Goal: Transaction & Acquisition: Purchase product/service

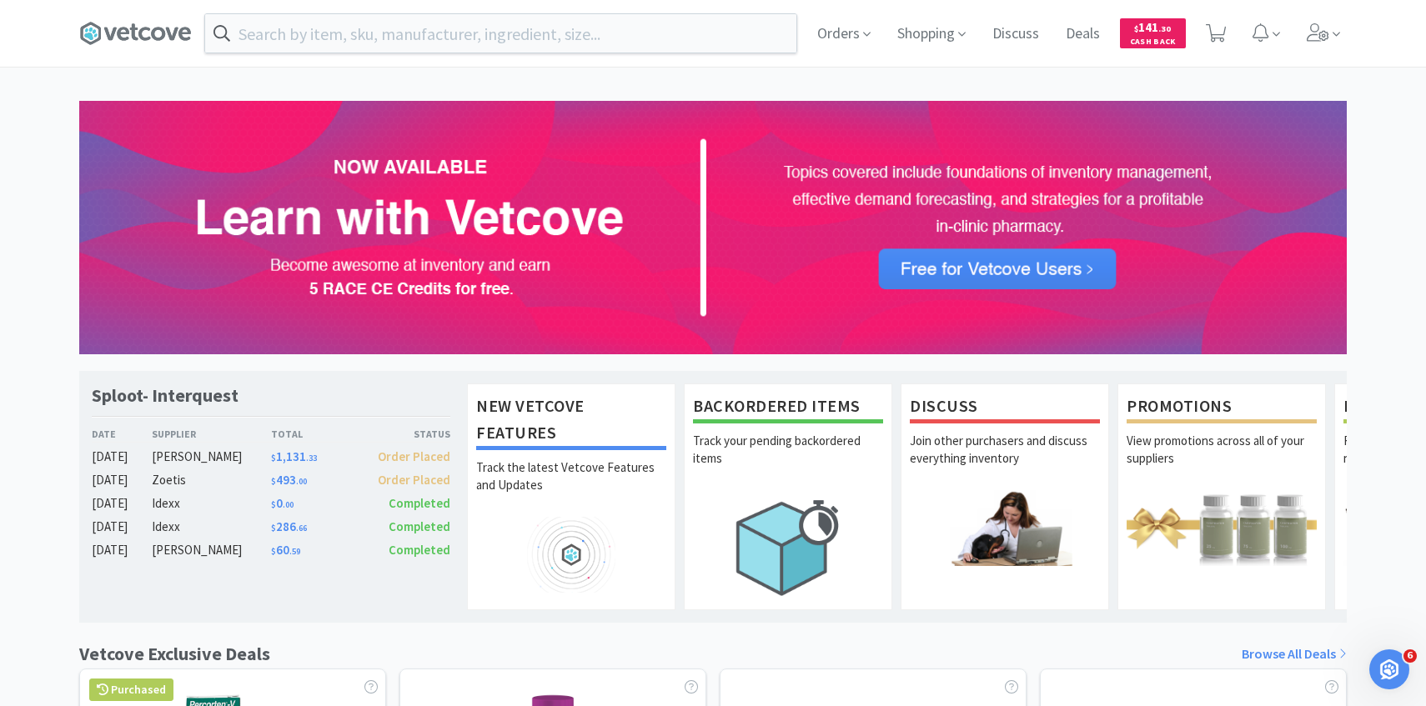
click at [1353, 14] on div "Orders Shopping Discuss Discuss Deals Deals $ 141 . 30 Cash Back" at bounding box center [713, 33] width 1284 height 67
click at [1333, 38] on icon at bounding box center [1337, 34] width 8 height 15
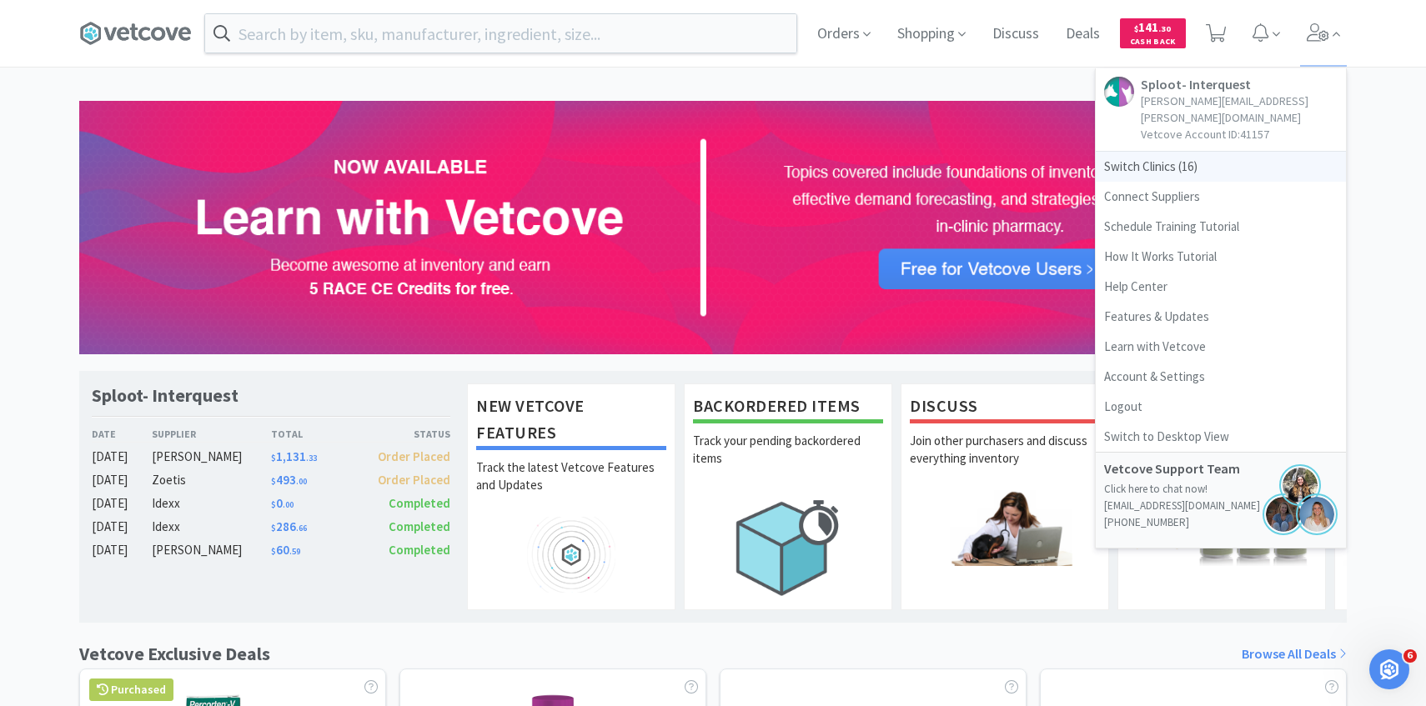
click at [1242, 156] on span "Switch Clinics ( 16 )" at bounding box center [1221, 167] width 250 height 30
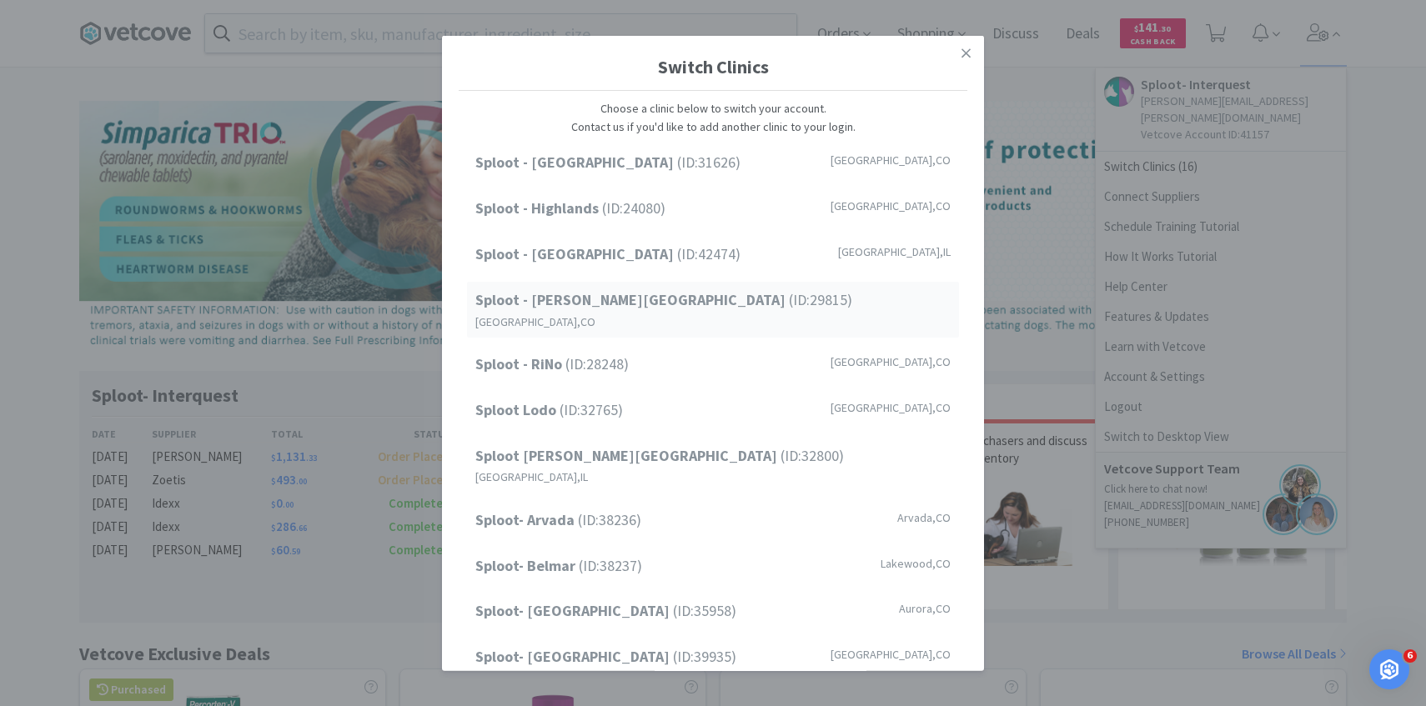
click at [681, 294] on div "Sploot - [PERSON_NAME][GEOGRAPHIC_DATA] (ID: 29815 ) [GEOGRAPHIC_DATA] , [GEOGR…" at bounding box center [713, 310] width 492 height 56
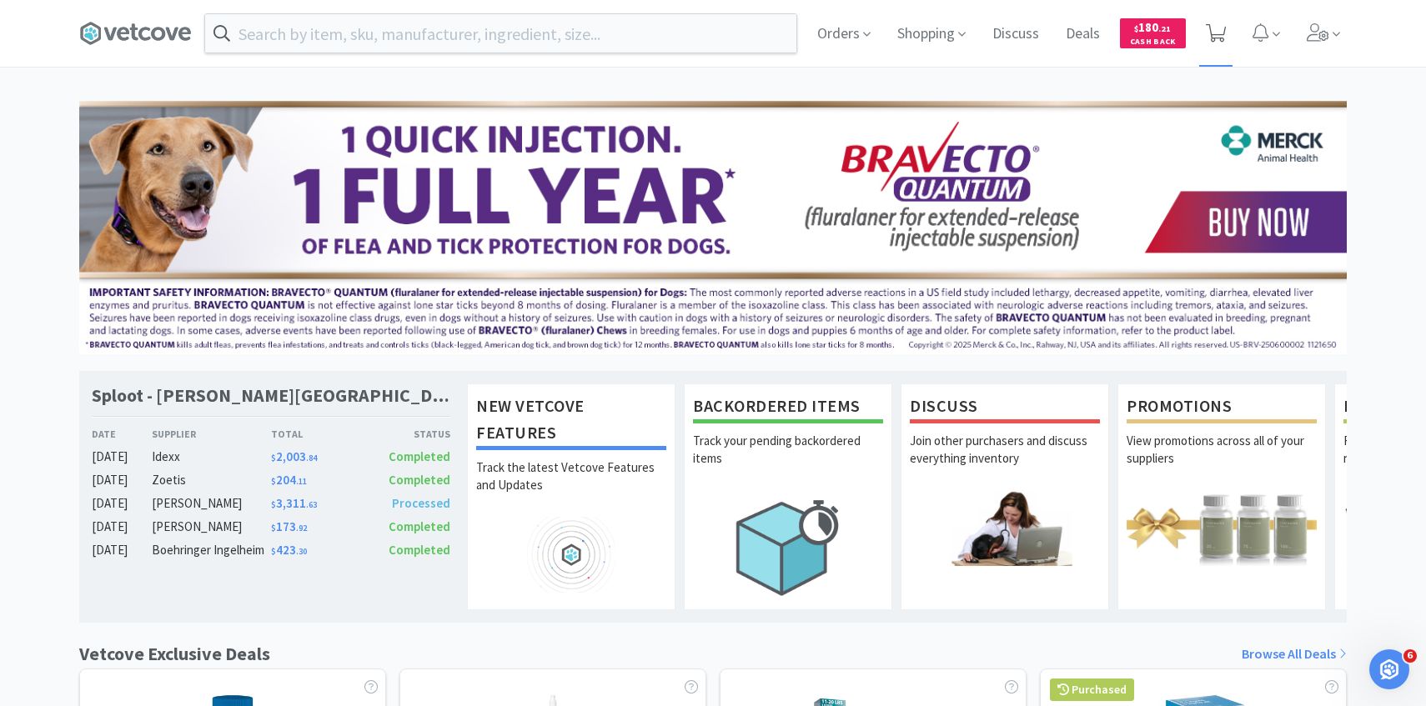
click at [1232, 37] on span at bounding box center [1216, 33] width 34 height 67
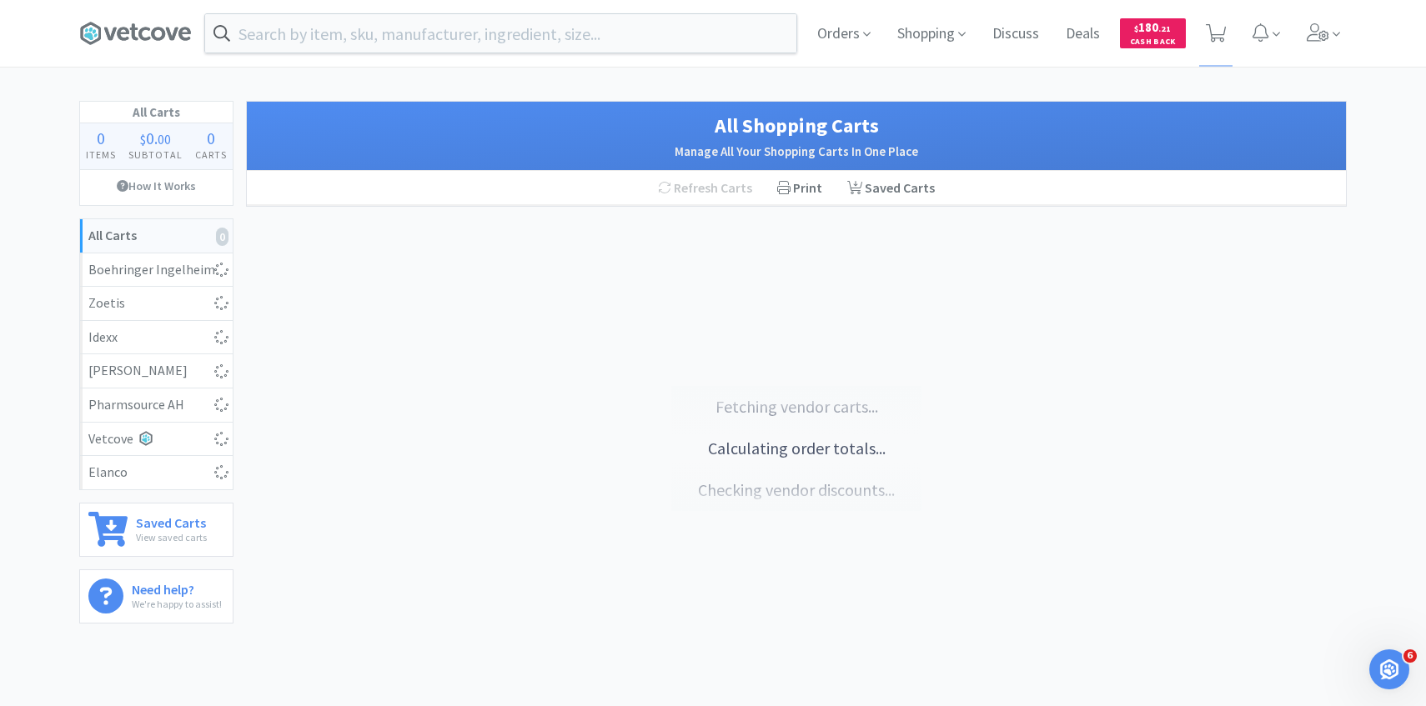
select select "1"
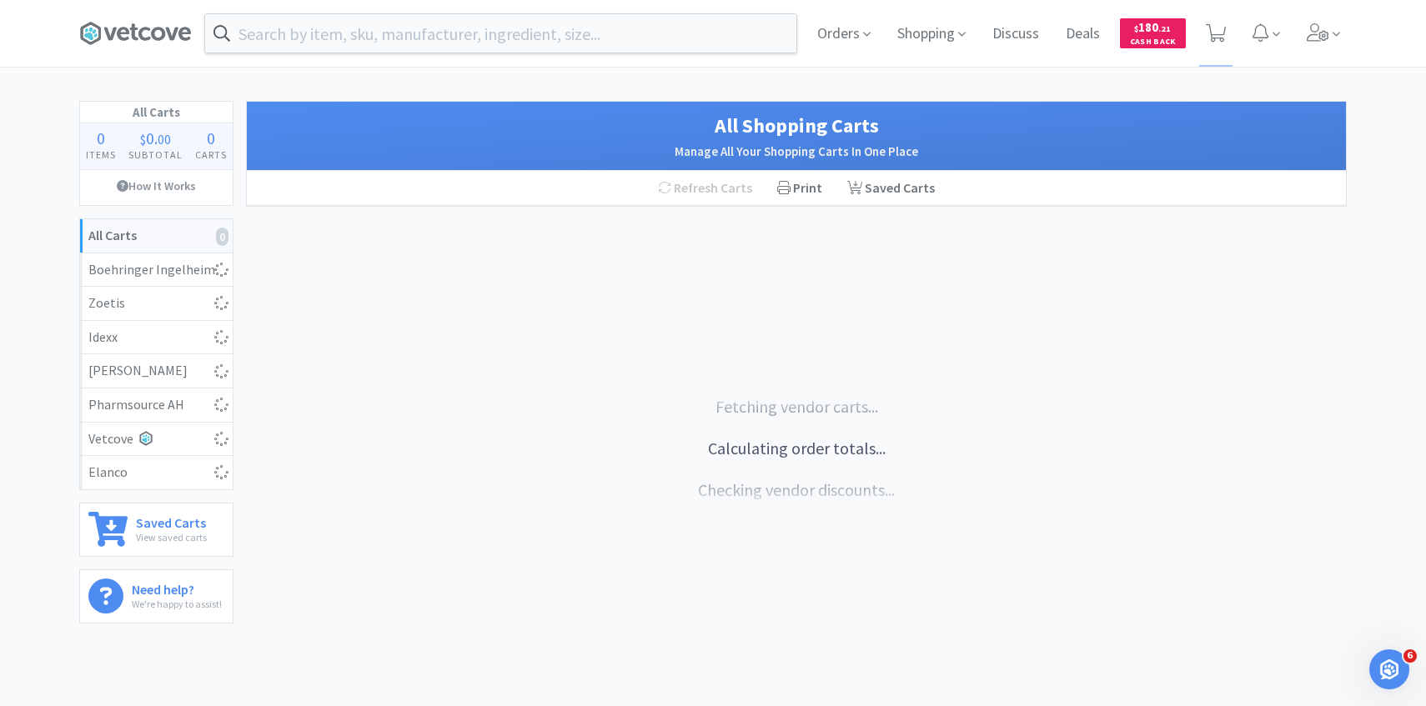
select select "1"
select select "4"
select select "3"
select select "1"
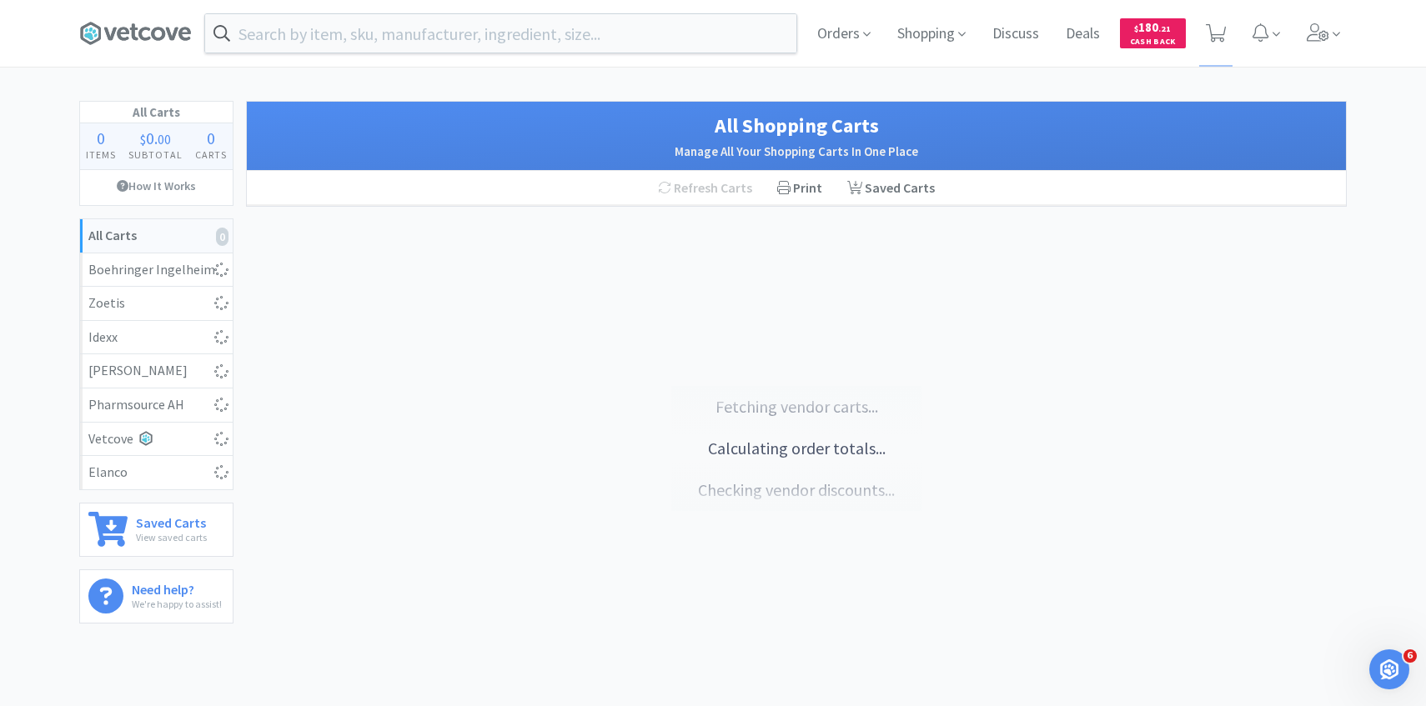
select select "1"
select select "3"
select select "1"
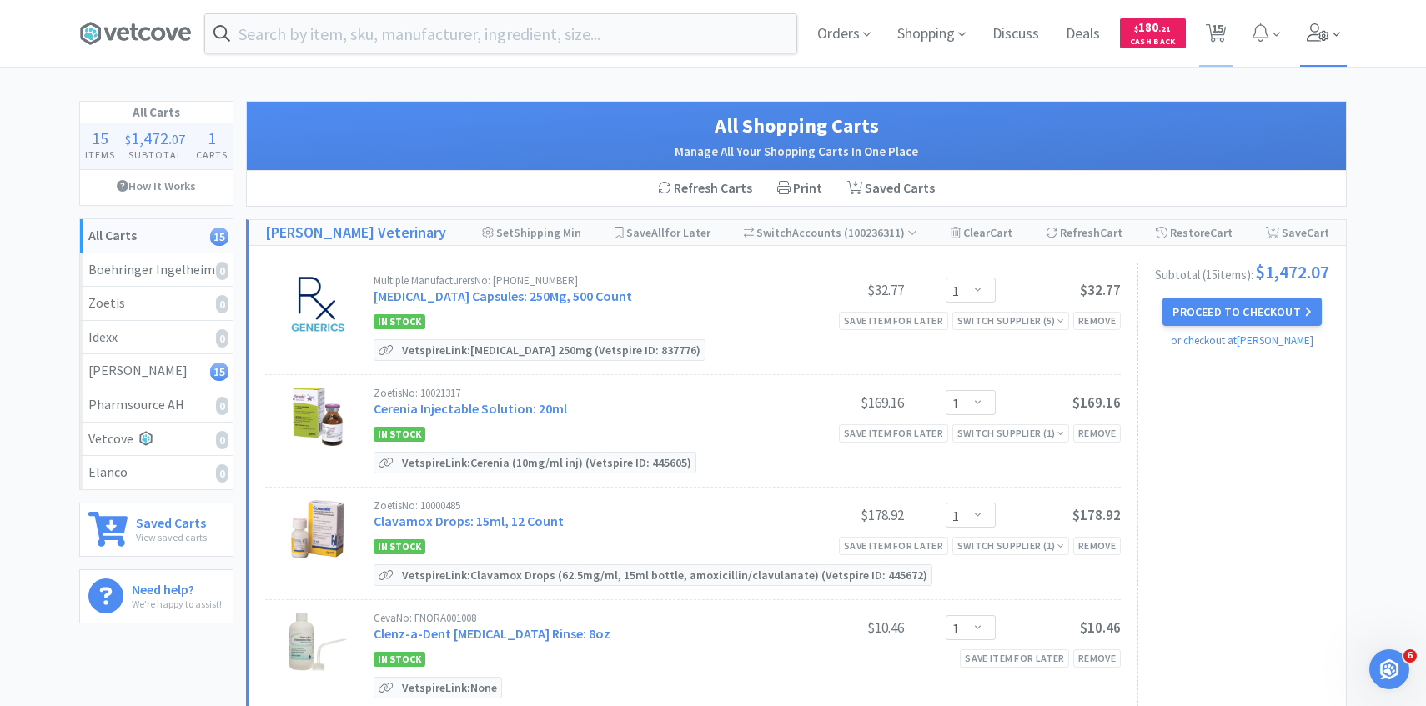
click at [1312, 48] on span at bounding box center [1324, 33] width 48 height 67
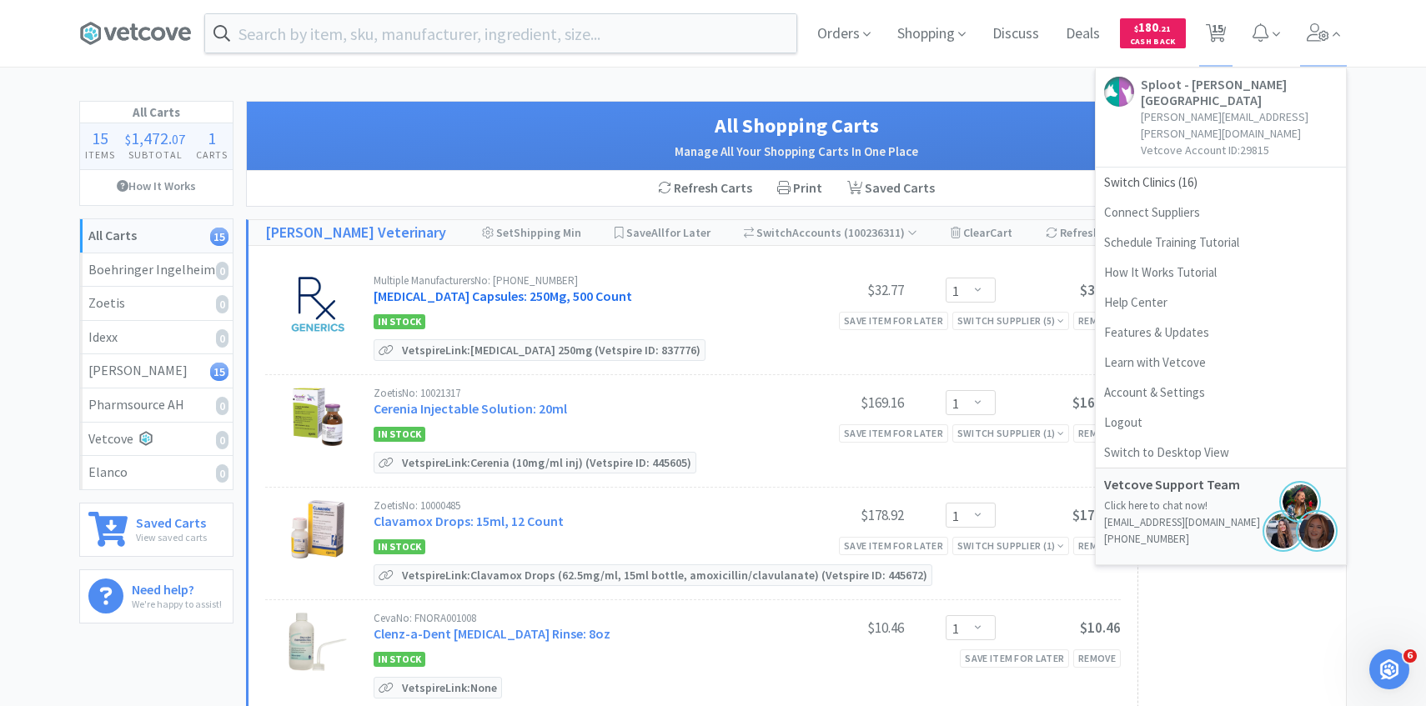
click at [489, 295] on link "Cephalexin Capsules: 250Mg, 500 Count" at bounding box center [503, 296] width 258 height 17
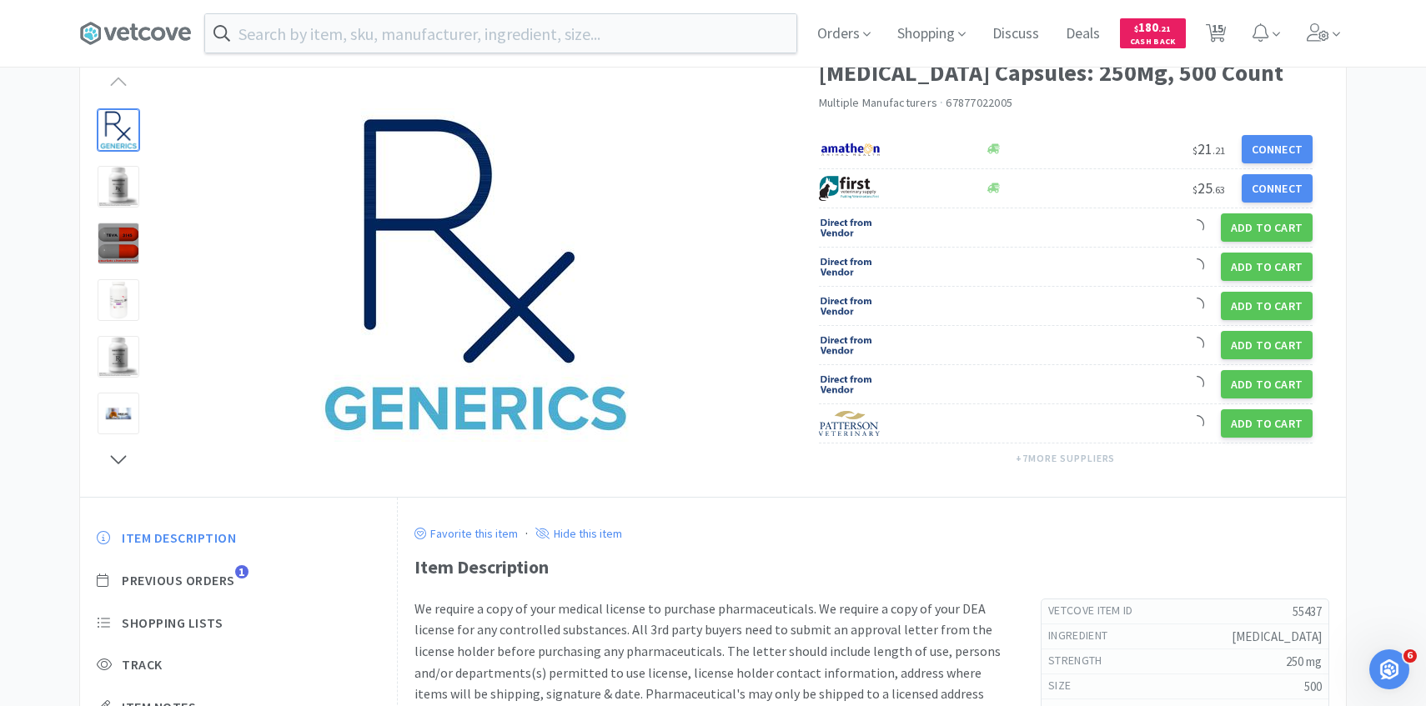
scroll to position [108, 0]
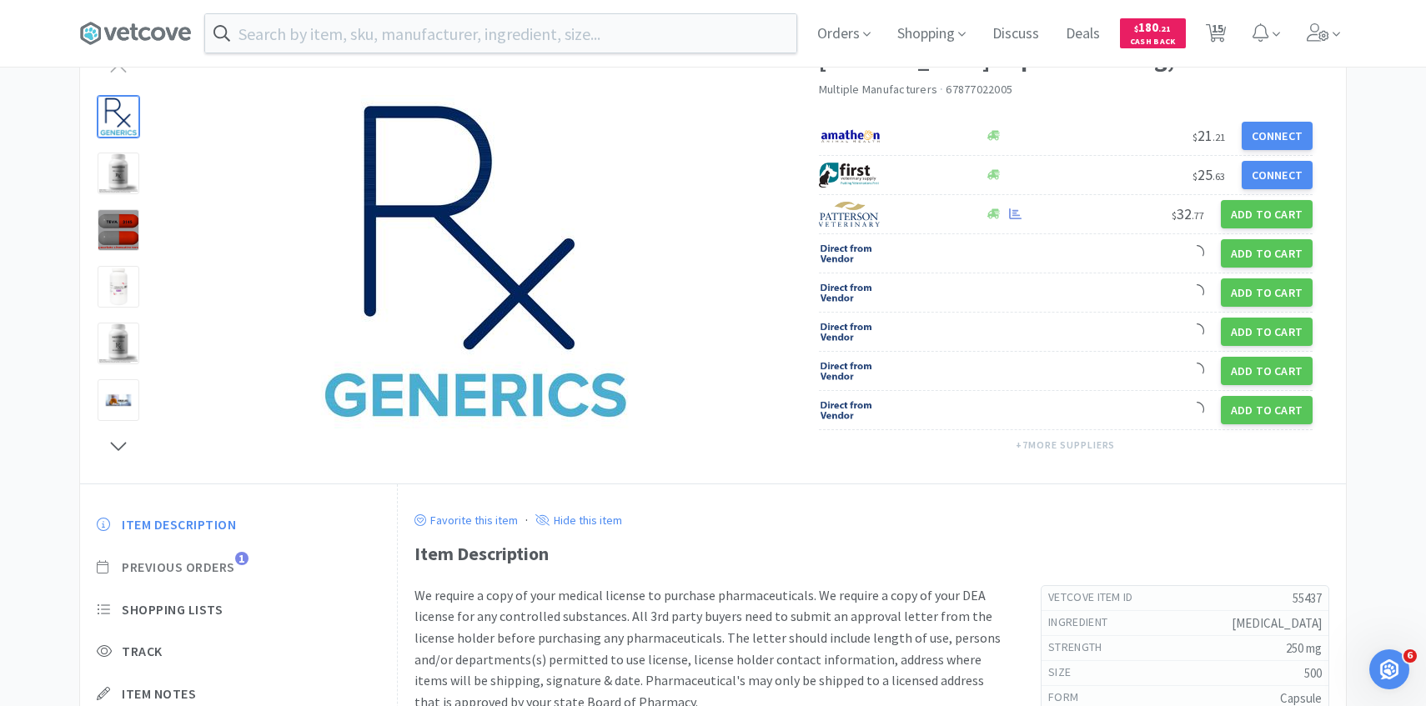
click at [205, 565] on span "Previous Orders" at bounding box center [178, 568] width 113 height 18
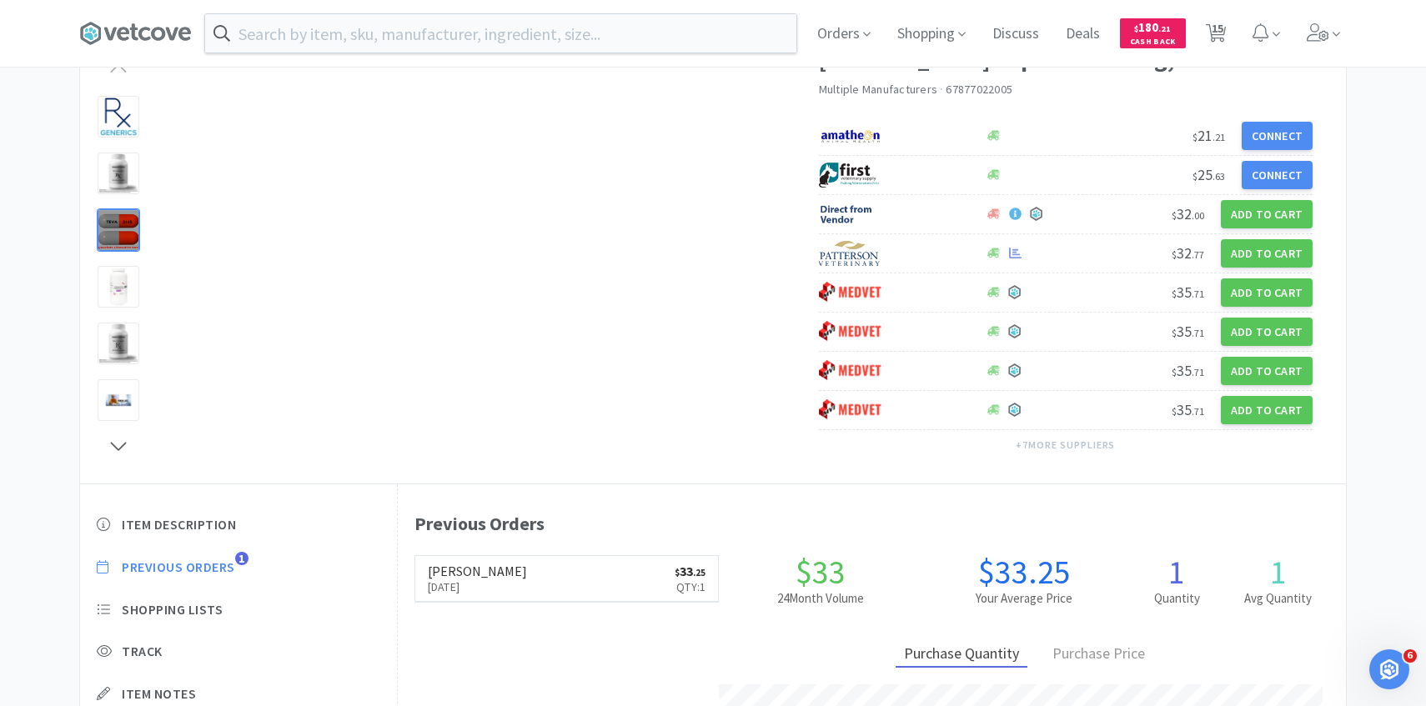
scroll to position [458, 948]
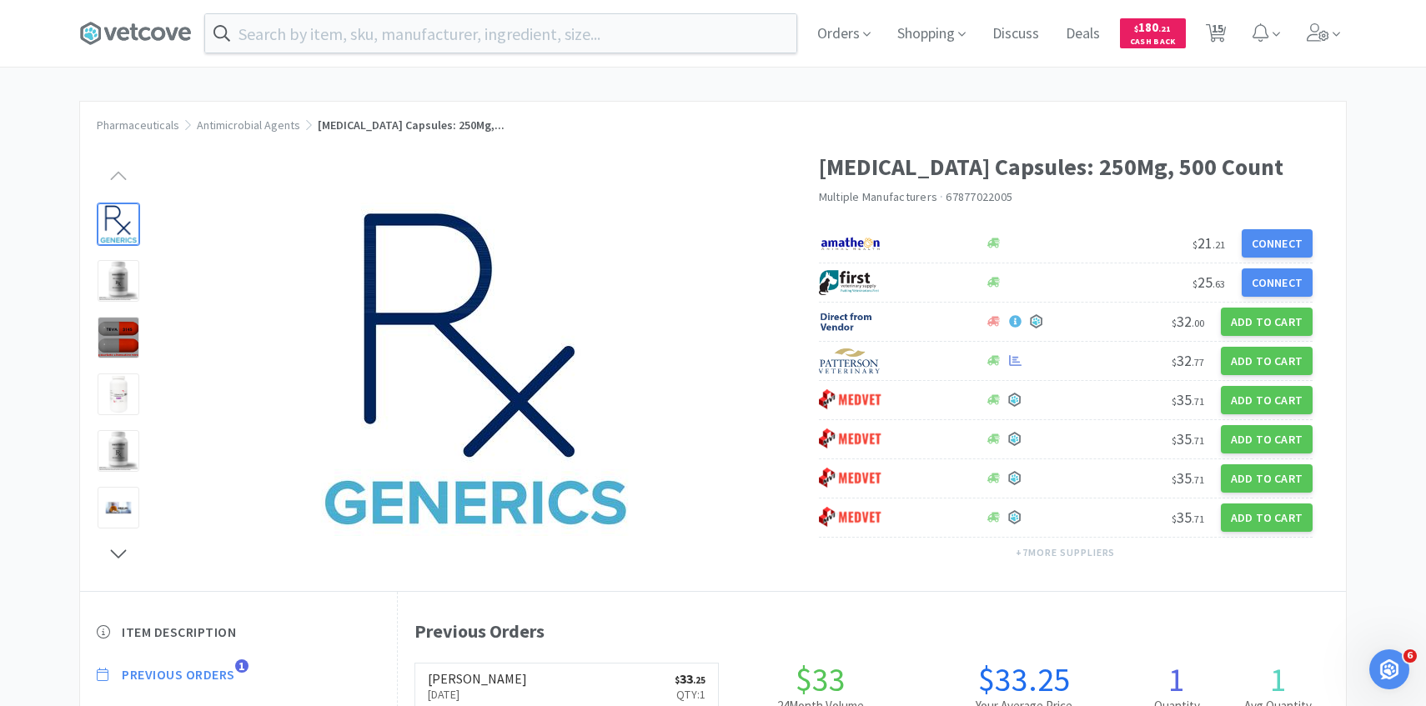
select select "1"
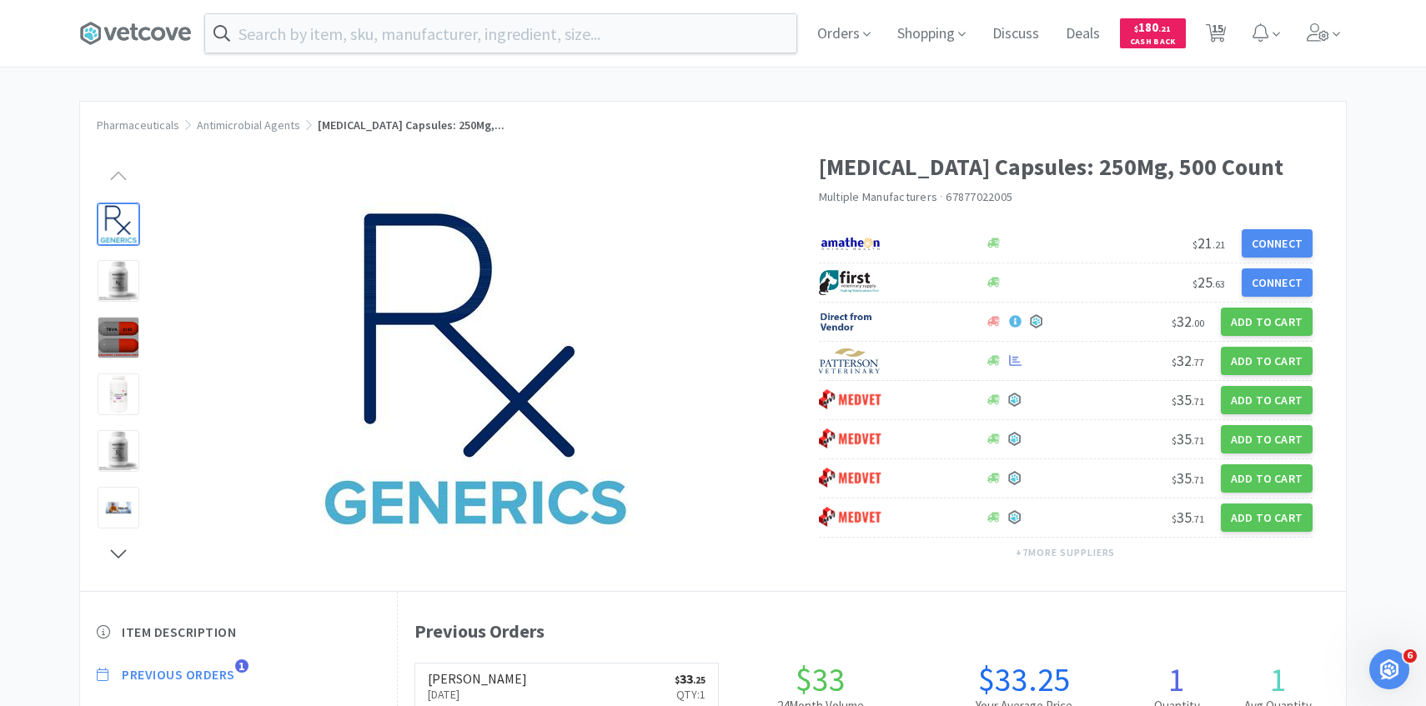
select select "1"
select select "4"
select select "3"
select select "1"
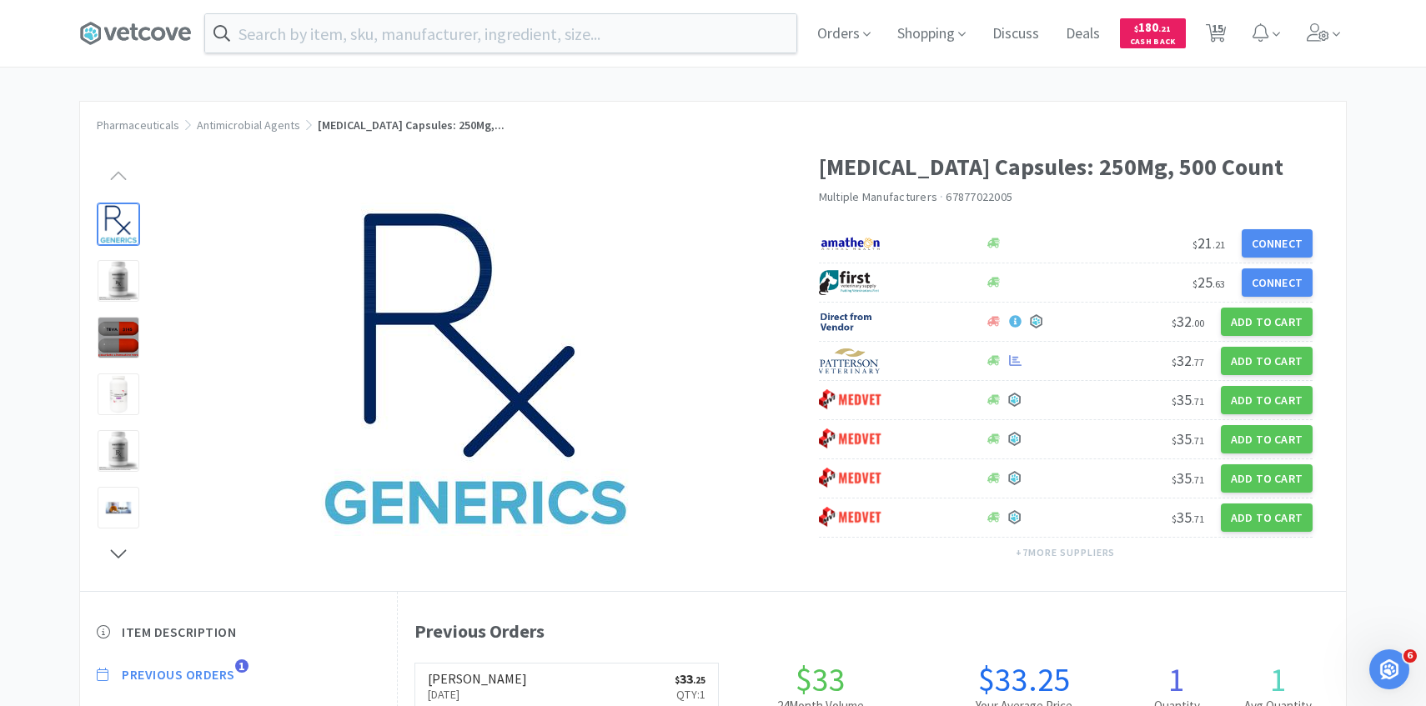
select select "1"
select select "3"
select select "1"
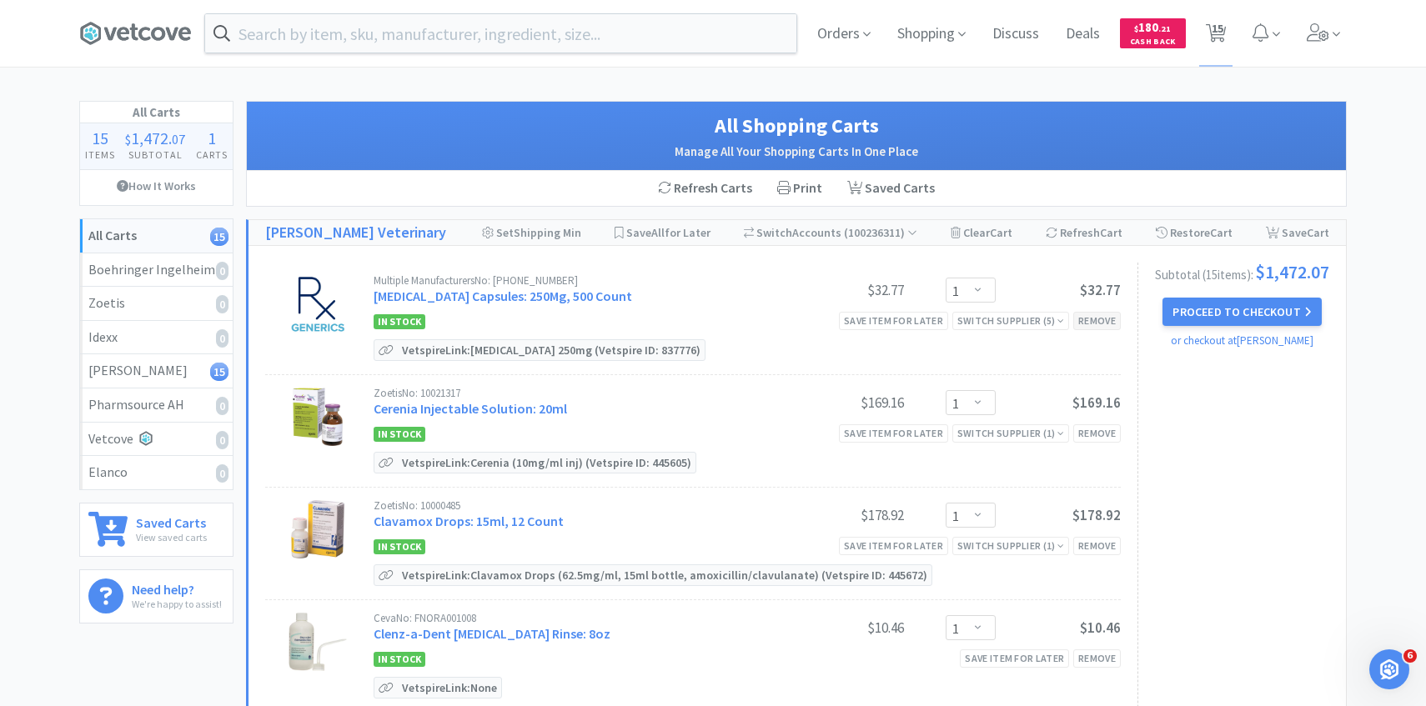
click at [1112, 324] on div "Remove" at bounding box center [1097, 321] width 48 height 18
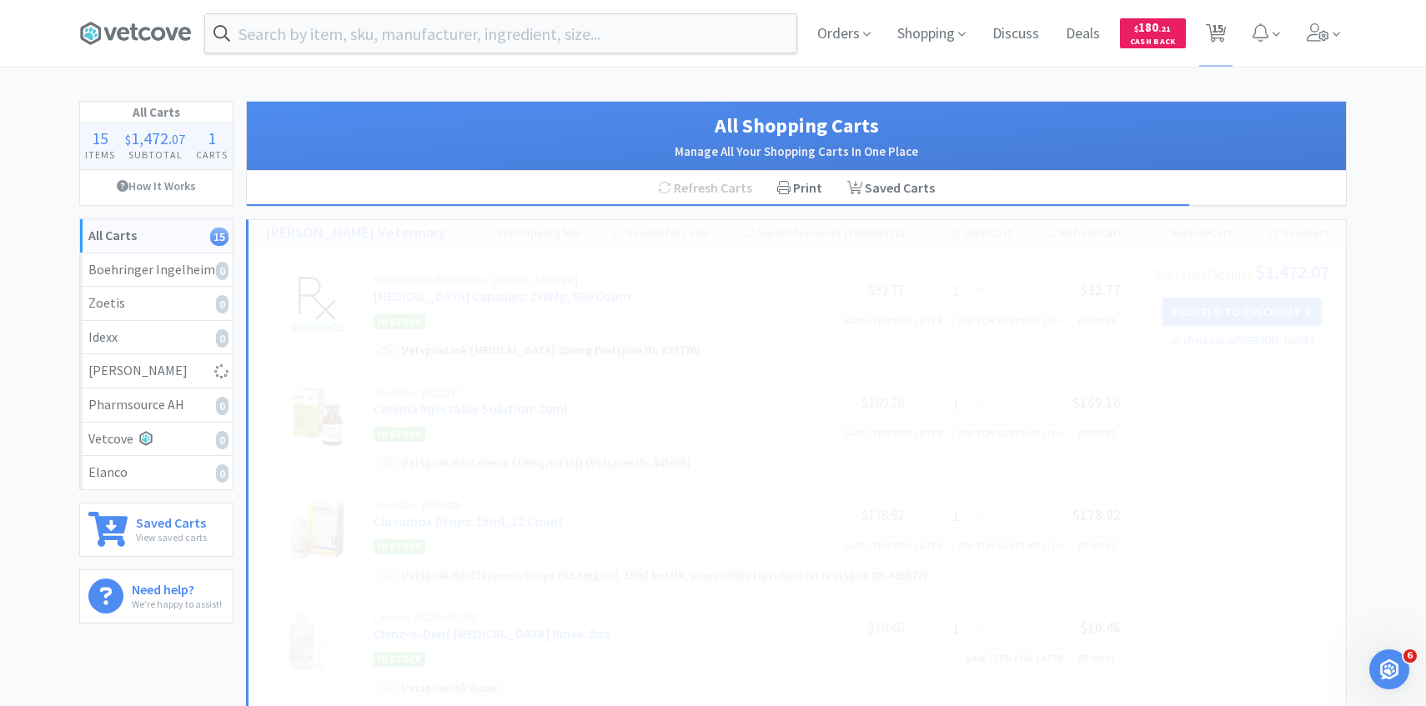
select select "4"
select select "3"
select select "1"
select select "3"
select select "1"
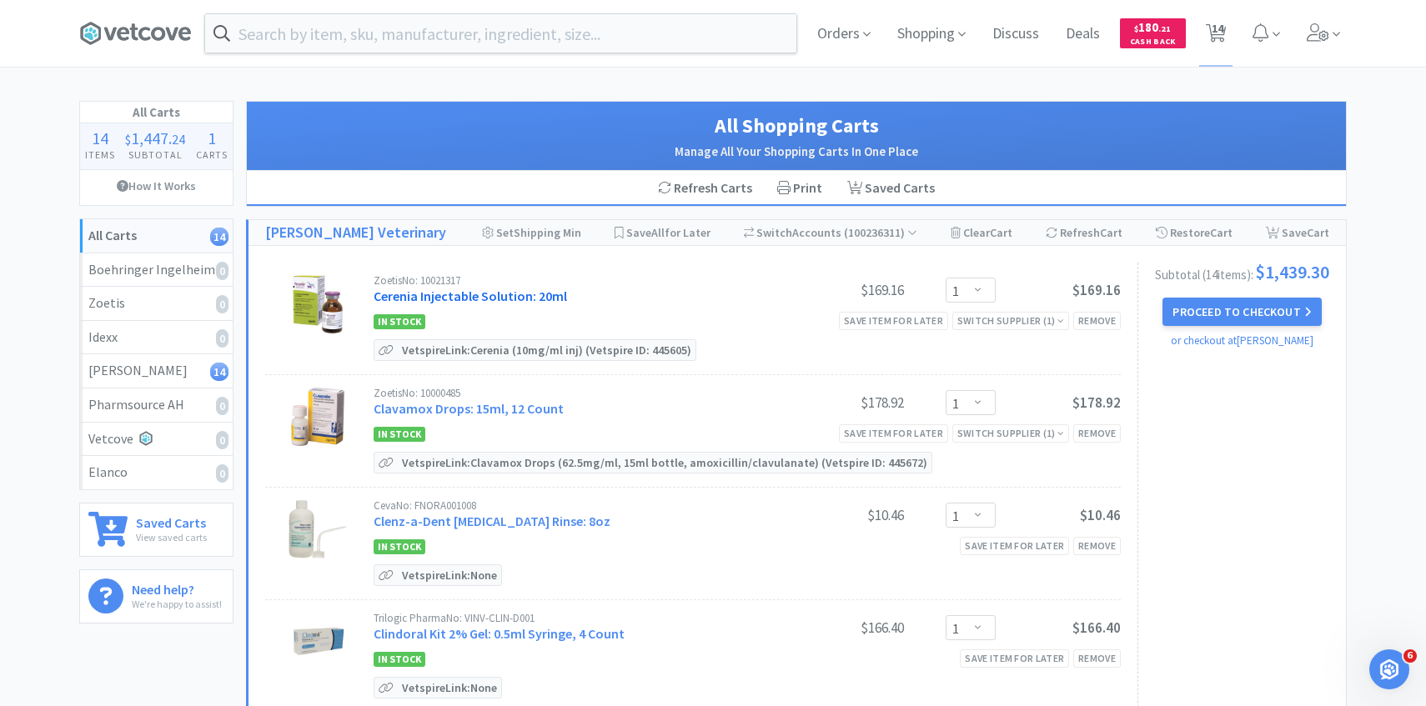
click at [540, 299] on link "Cerenia Injectable Solution: 20ml" at bounding box center [470, 296] width 193 height 17
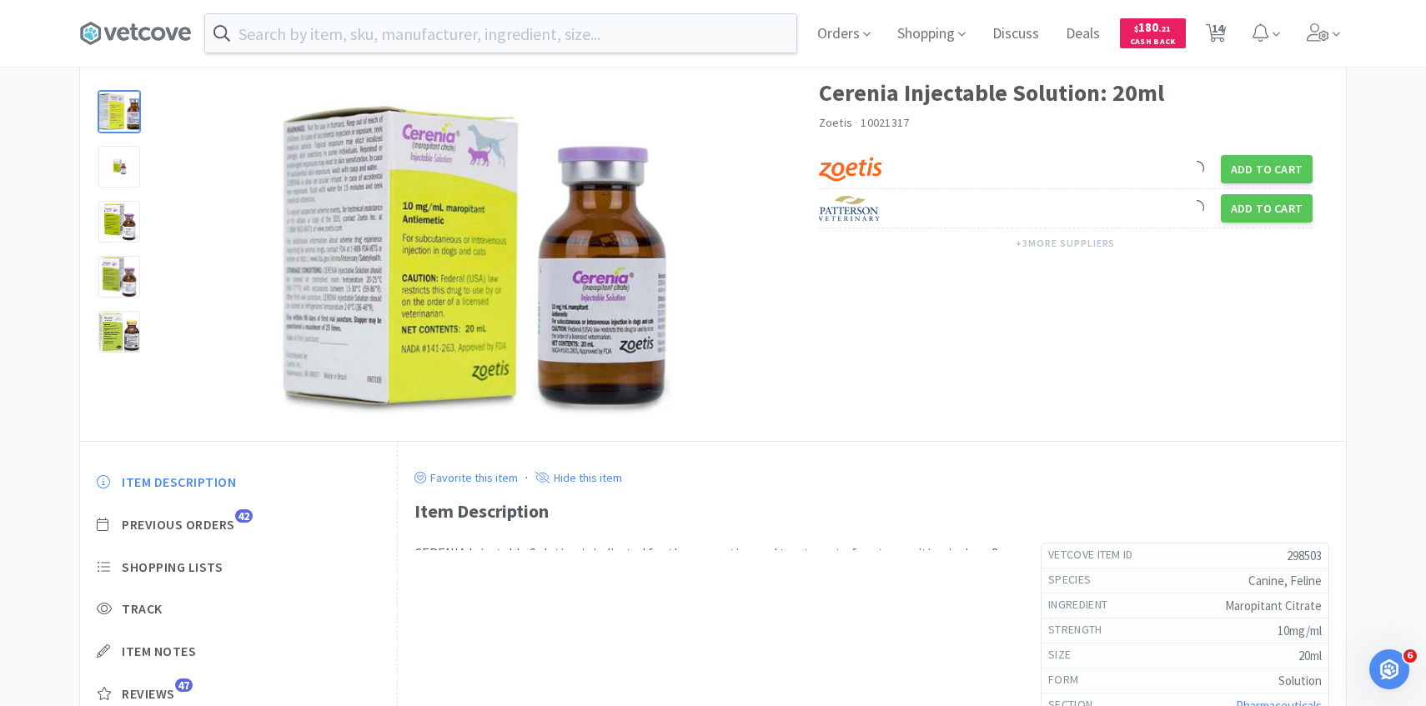
scroll to position [99, 0]
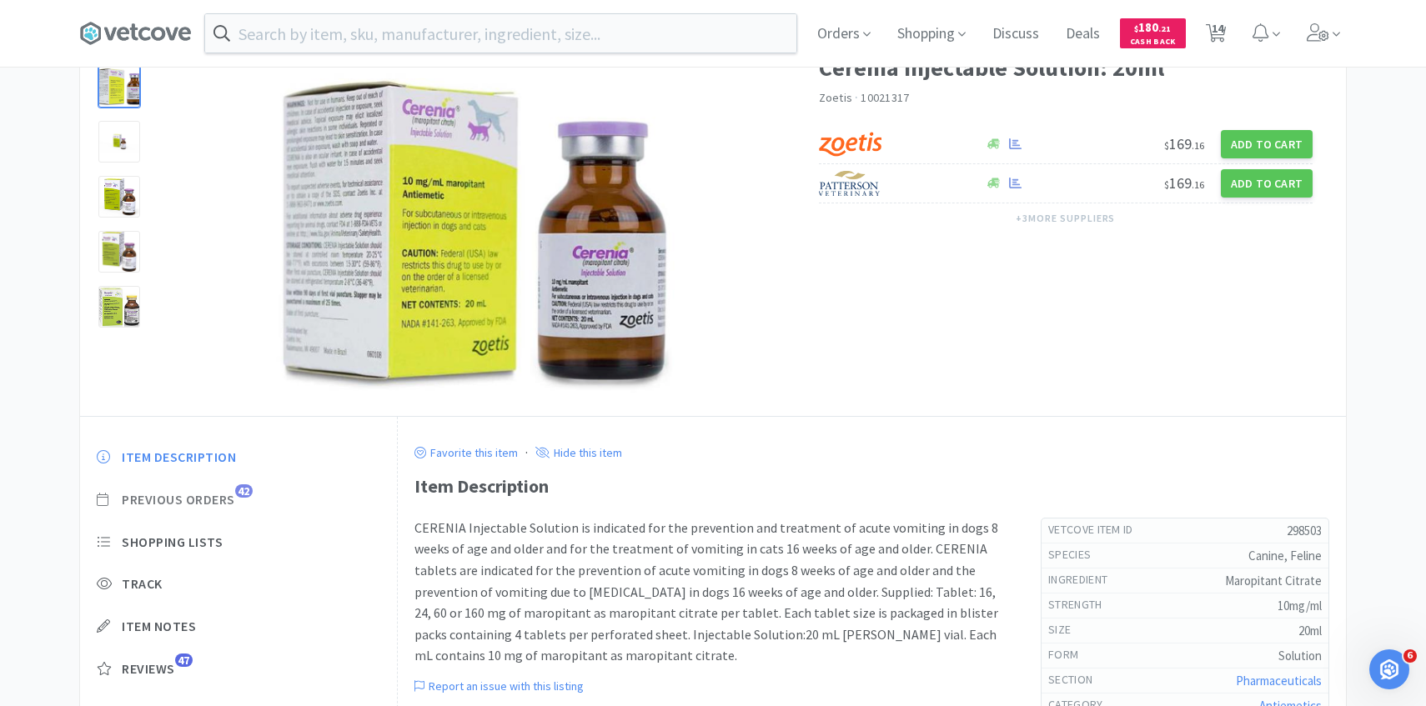
click at [231, 497] on span "Previous Orders" at bounding box center [178, 500] width 113 height 18
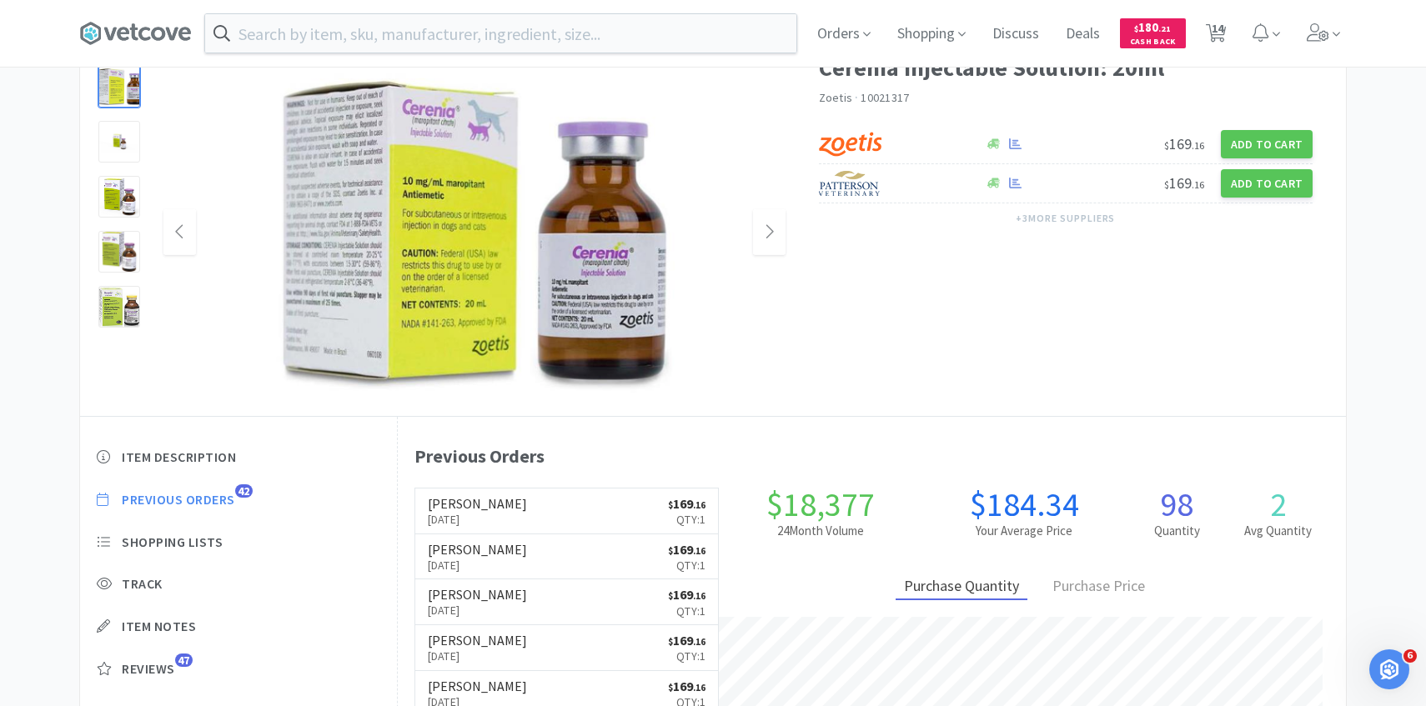
scroll to position [458, 948]
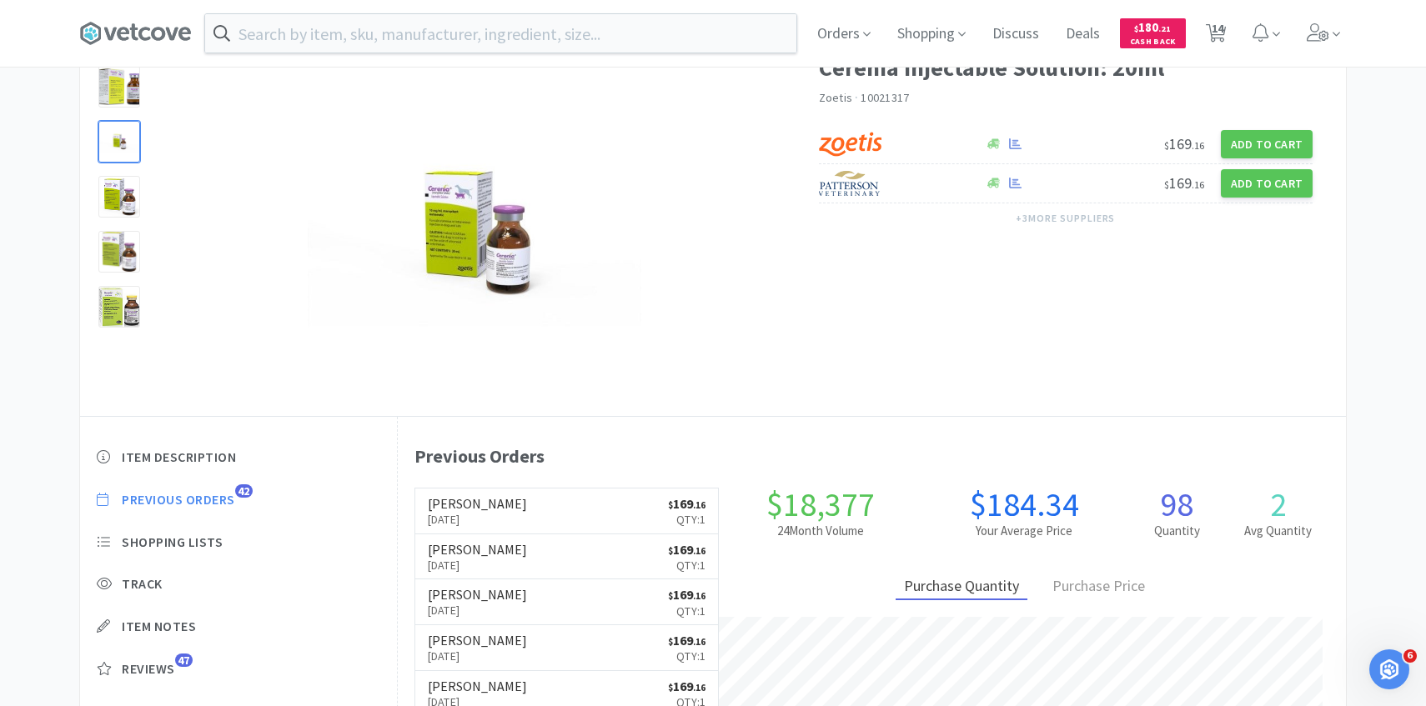
click at [444, 510] on p "Sep 29th, 2025" at bounding box center [477, 519] width 99 height 18
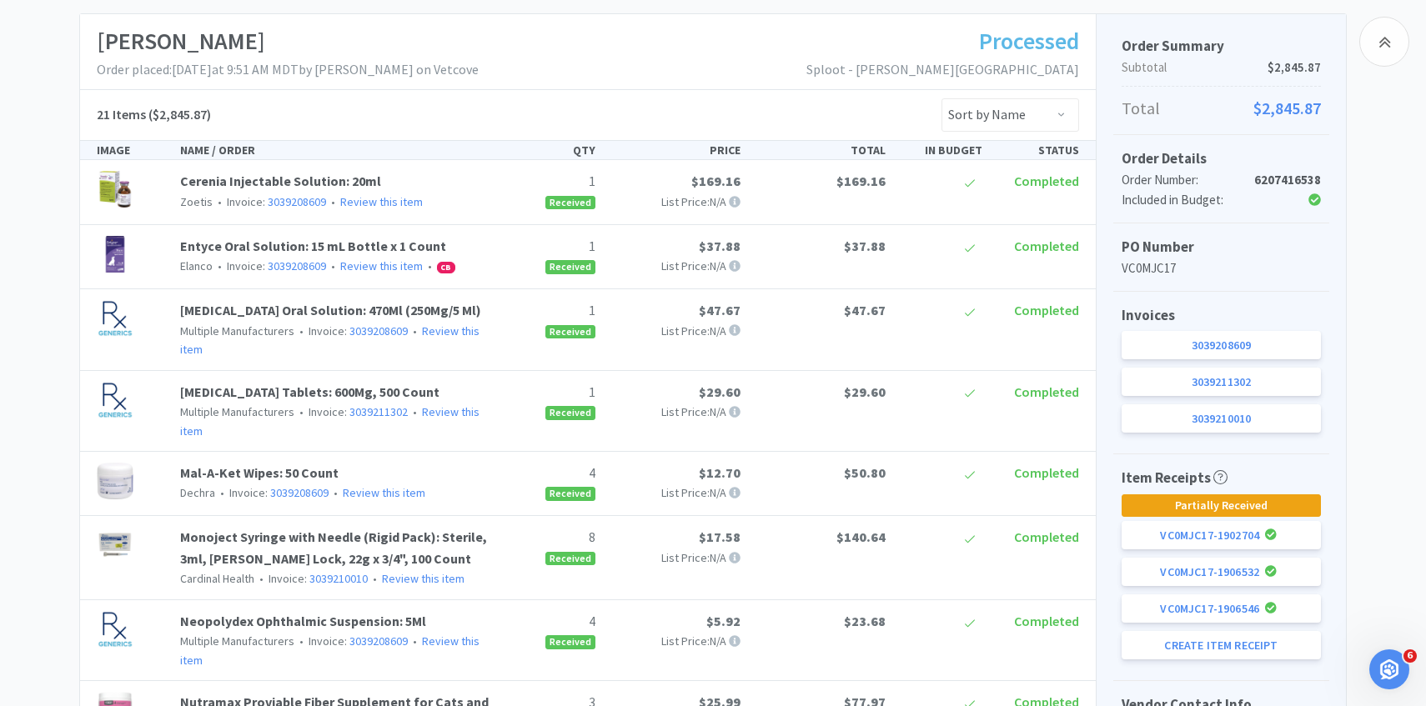
scroll to position [274, 0]
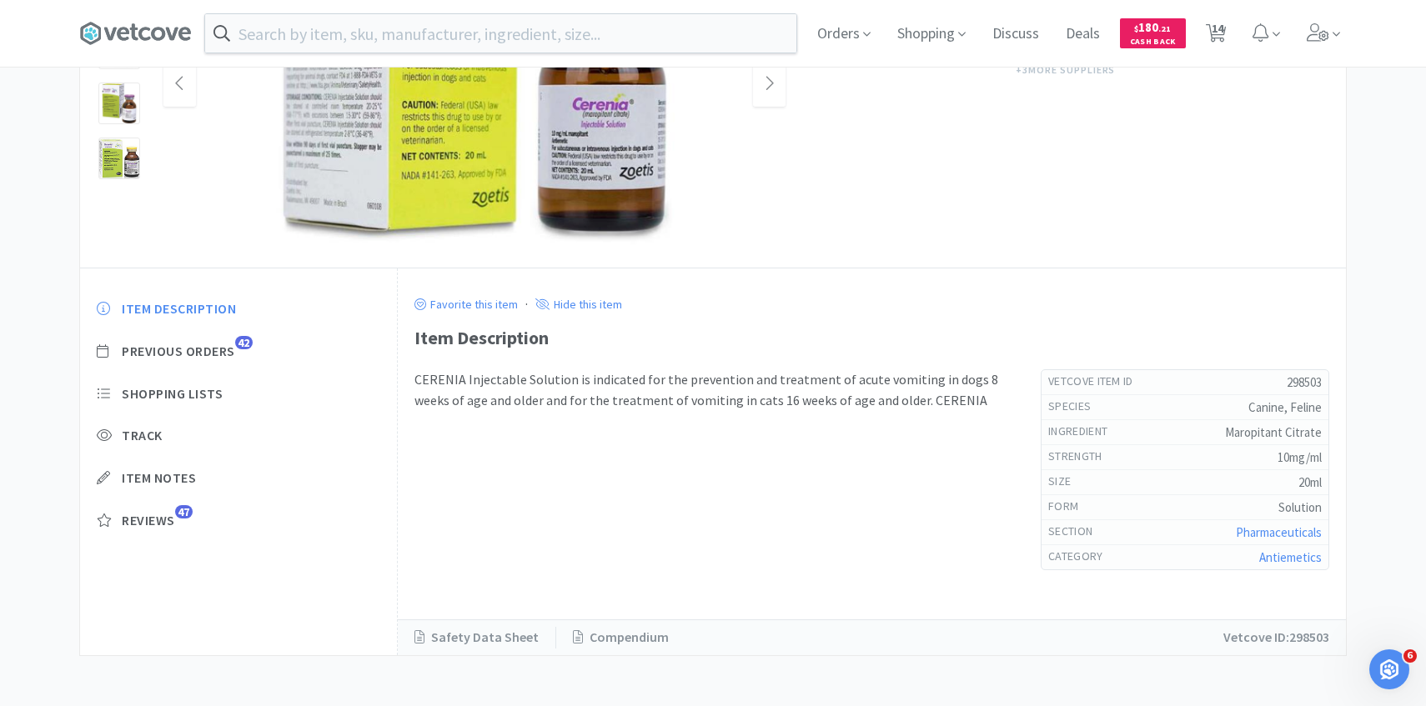
scroll to position [99, 0]
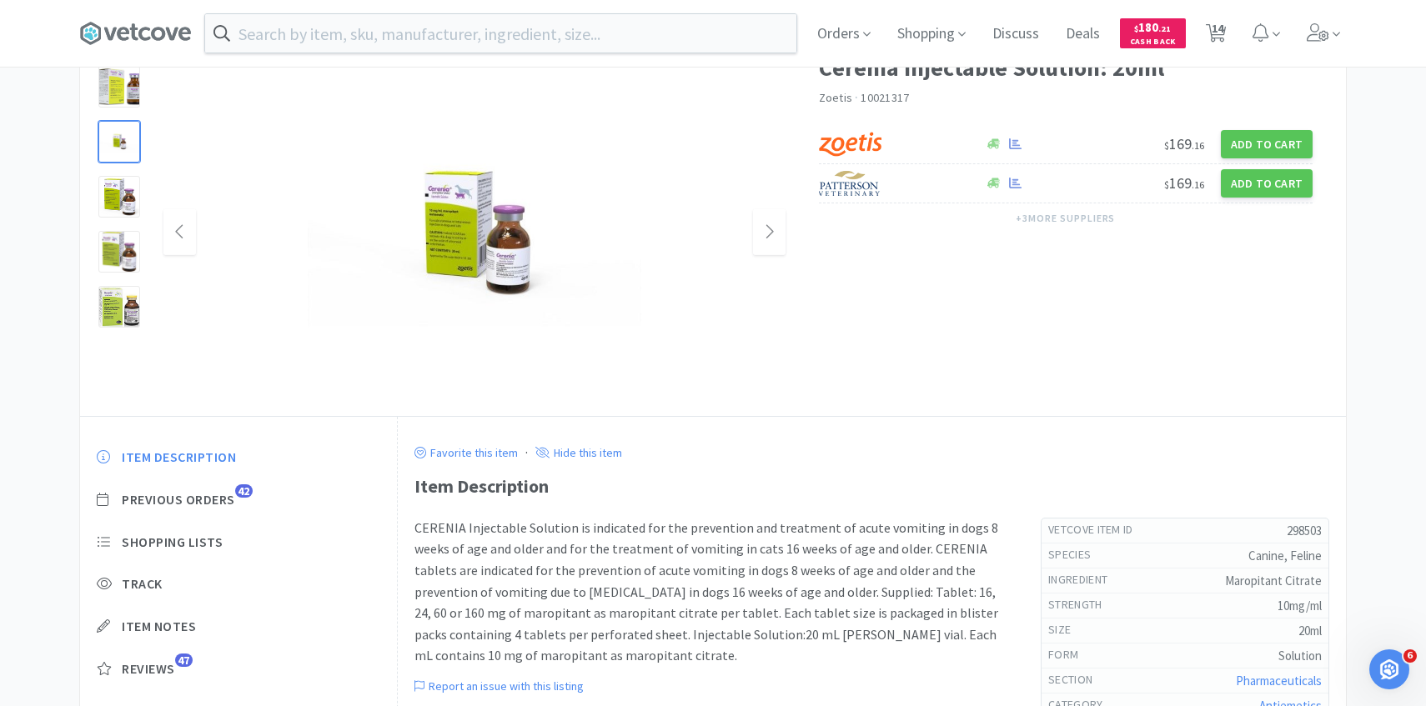
select select "1"
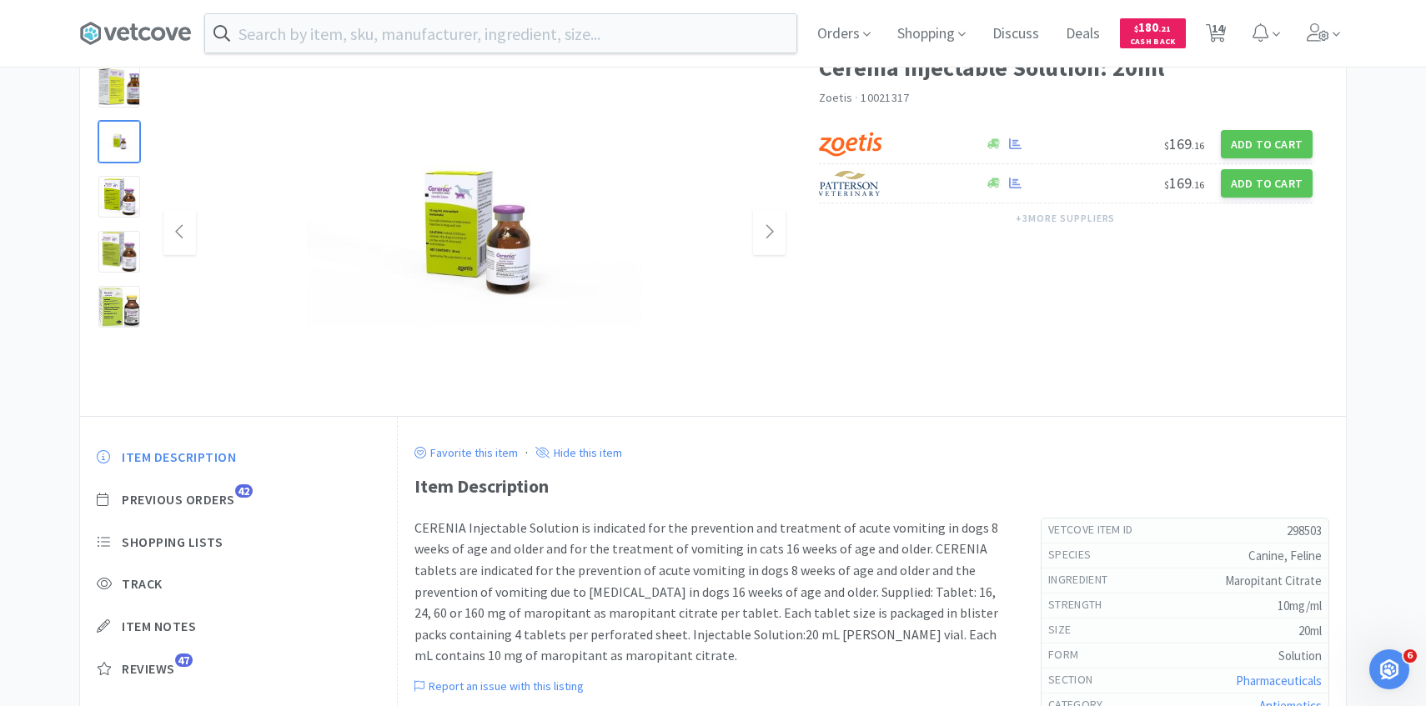
select select "1"
select select "4"
select select "3"
select select "1"
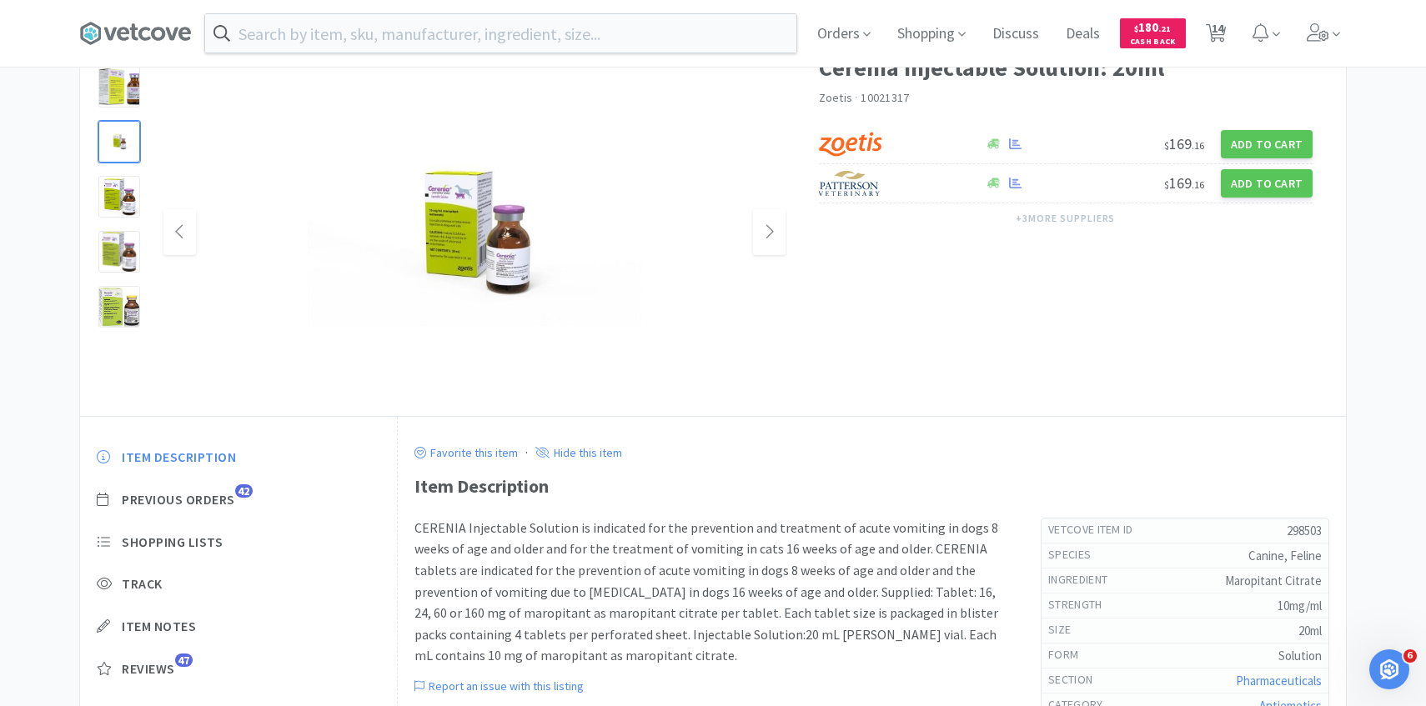
select select "1"
select select "3"
select select "1"
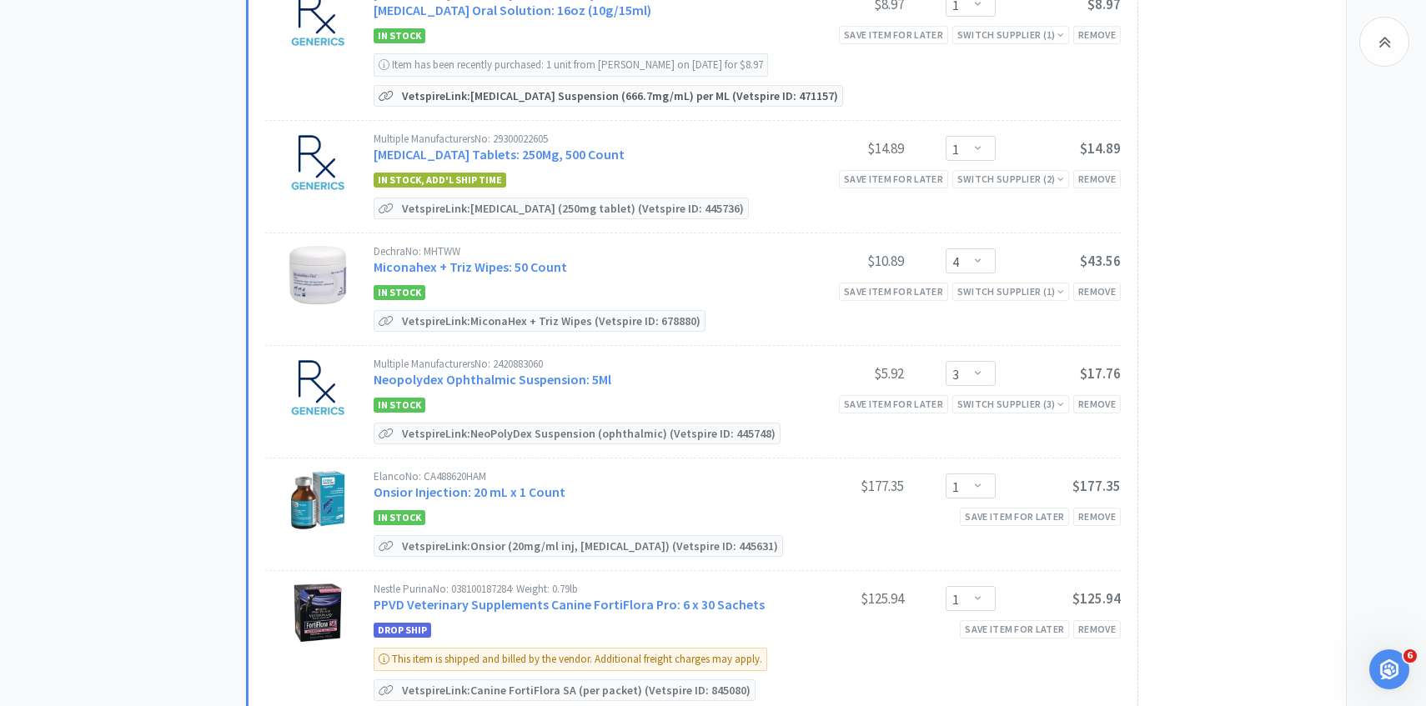
scroll to position [756, 0]
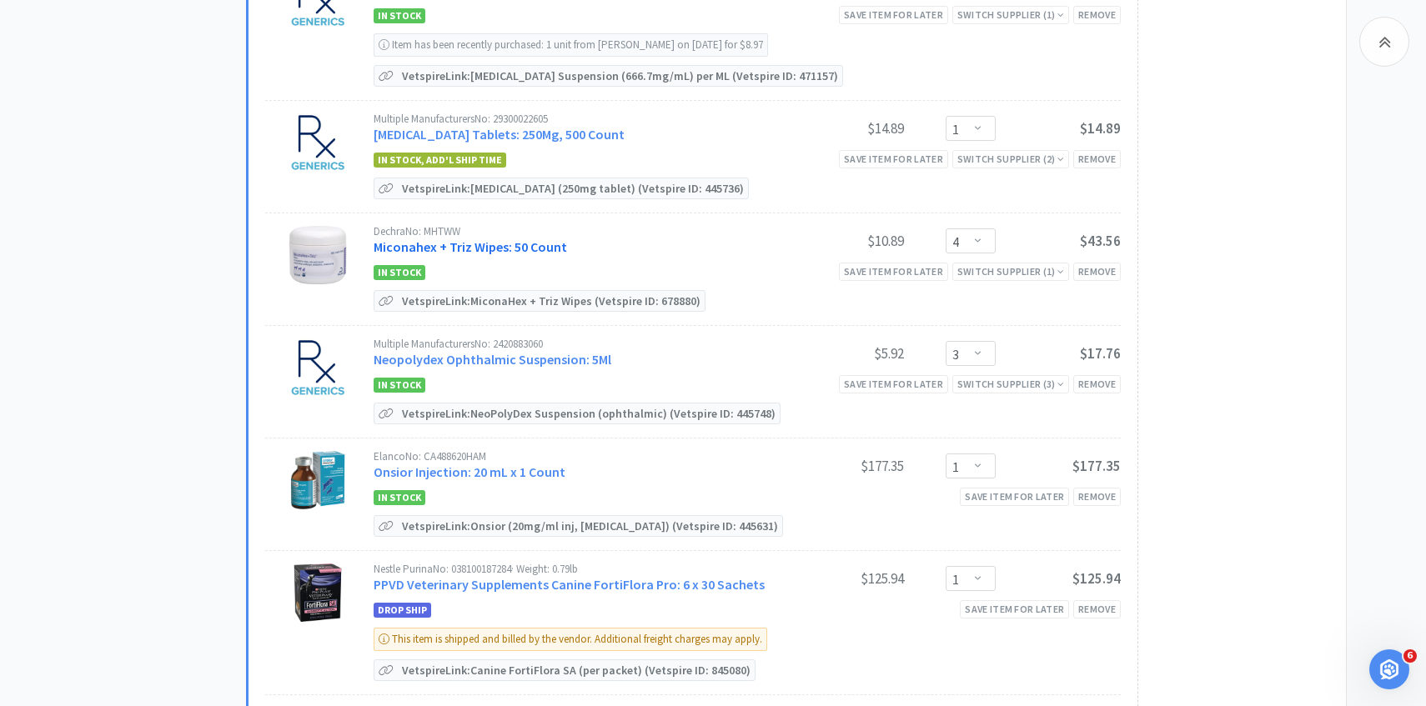
click at [515, 246] on link "Miconahex + Triz Wipes: 50 Count" at bounding box center [470, 246] width 193 height 17
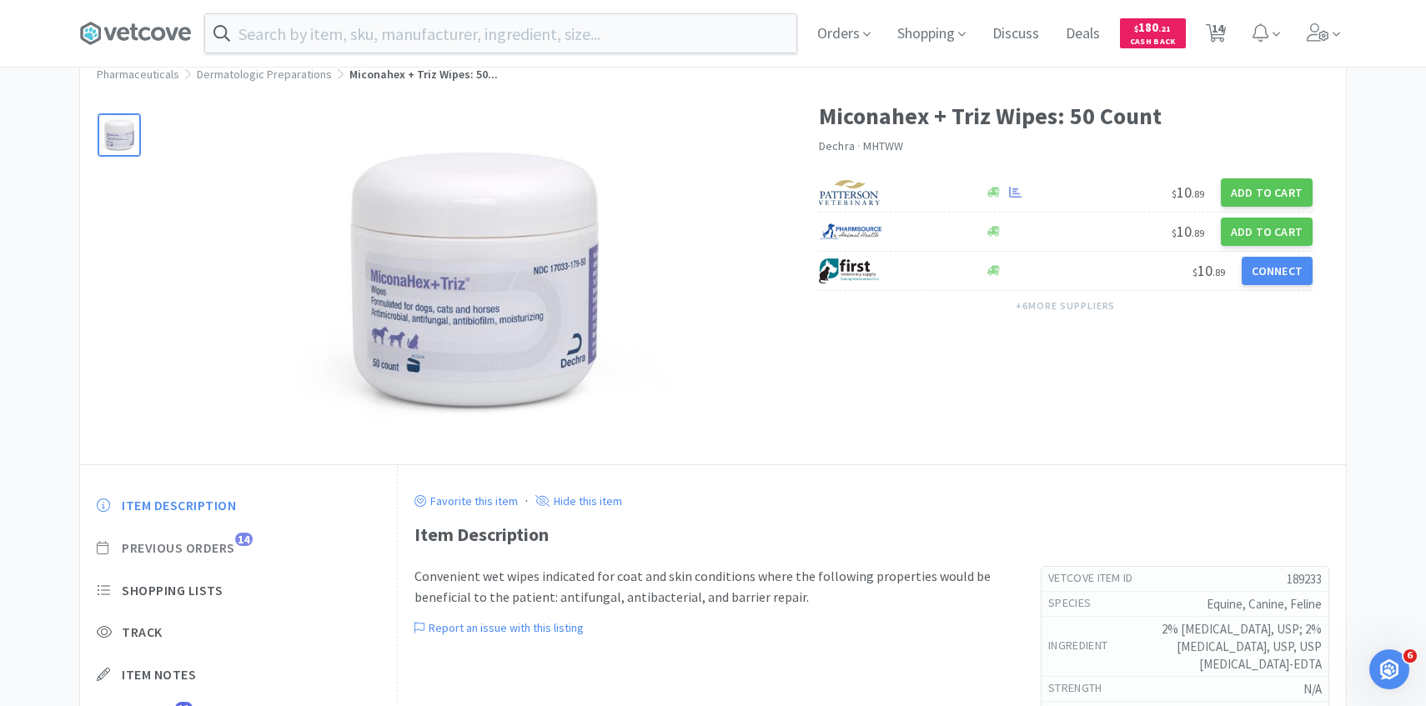
scroll to position [68, 0]
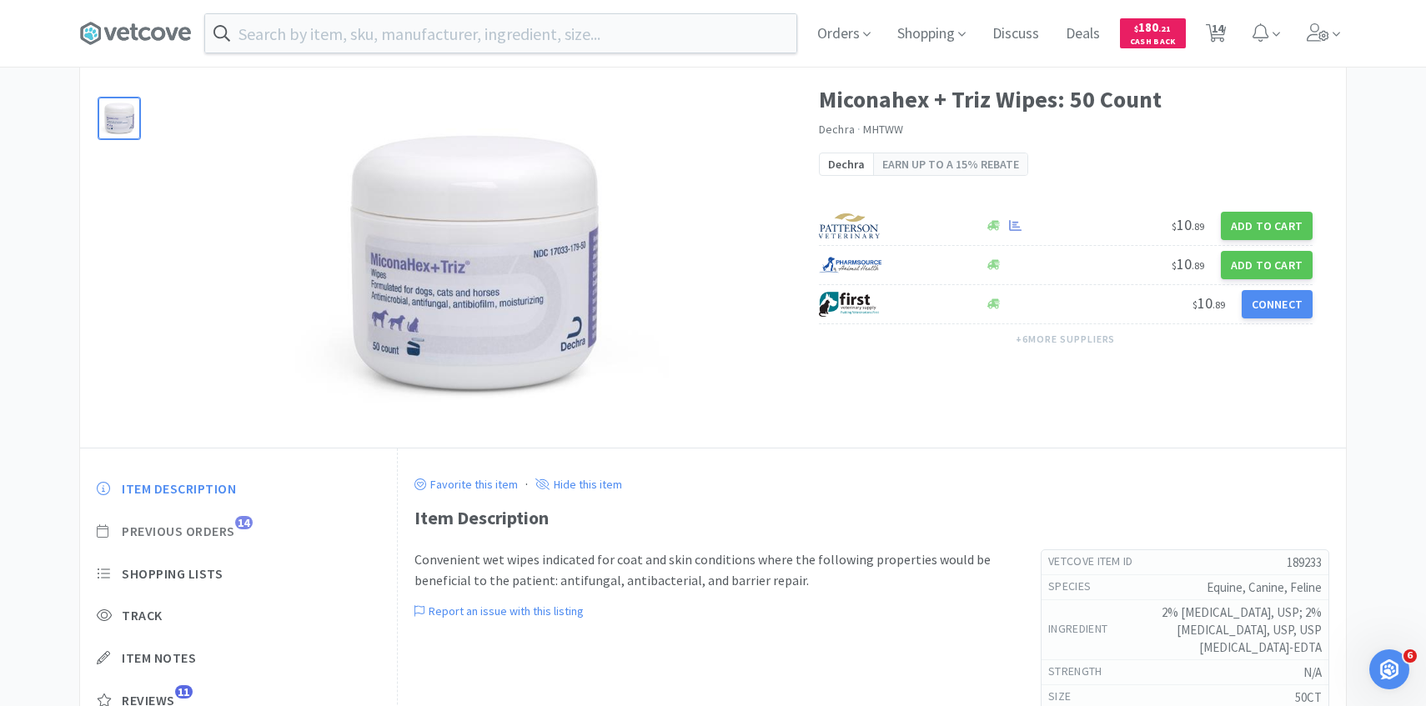
click at [228, 530] on span "Previous Orders" at bounding box center [178, 532] width 113 height 18
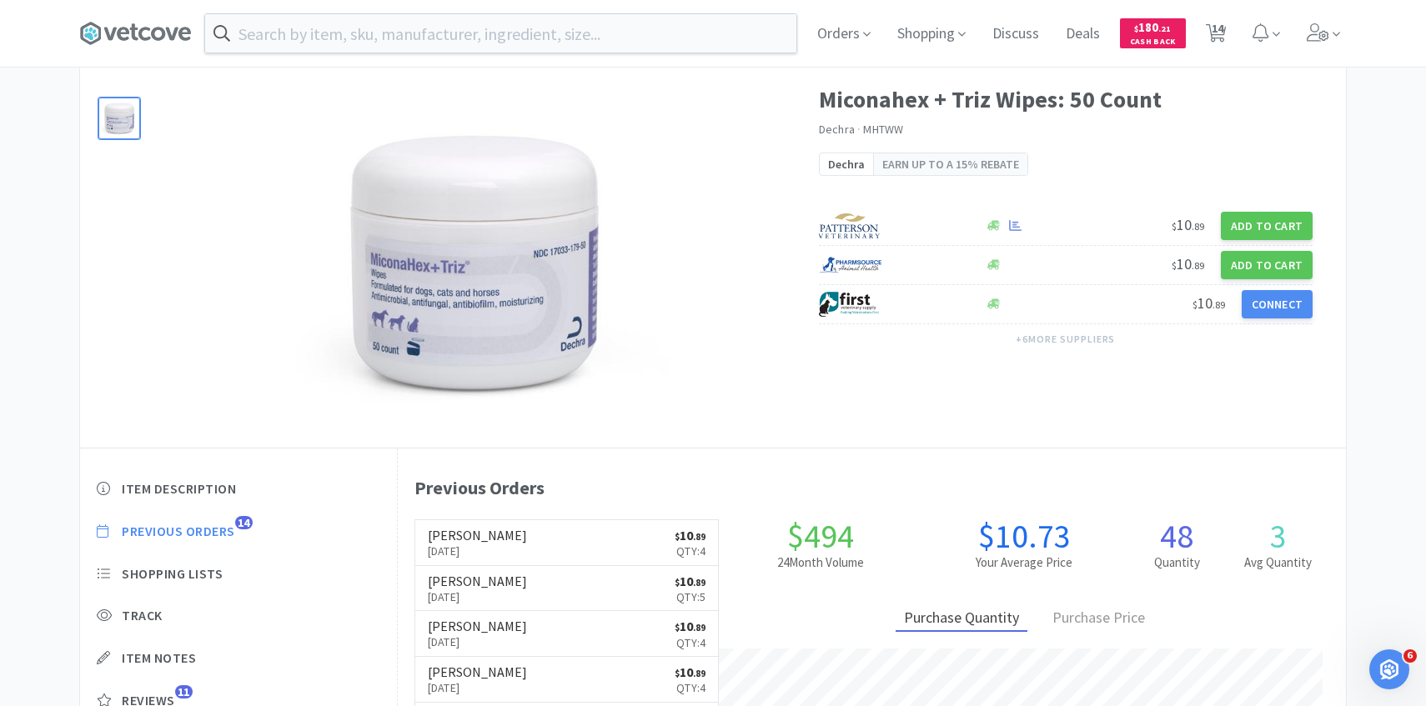
scroll to position [88, 0]
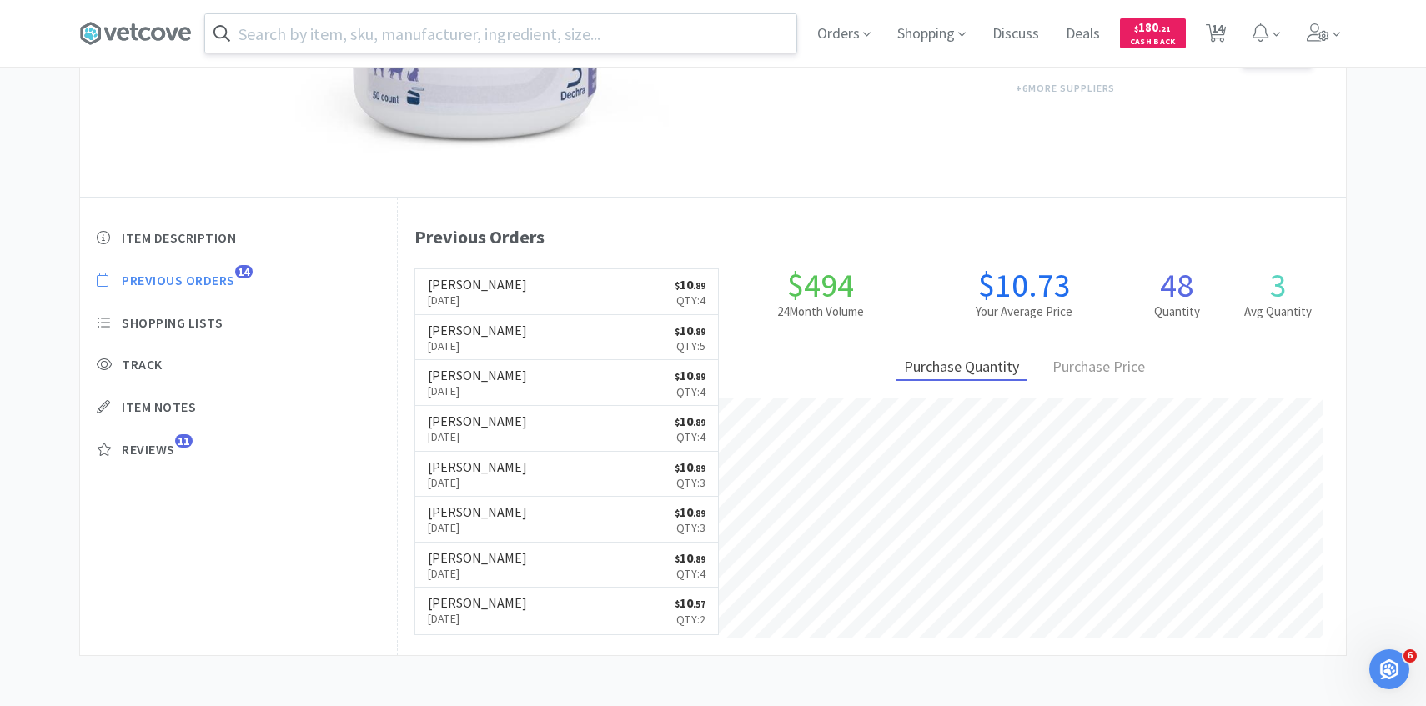
select select "1"
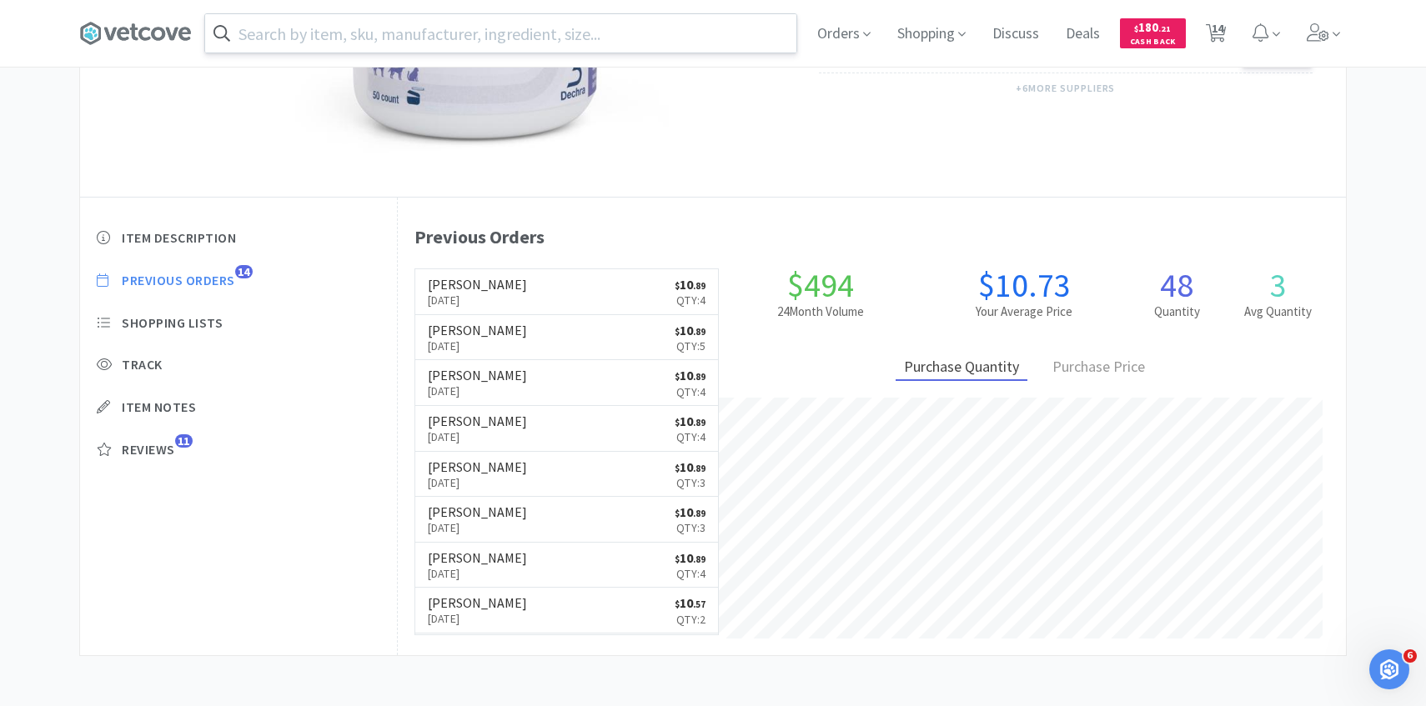
select select "1"
select select "4"
select select "3"
select select "1"
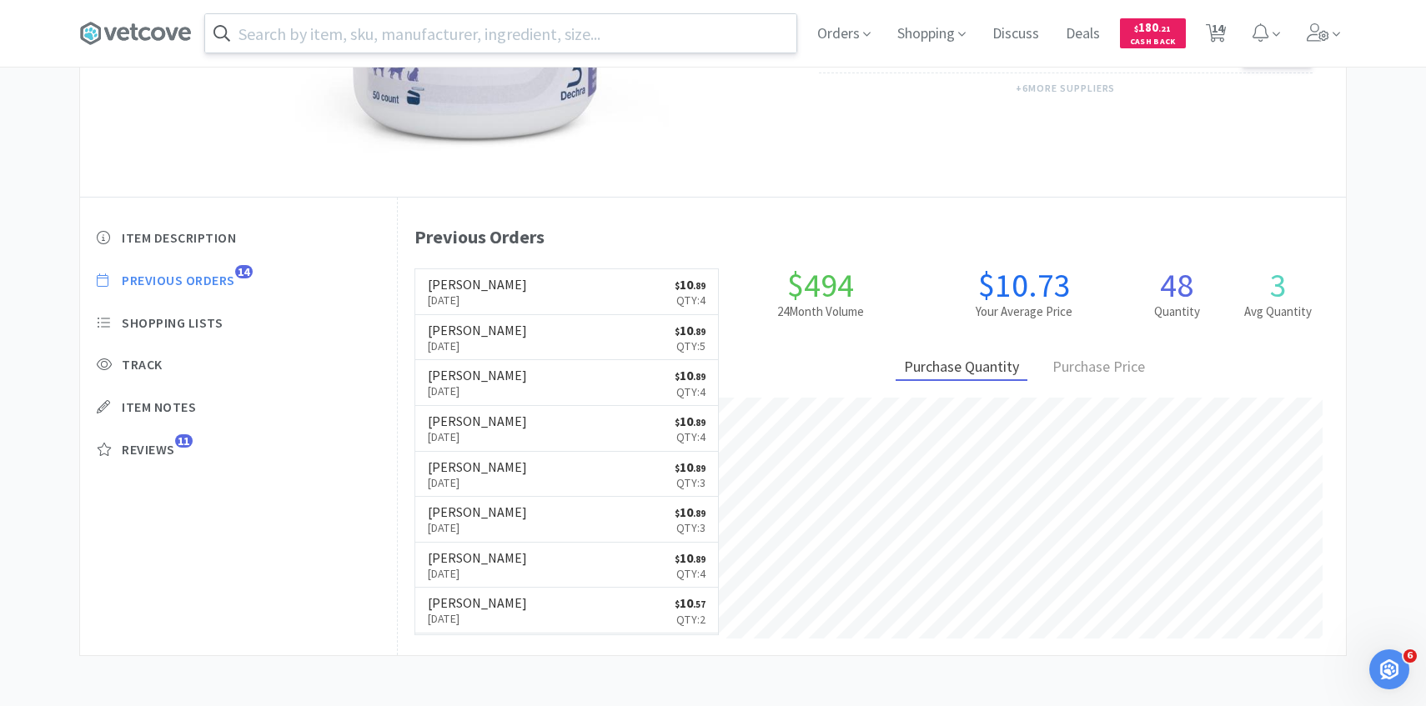
select select "1"
select select "3"
select select "1"
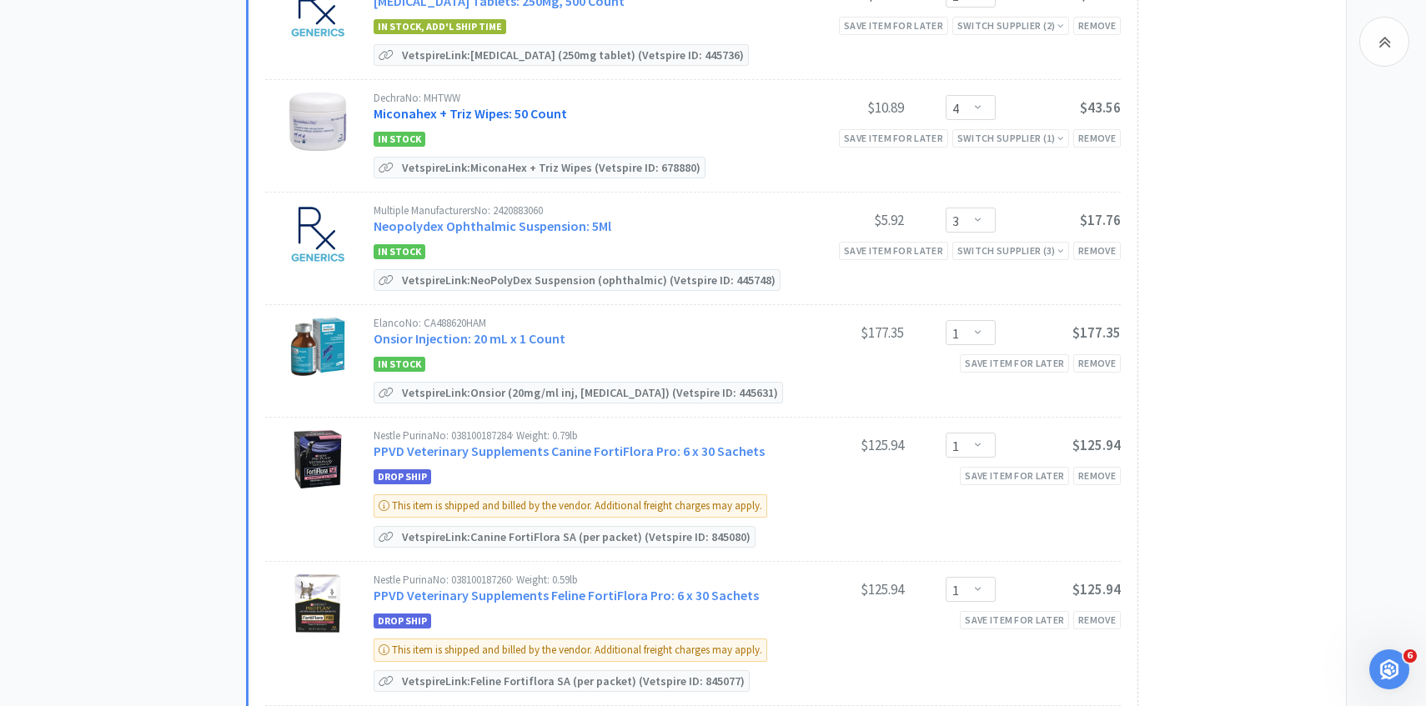
scroll to position [897, 0]
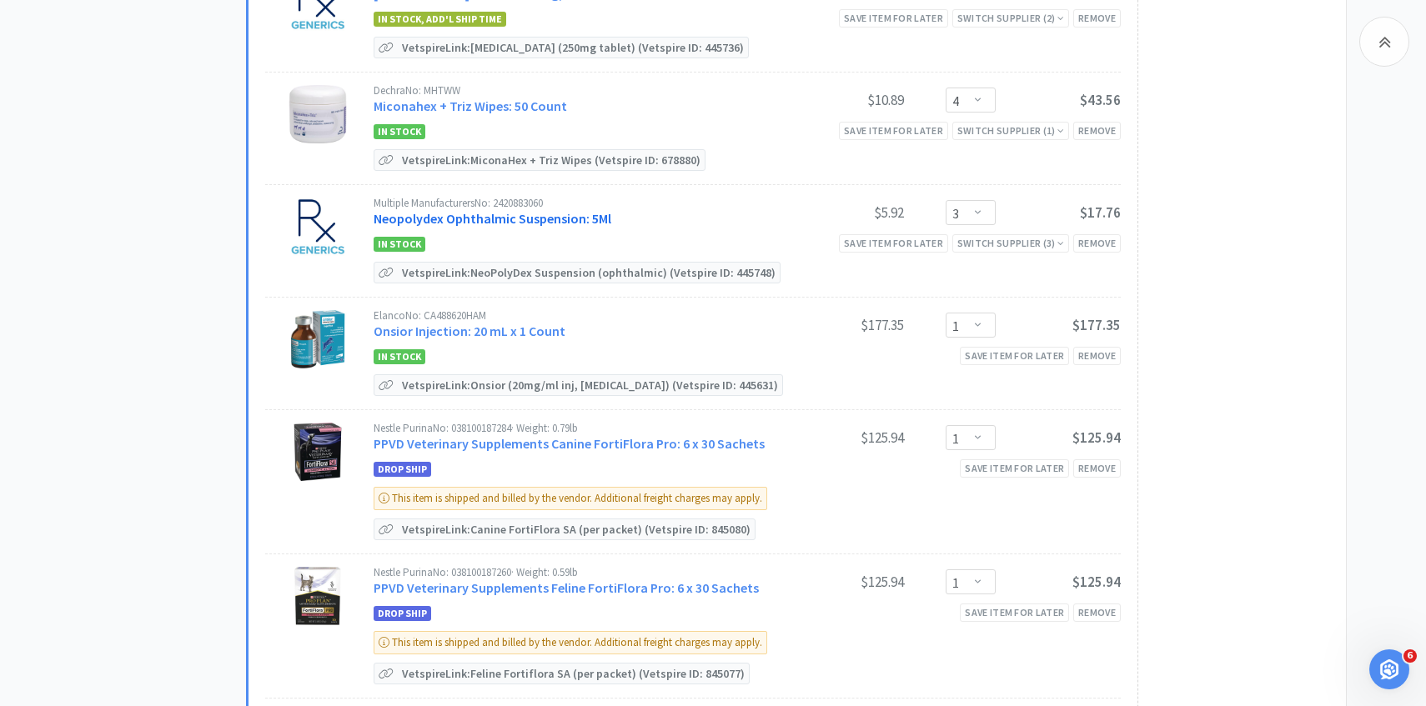
click at [518, 210] on link "Neopolydex Ophthalmic Suspension: 5Ml" at bounding box center [493, 218] width 238 height 17
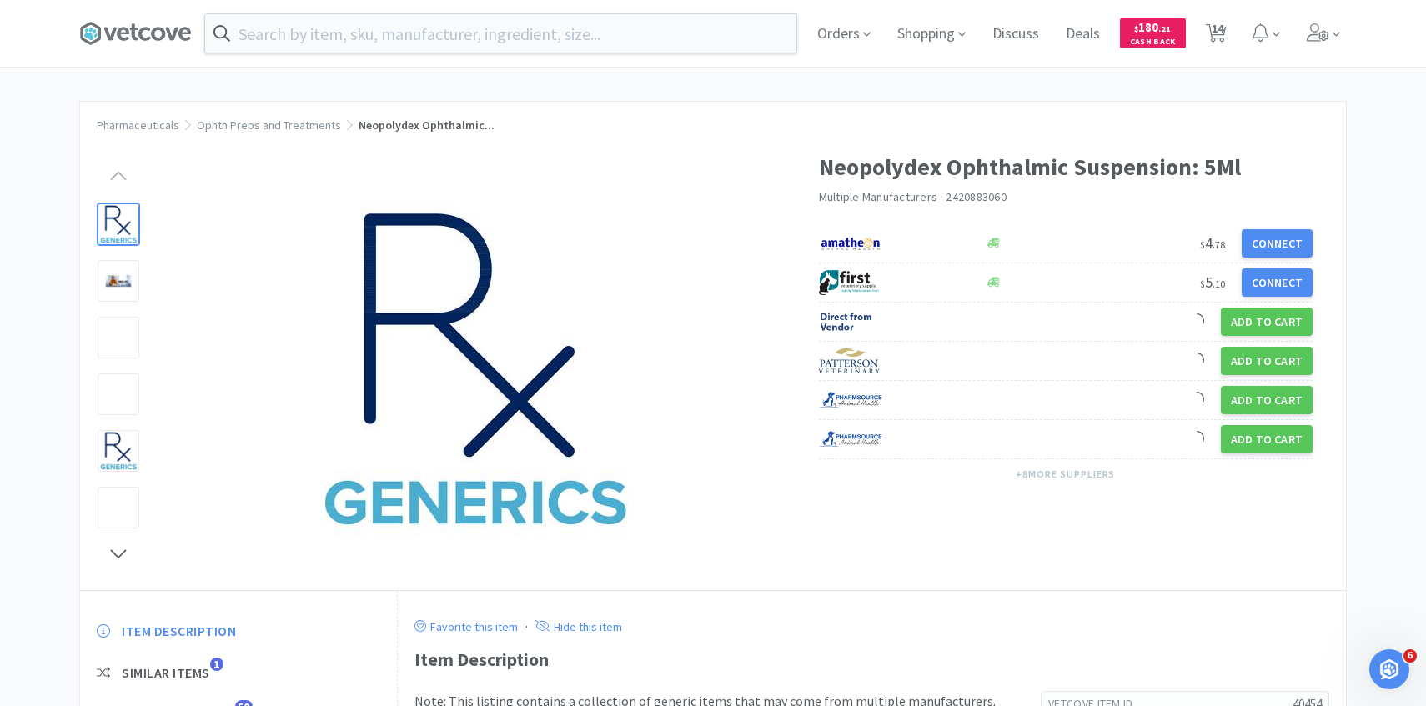
scroll to position [72, 0]
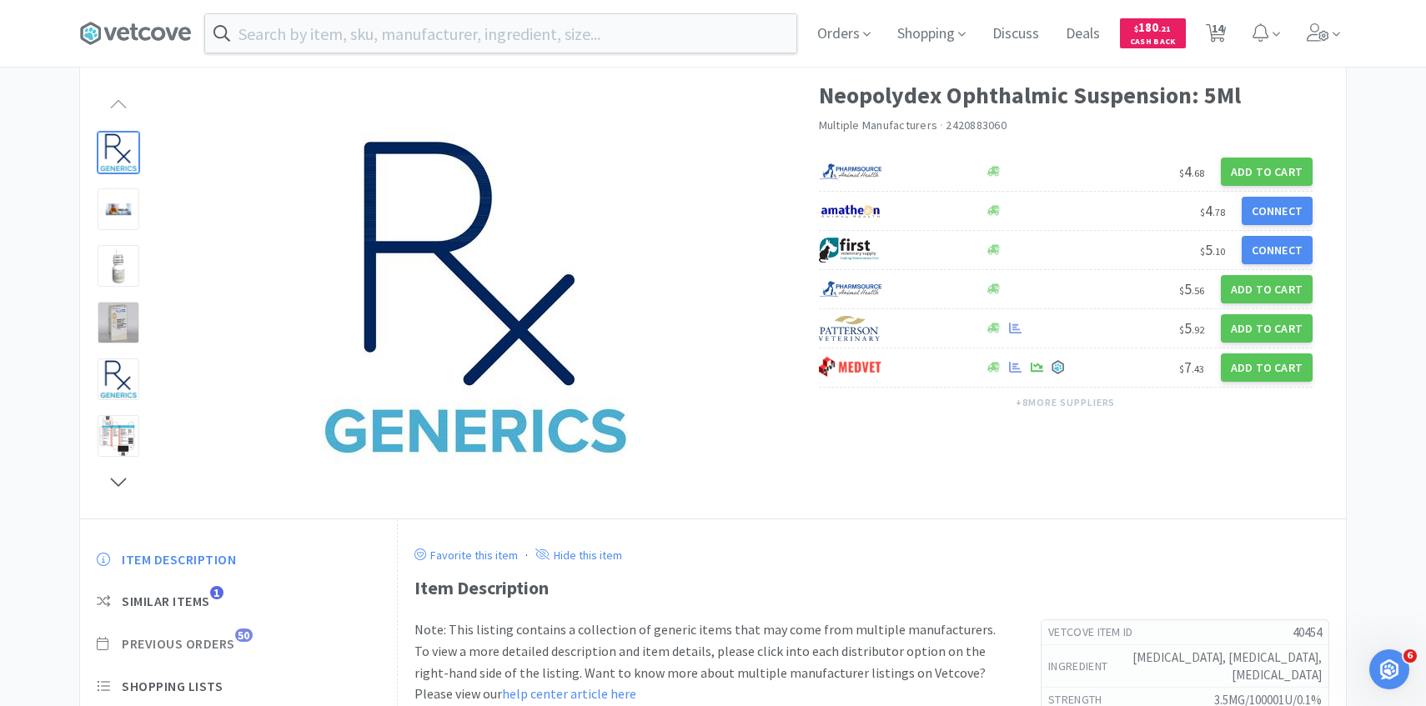
click at [219, 640] on span "Previous Orders" at bounding box center [178, 644] width 113 height 18
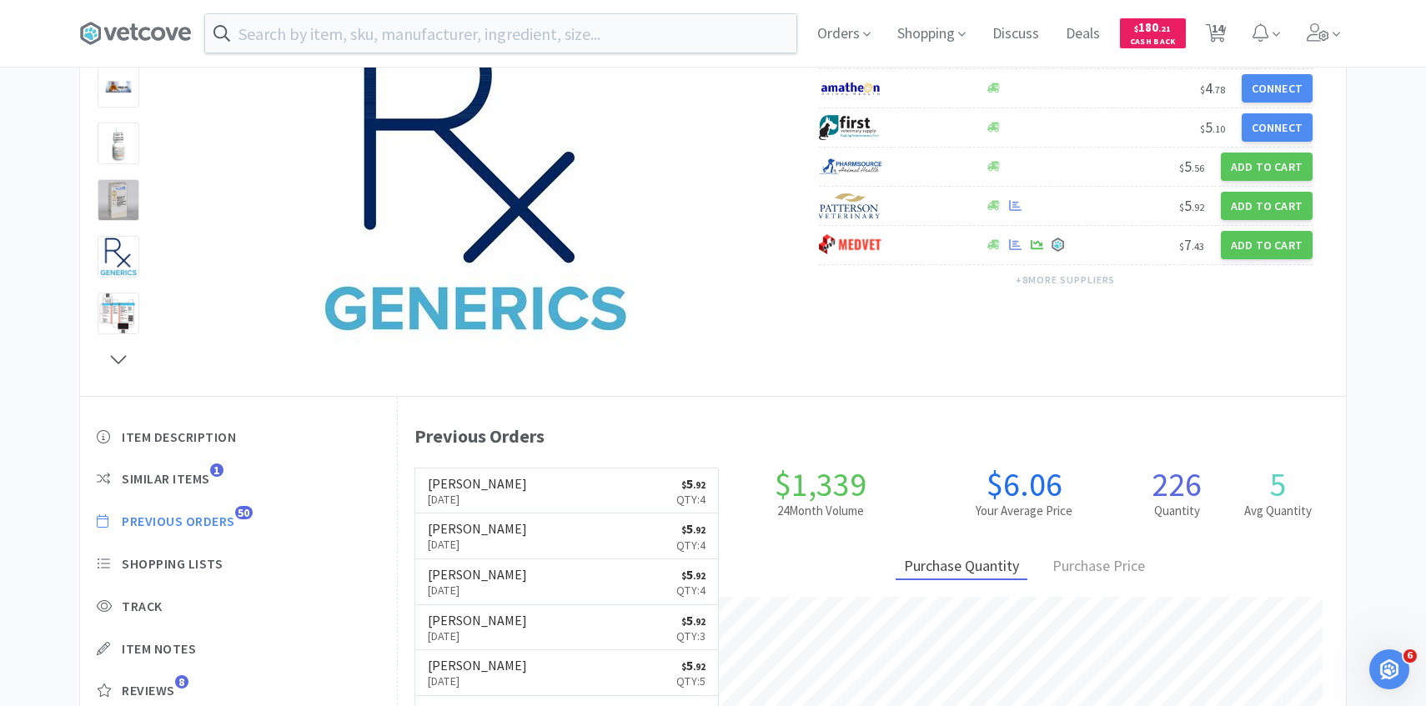
scroll to position [458, 948]
click at [489, 479] on h6 "[PERSON_NAME]" at bounding box center [477, 483] width 99 height 13
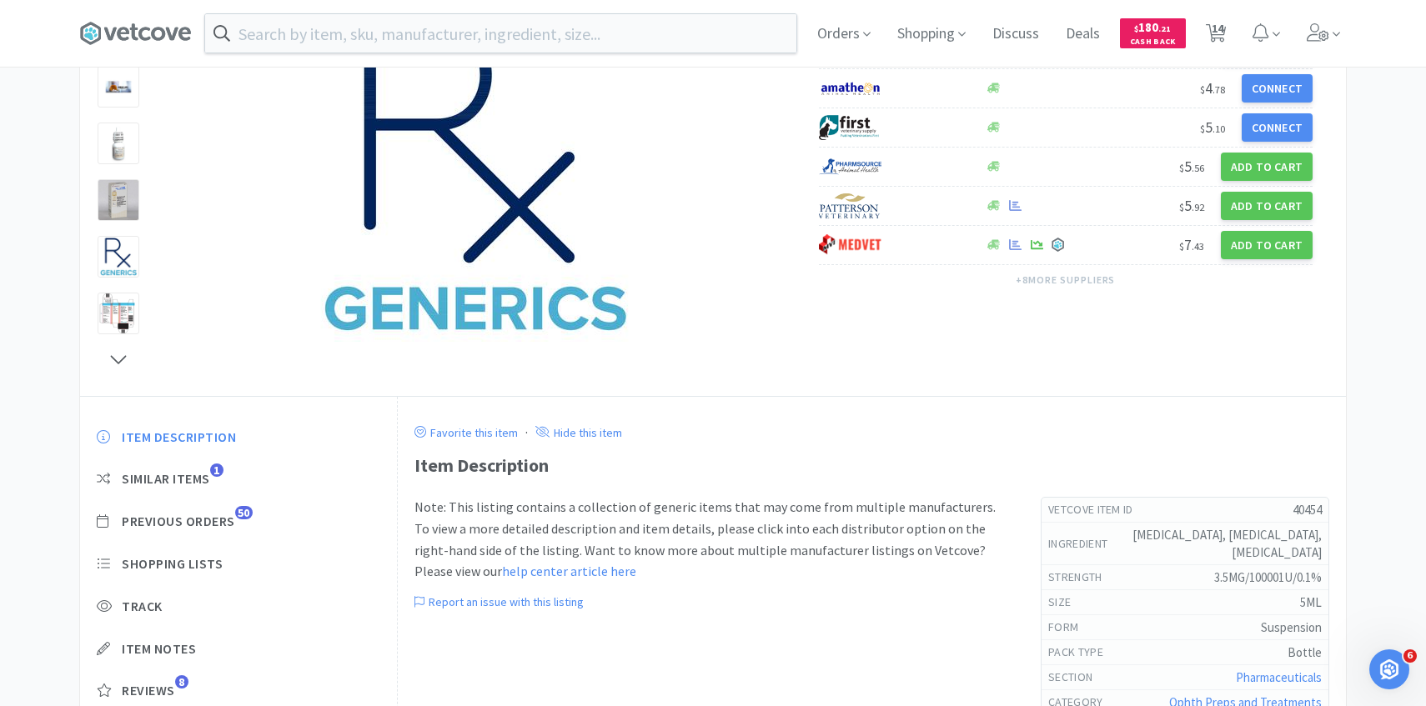
select select "1"
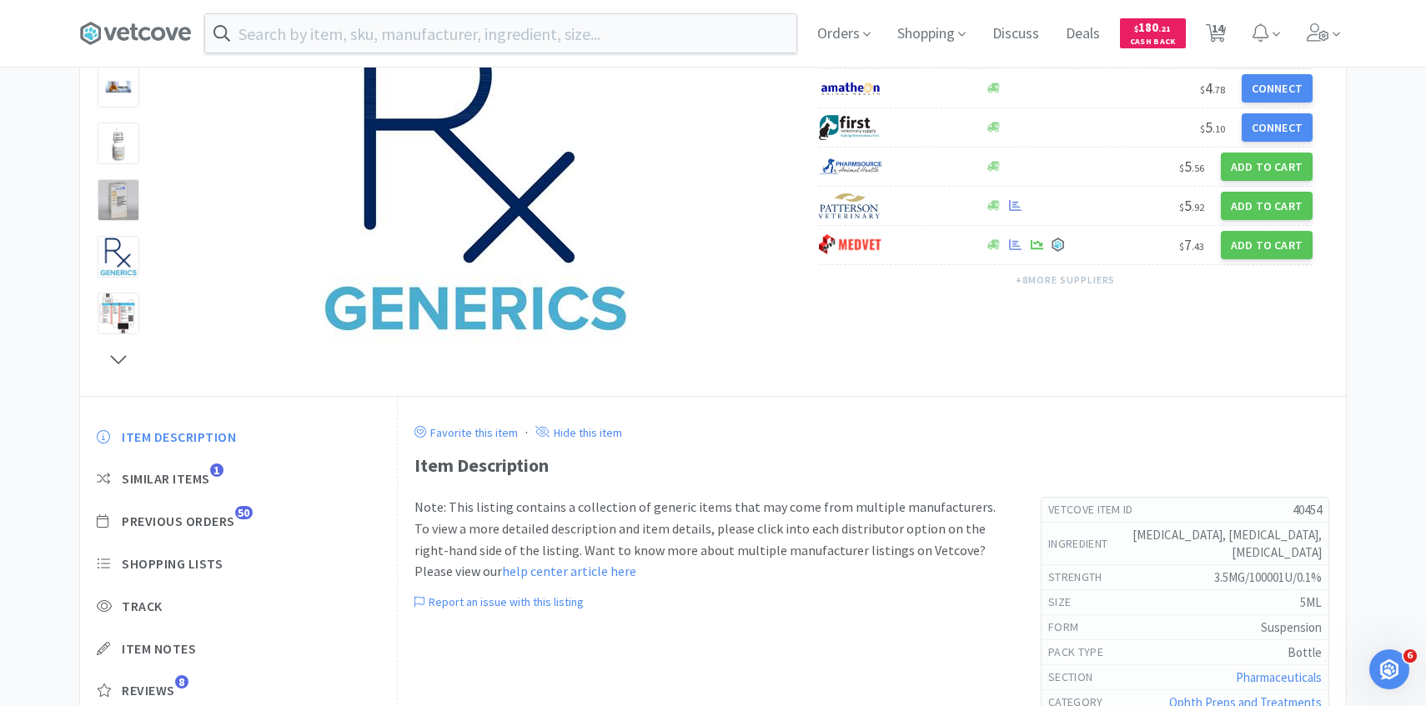
select select "1"
select select "4"
select select "3"
select select "1"
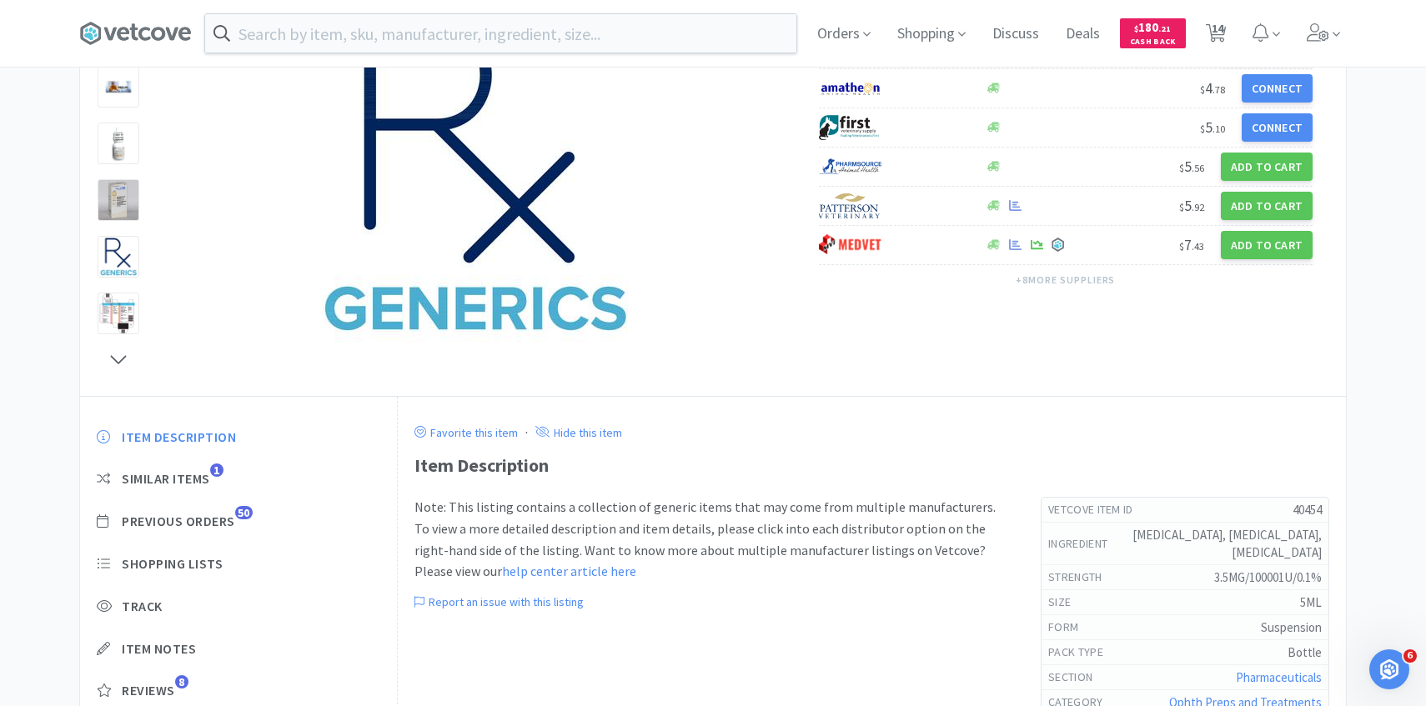
select select "1"
select select "3"
select select "1"
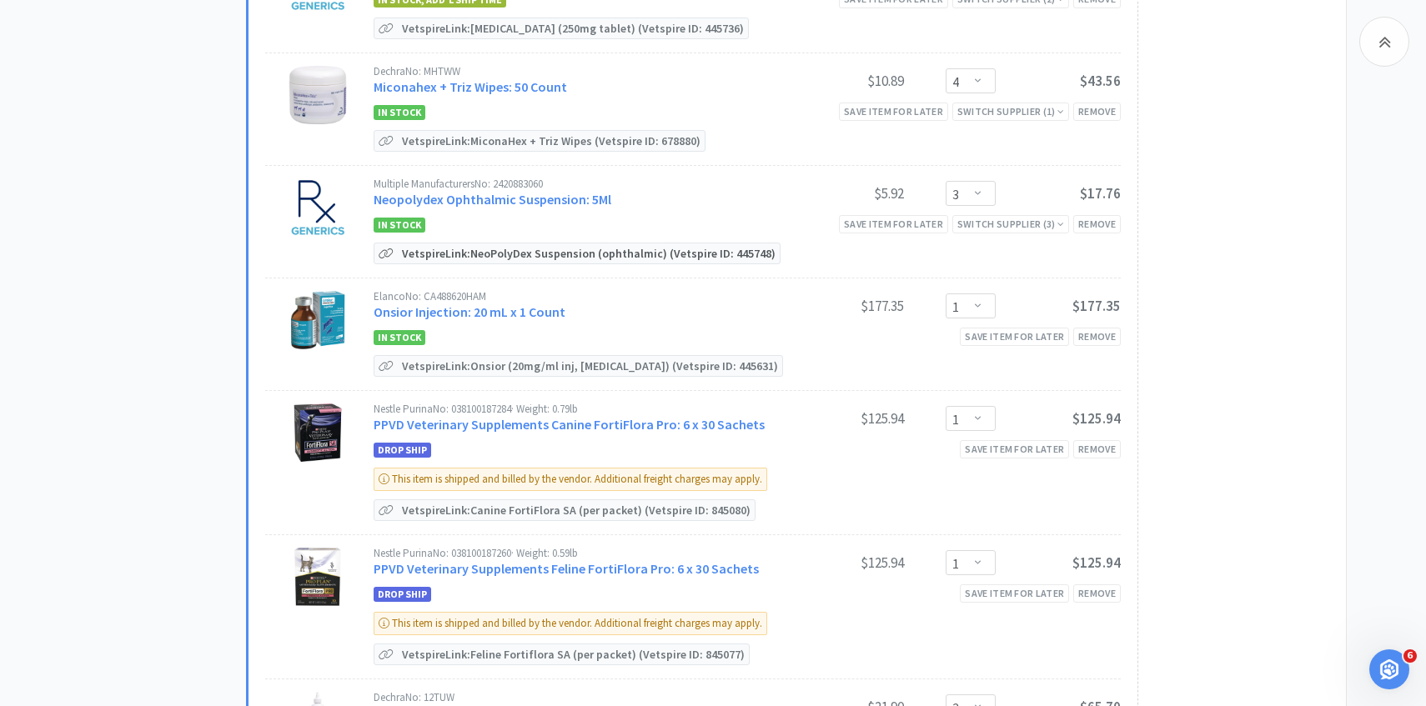
scroll to position [922, 0]
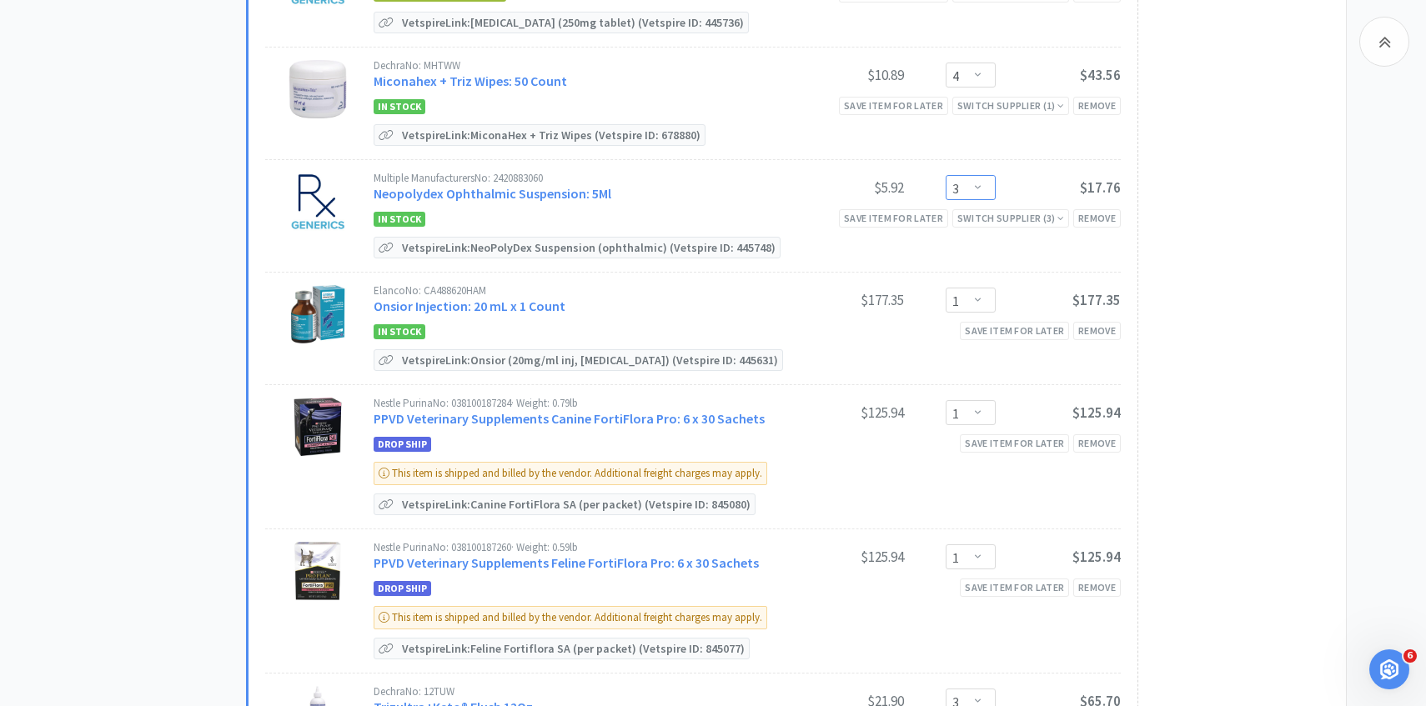
click at [984, 184] on select "Enter Quantity 1 2 3 4 5 6 7 8 9 10 11 12 13 14 15 16 17 18 19 20 Enter Quantity" at bounding box center [971, 187] width 50 height 25
click at [946, 175] on select "Enter Quantity 1 2 3 4 5 6 7 8 9 10 11 12 13 14 15 16 17 18 19 20 Enter Quantity" at bounding box center [971, 187] width 50 height 25
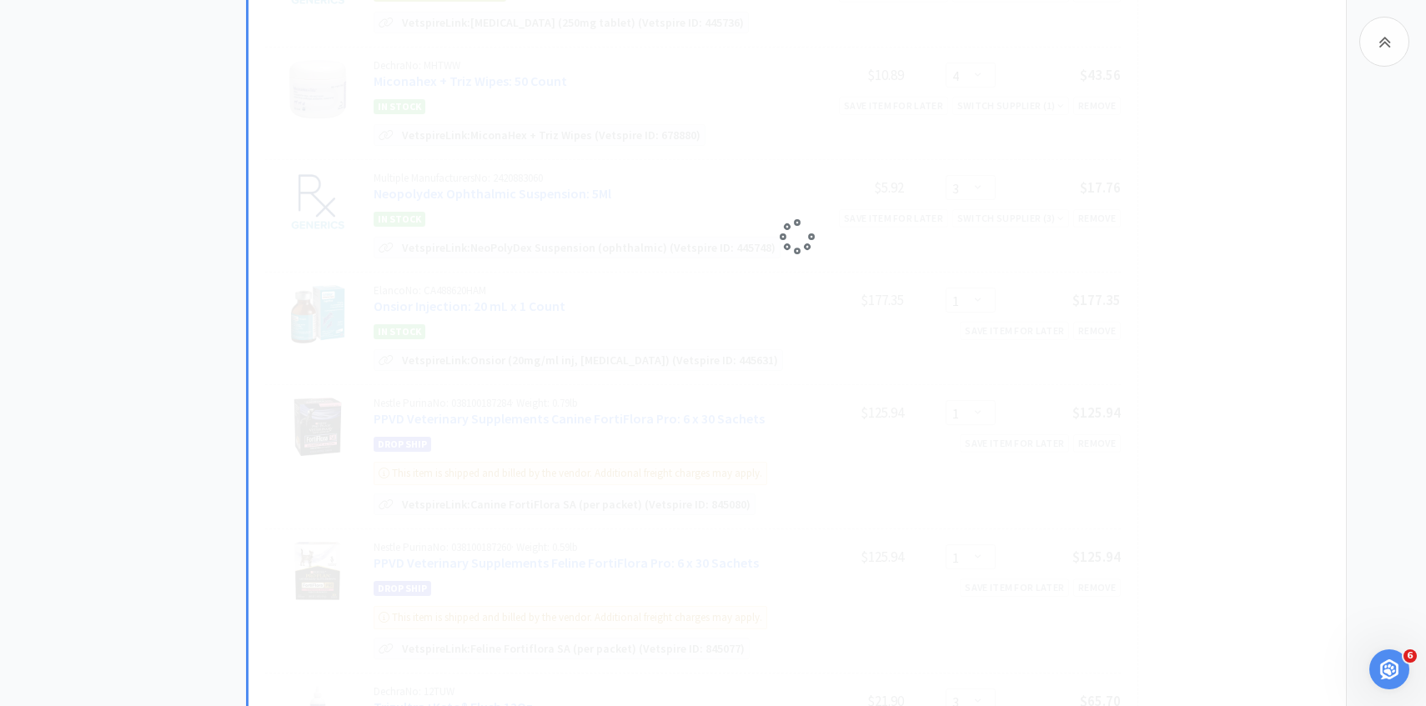
select select "4"
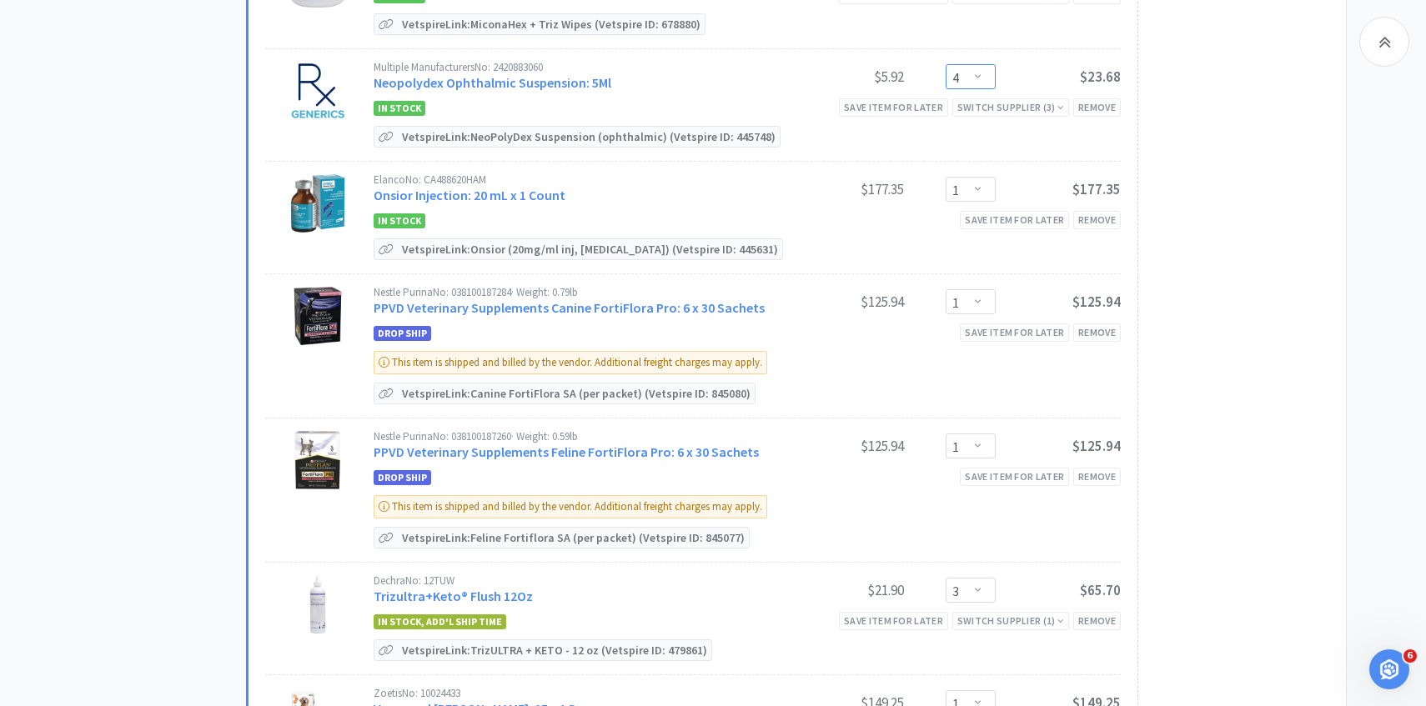
scroll to position [1038, 0]
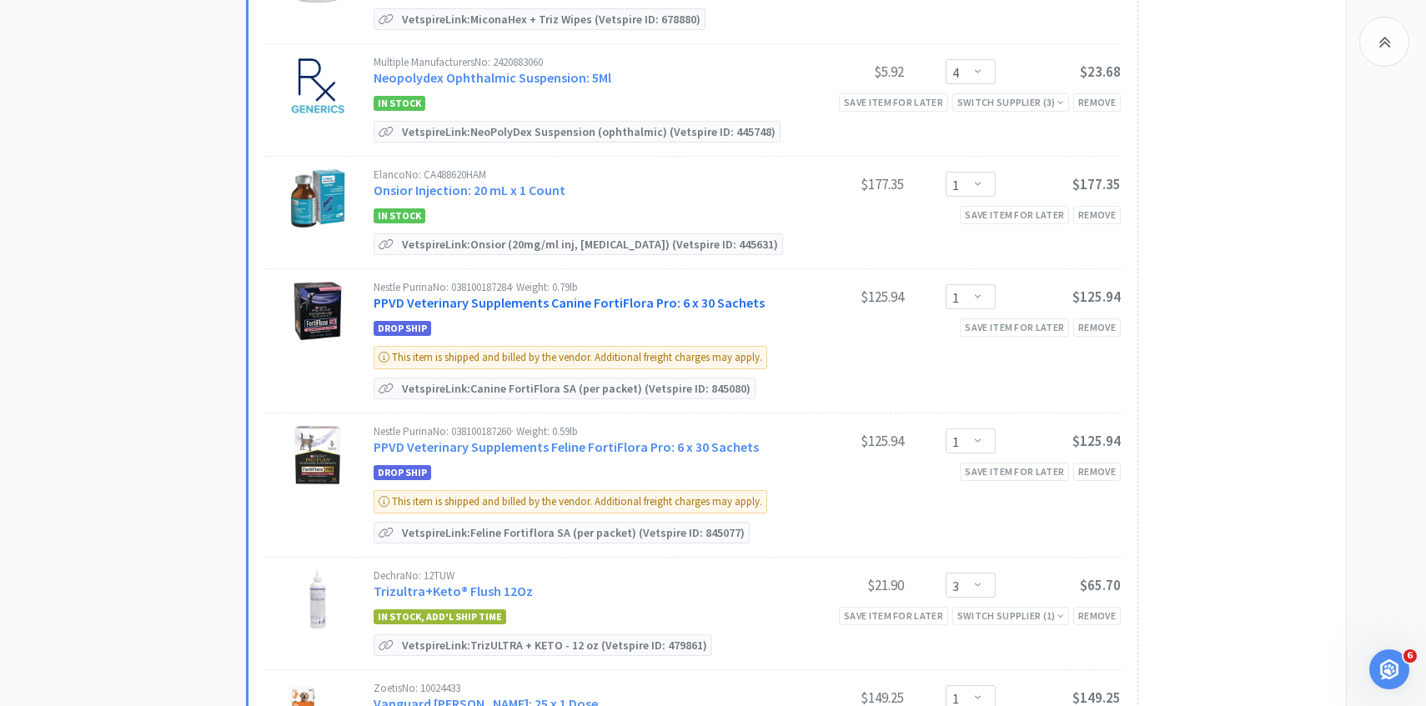
click at [540, 300] on link "PPVD Veterinary Supplements Canine FortiFlora Pro: 6 x 30 Sachets" at bounding box center [569, 302] width 391 height 17
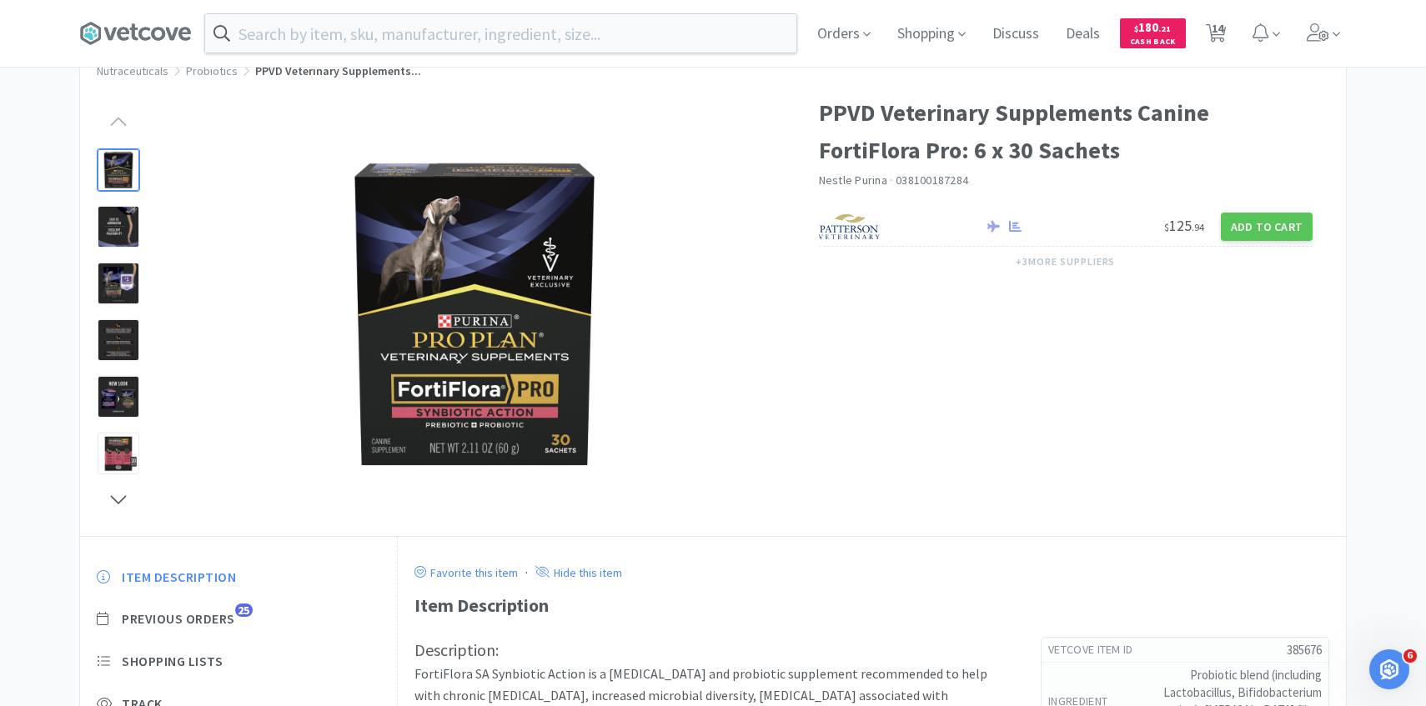
scroll to position [73, 0]
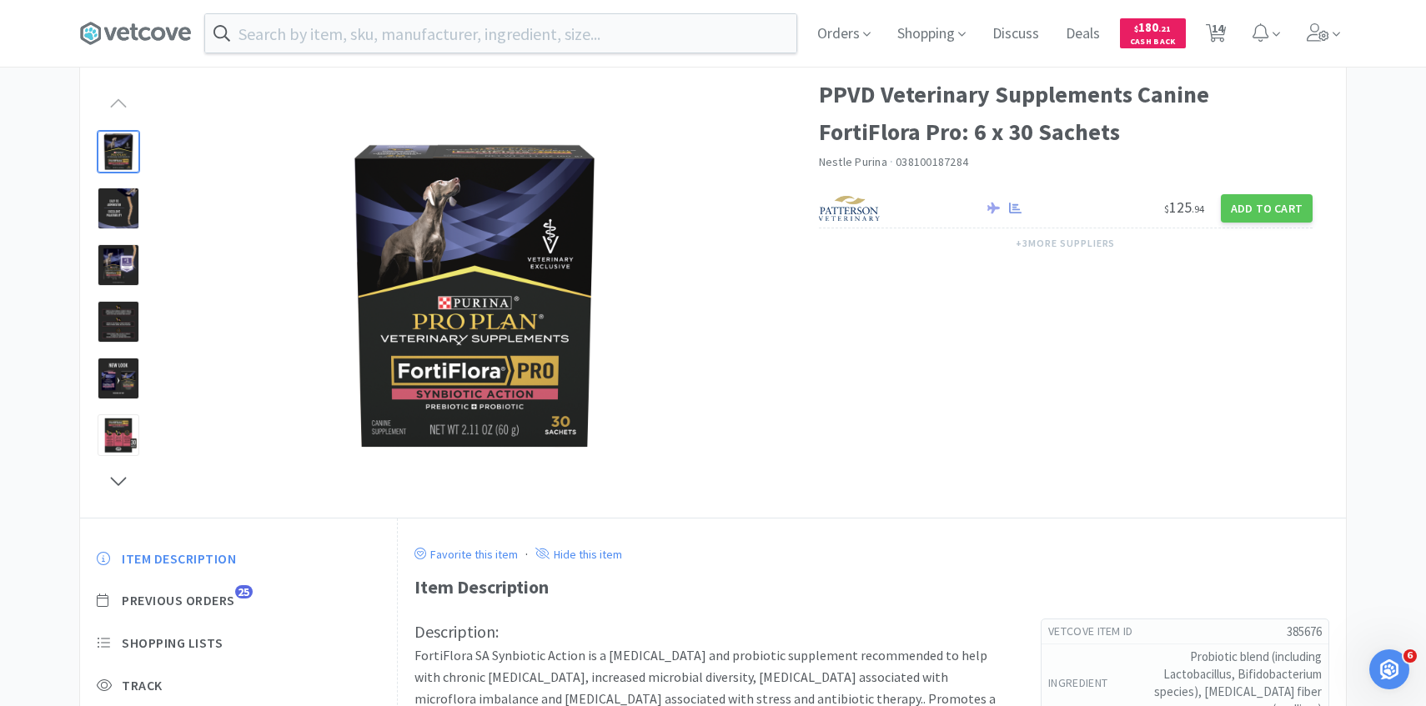
click at [222, 585] on div "Item Description Previous Orders 25 Shopping Lists Track Item Notes Reviews 52" at bounding box center [238, 678] width 317 height 288
click at [222, 594] on span "Previous Orders" at bounding box center [178, 601] width 113 height 18
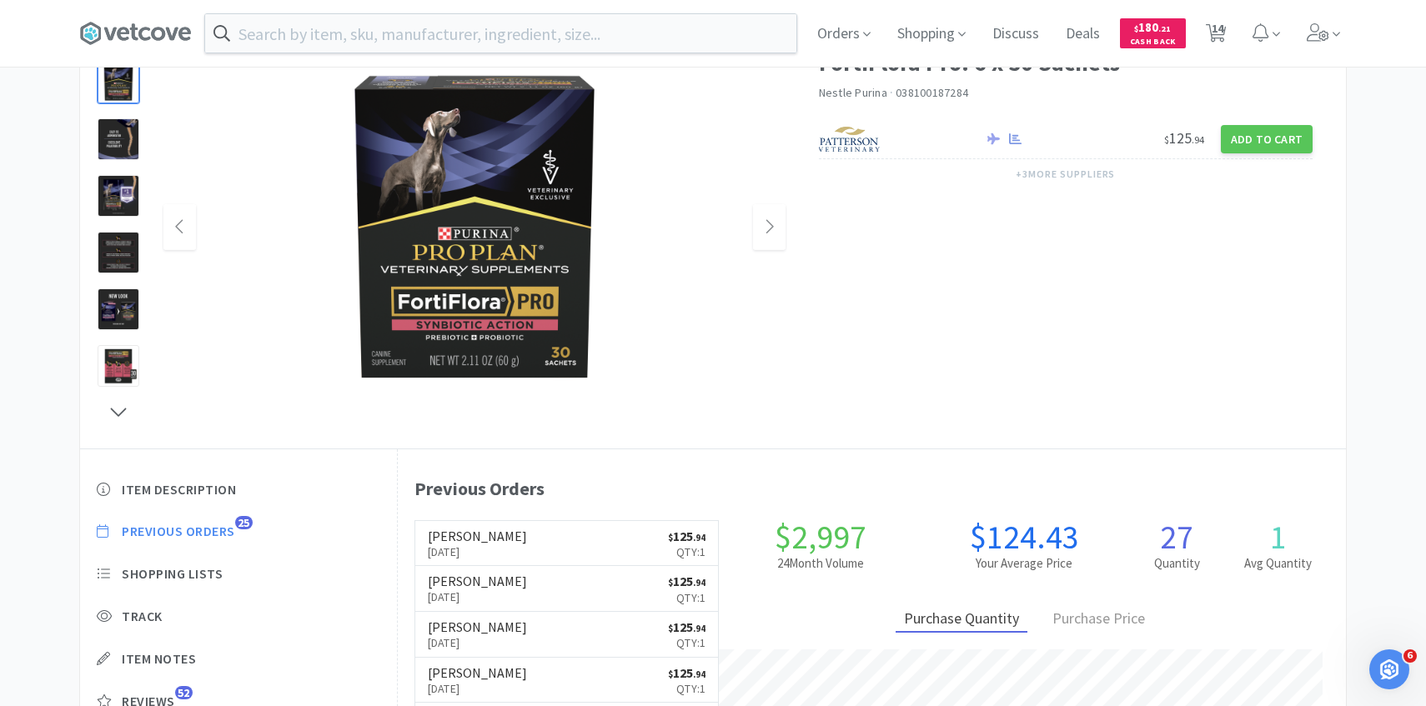
scroll to position [147, 0]
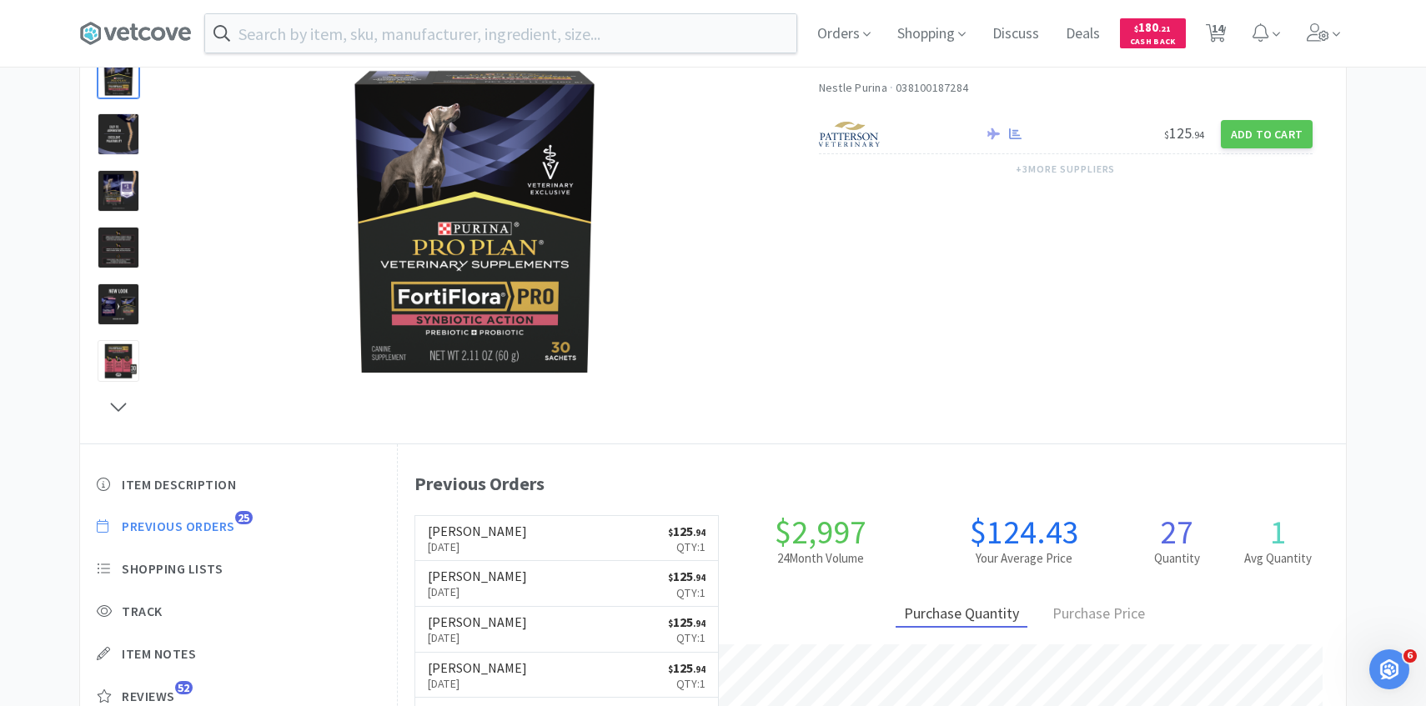
scroll to position [1038, 0]
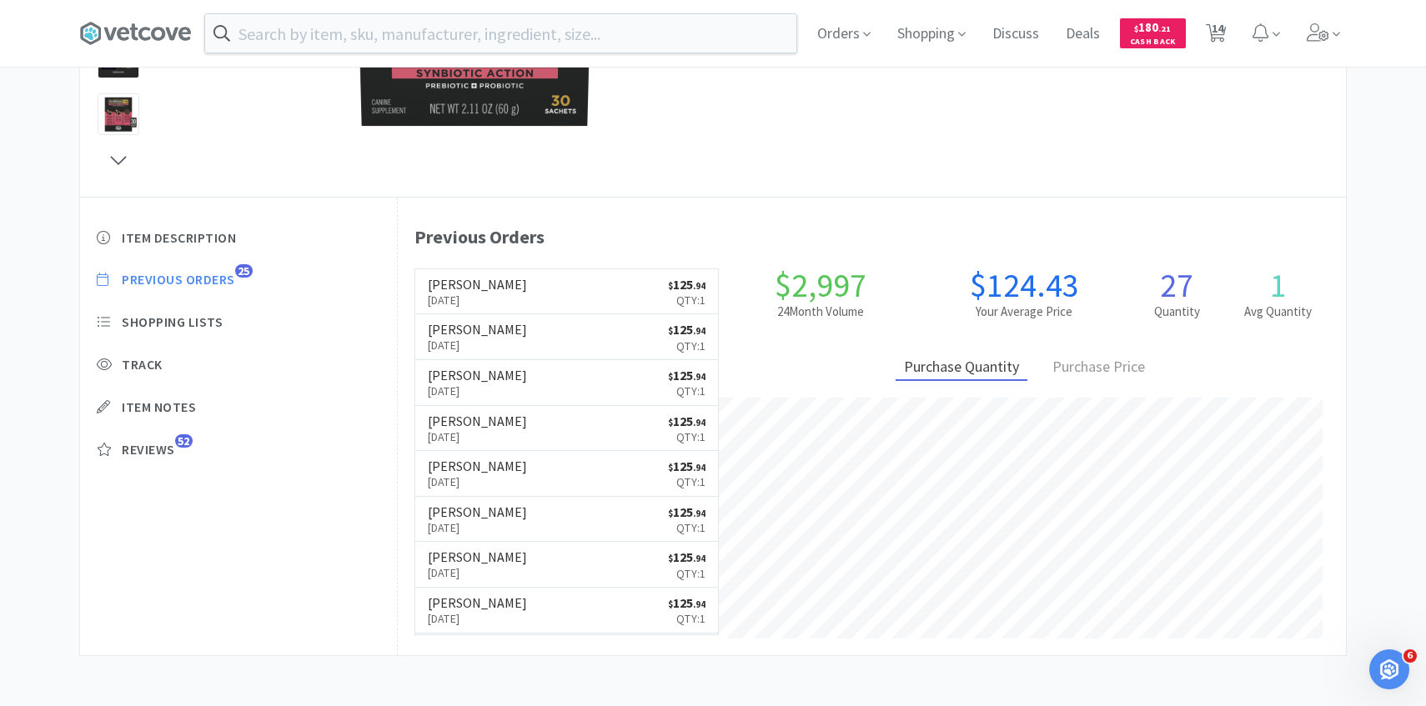
select select "1"
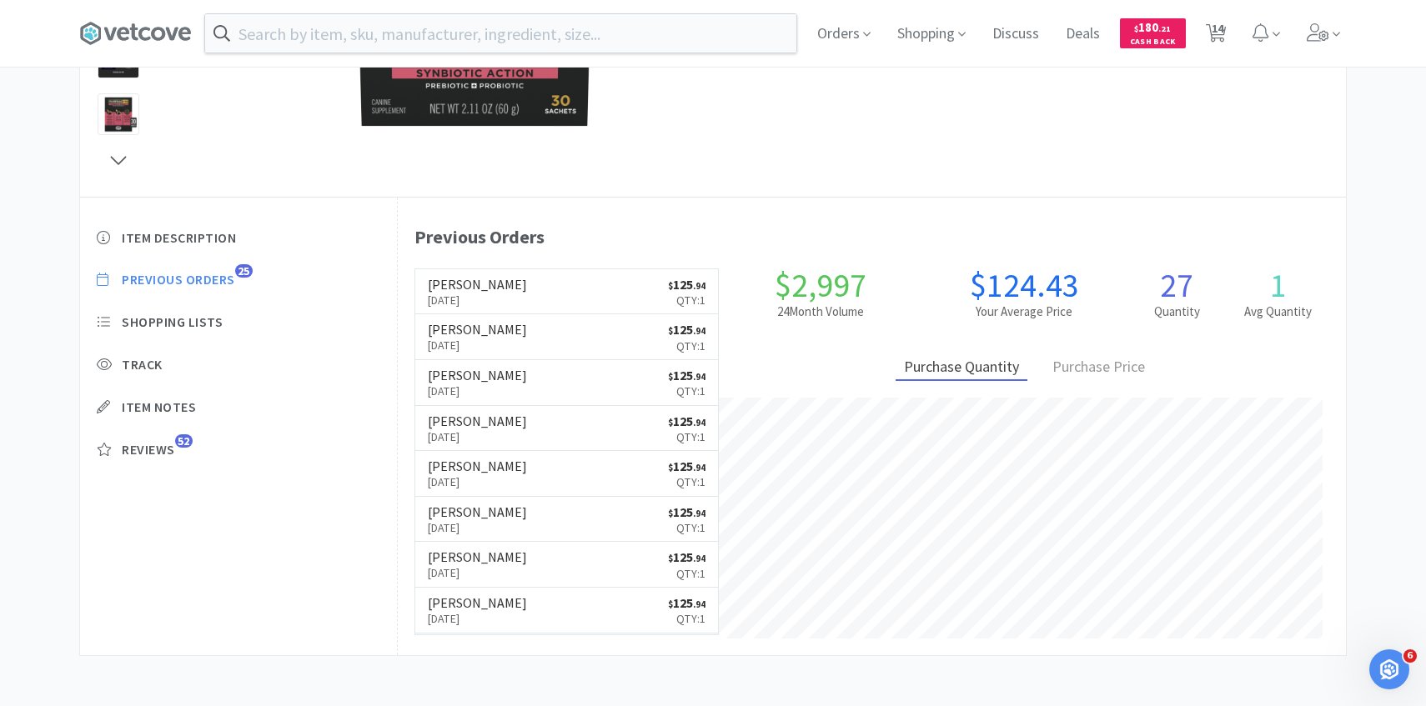
select select "1"
select select "4"
select select "1"
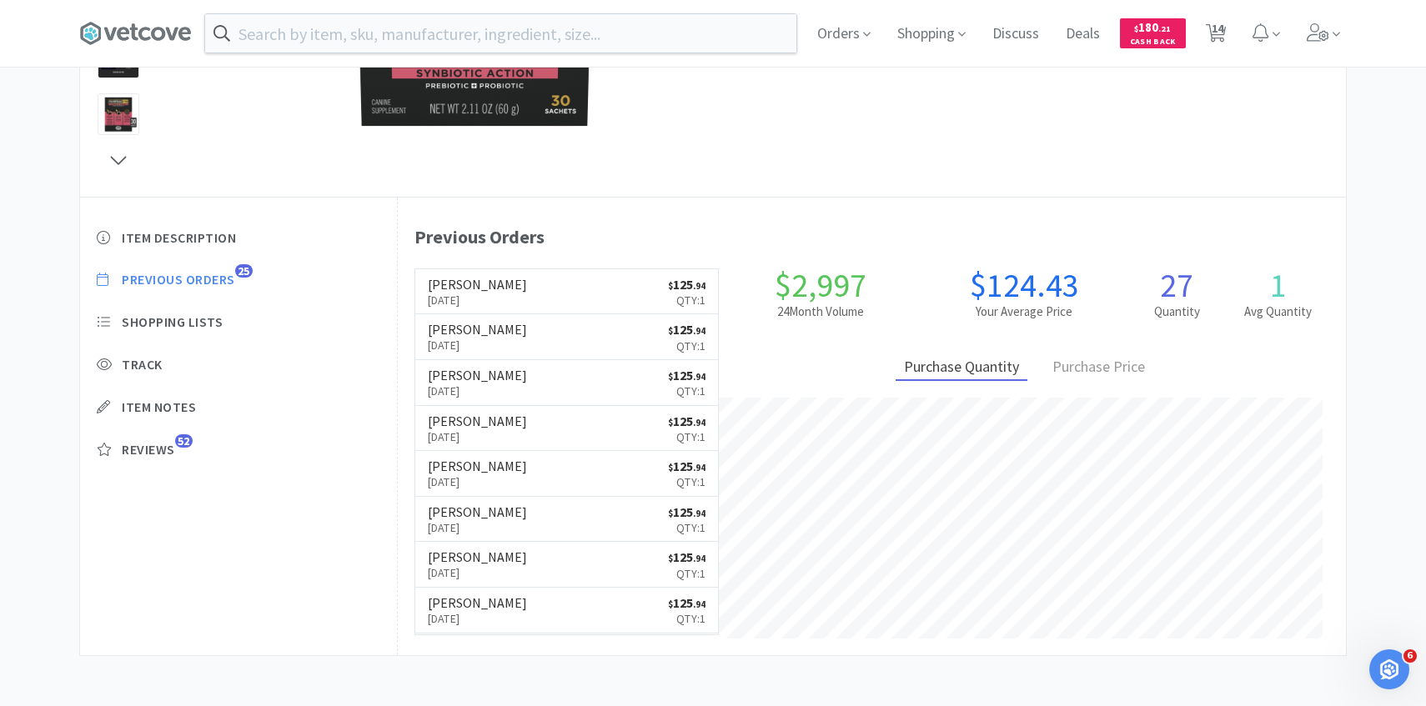
select select "1"
select select "3"
select select "1"
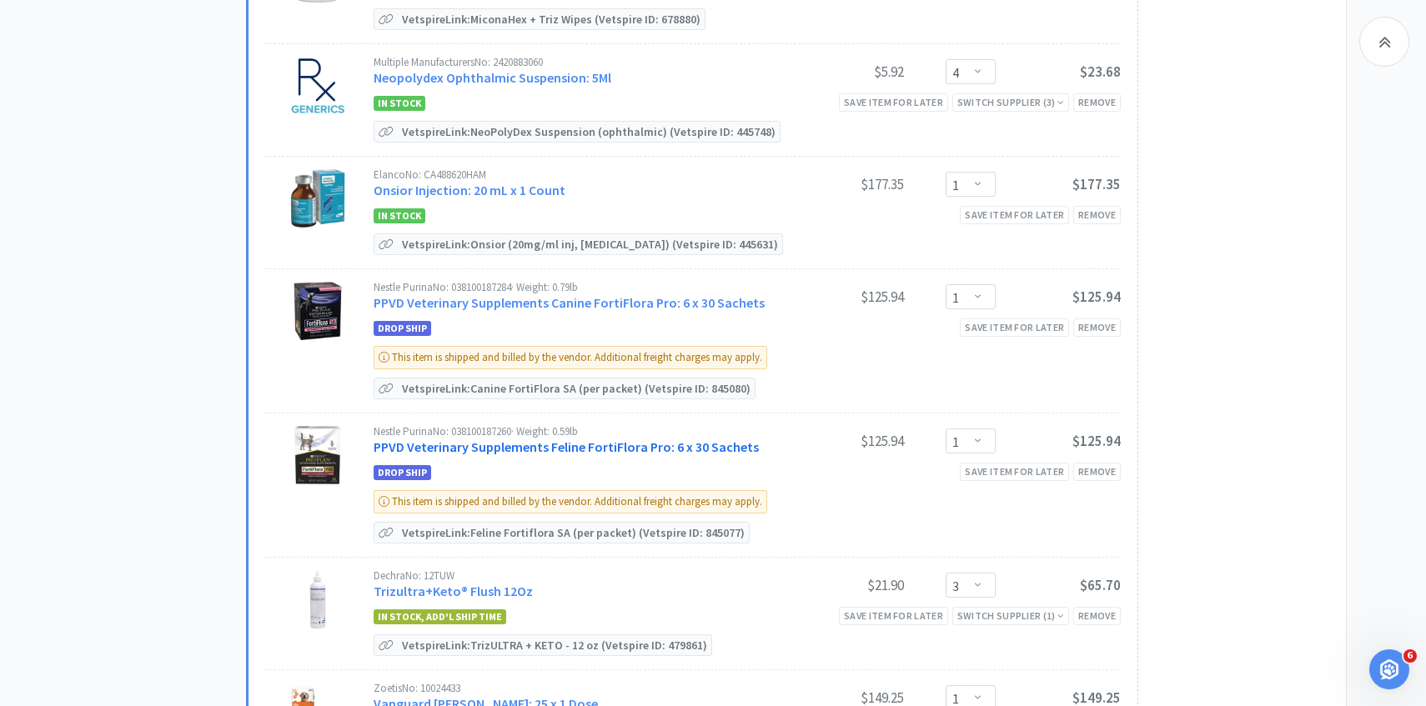
click at [570, 441] on link "PPVD Veterinary Supplements Feline FortiFlora Pro: 6 x 30 Sachets" at bounding box center [566, 447] width 385 height 17
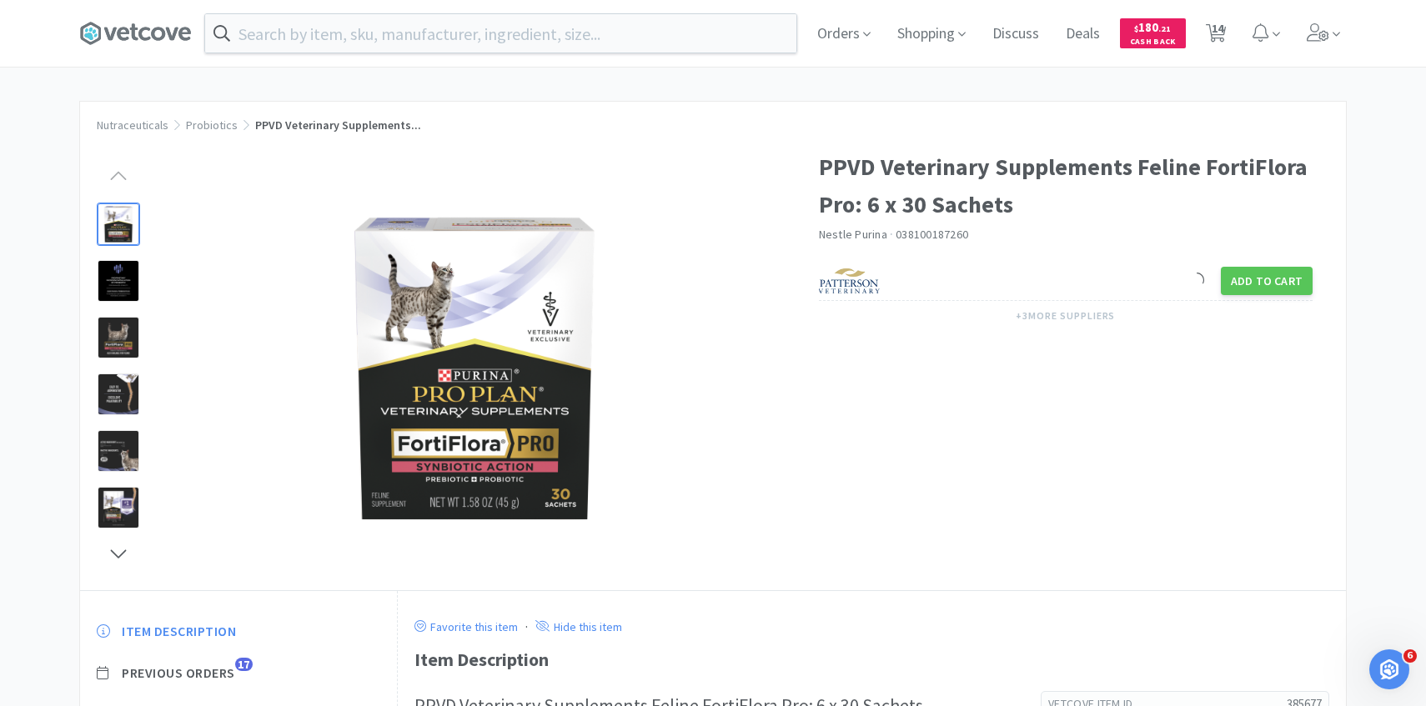
scroll to position [86, 0]
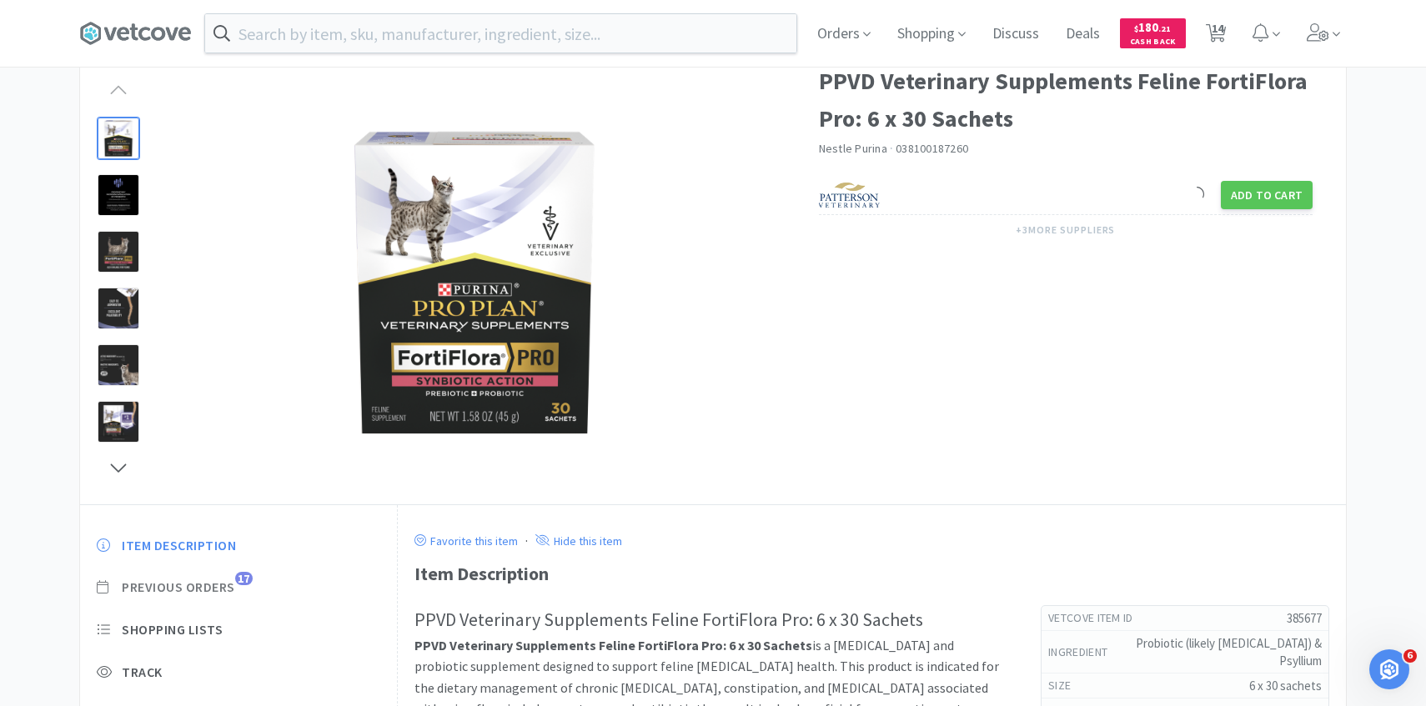
click at [223, 584] on span "Previous Orders" at bounding box center [178, 588] width 113 height 18
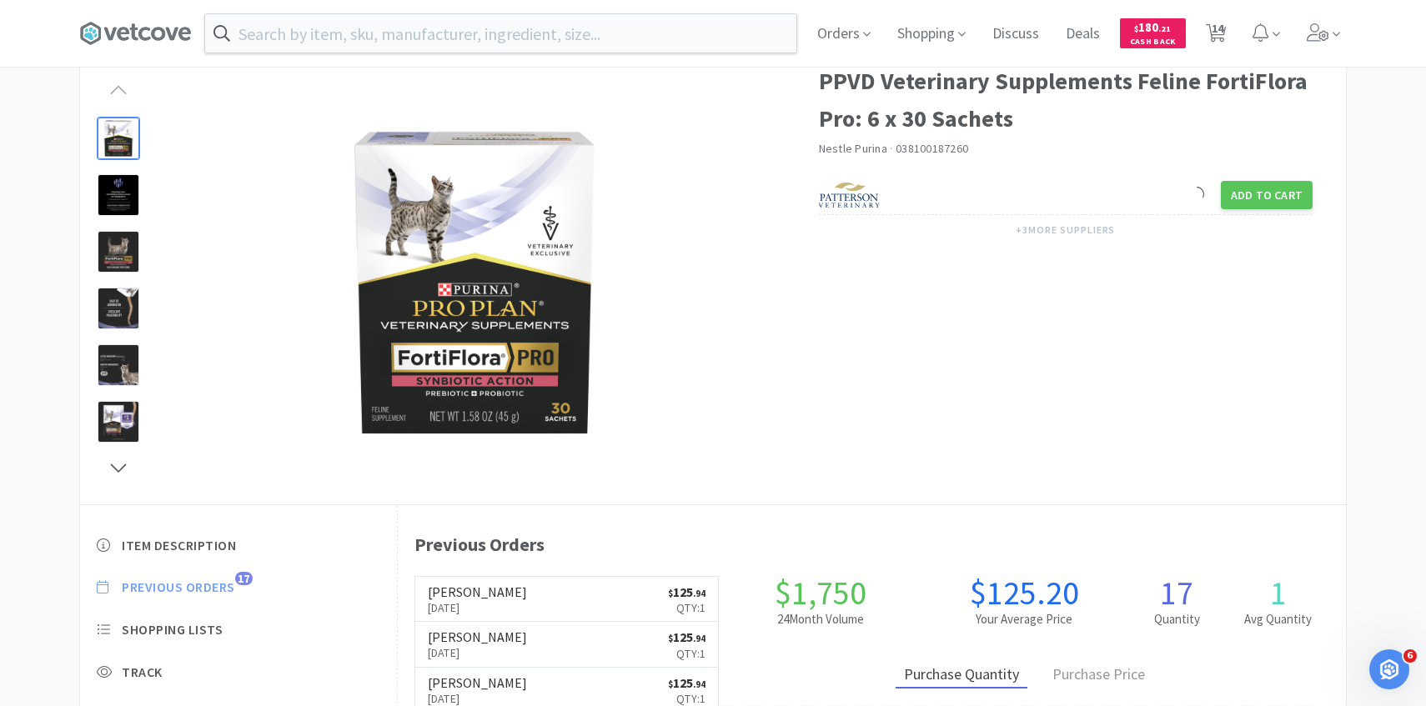
scroll to position [458, 948]
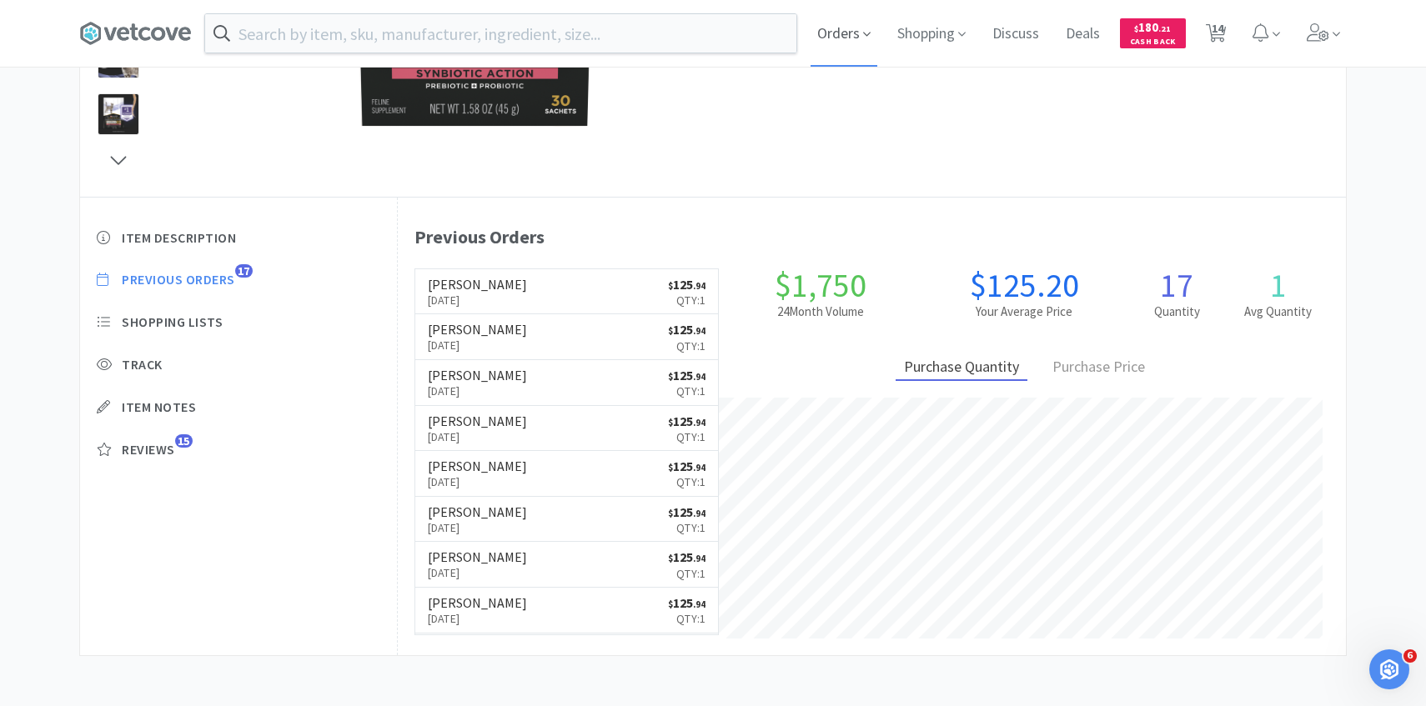
select select "1"
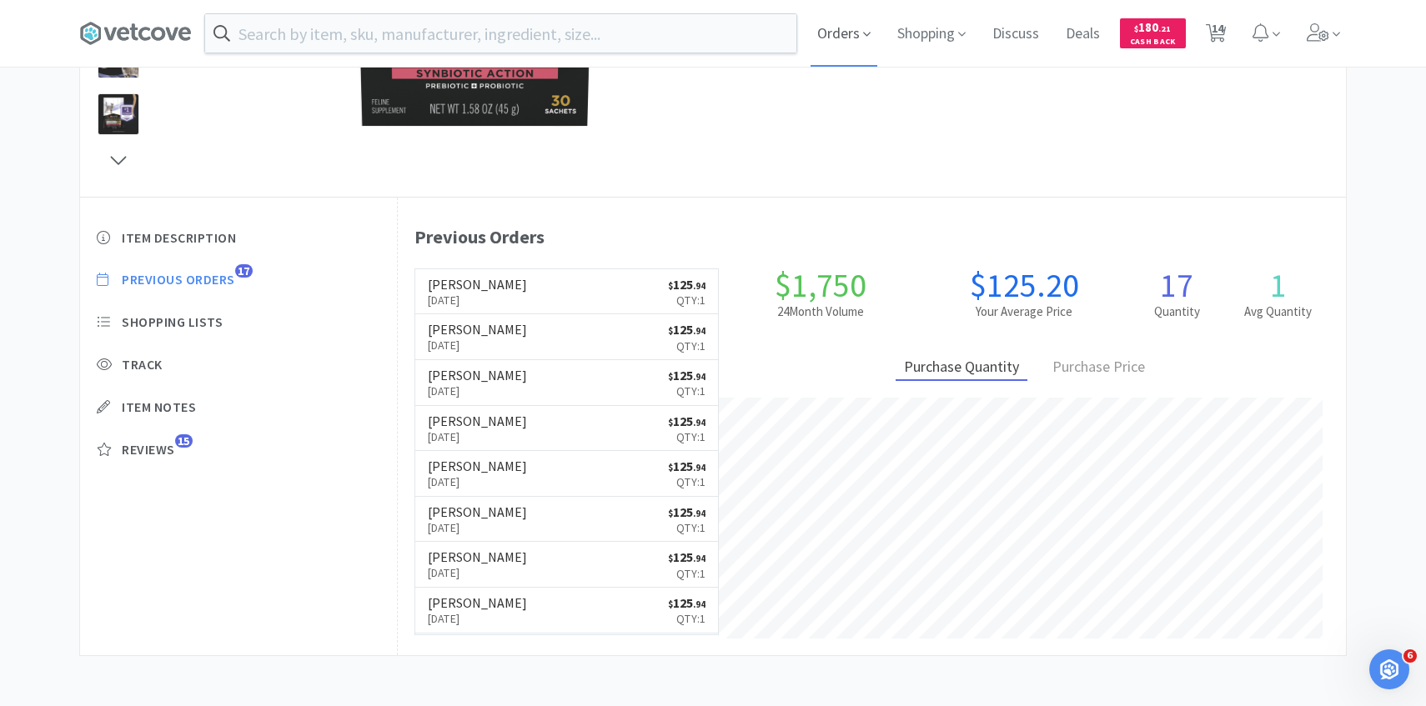
select select "1"
select select "4"
select select "1"
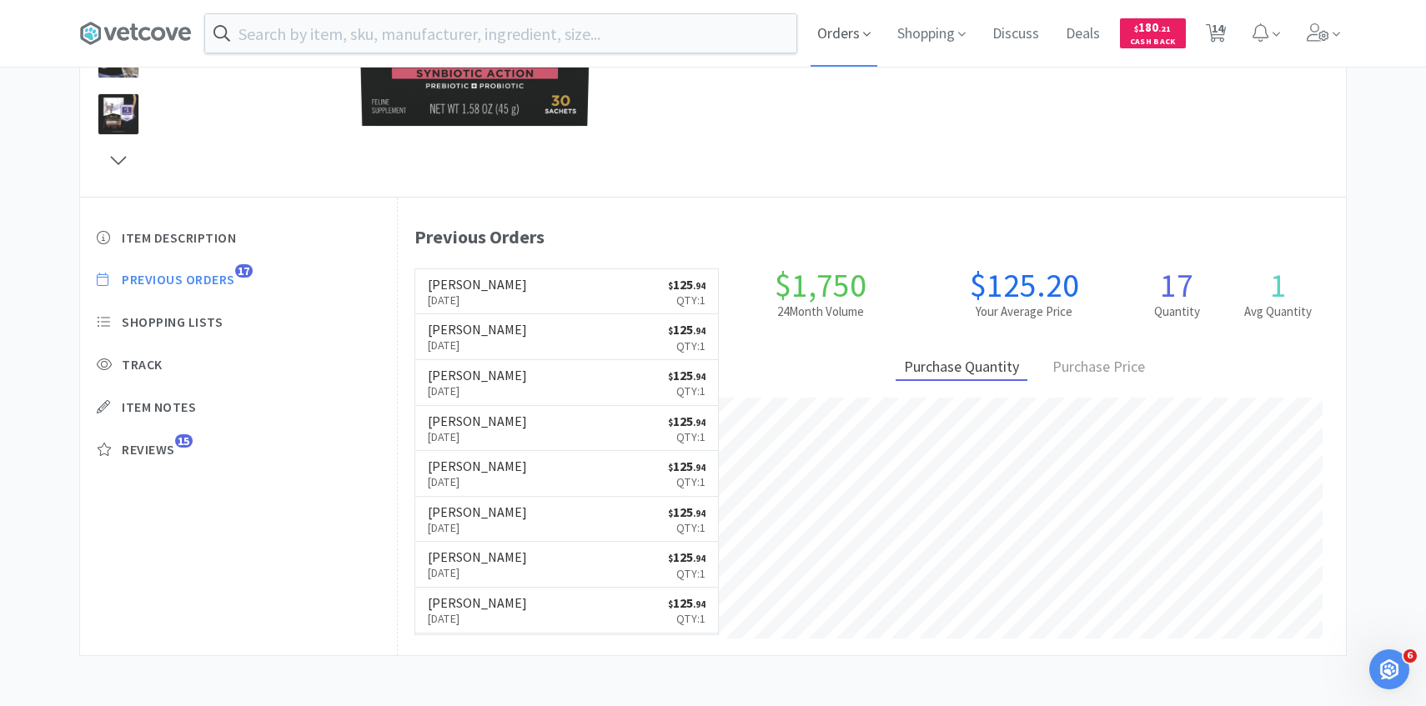
select select "1"
select select "3"
select select "1"
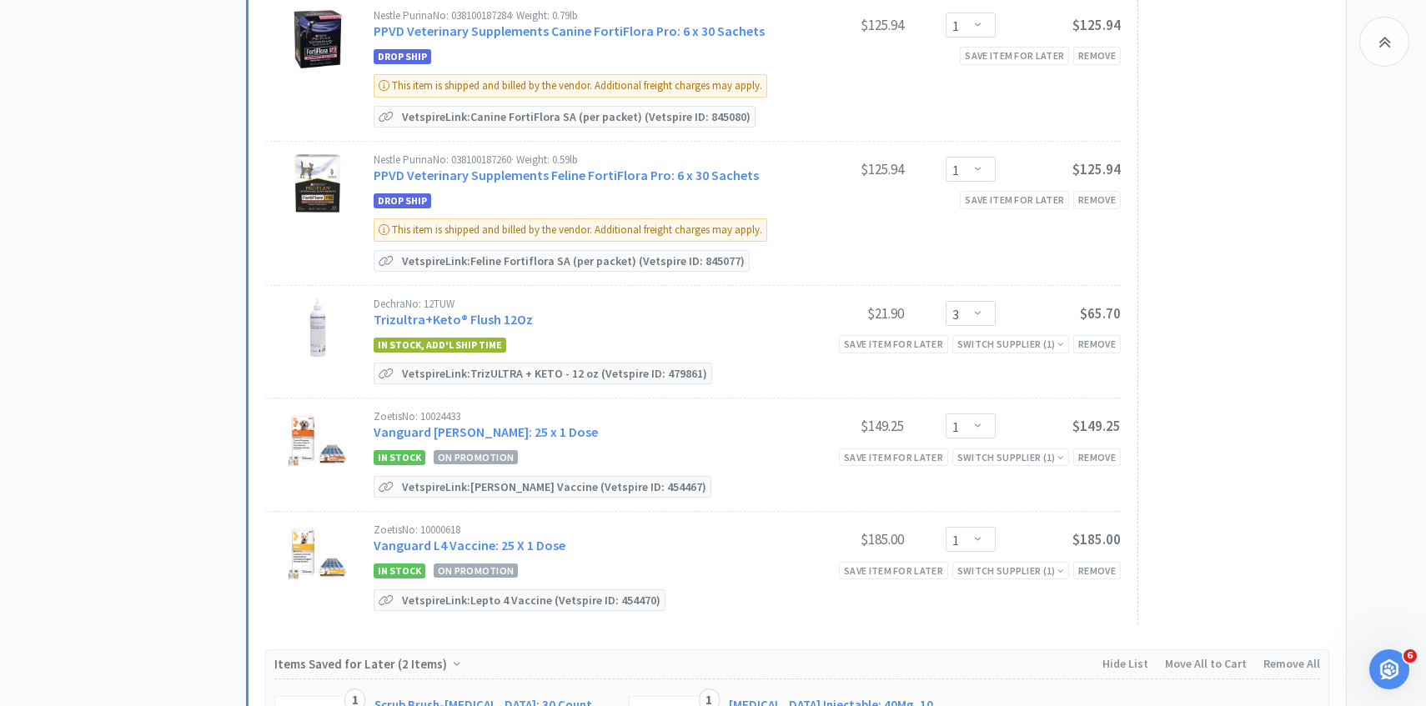
scroll to position [1317, 0]
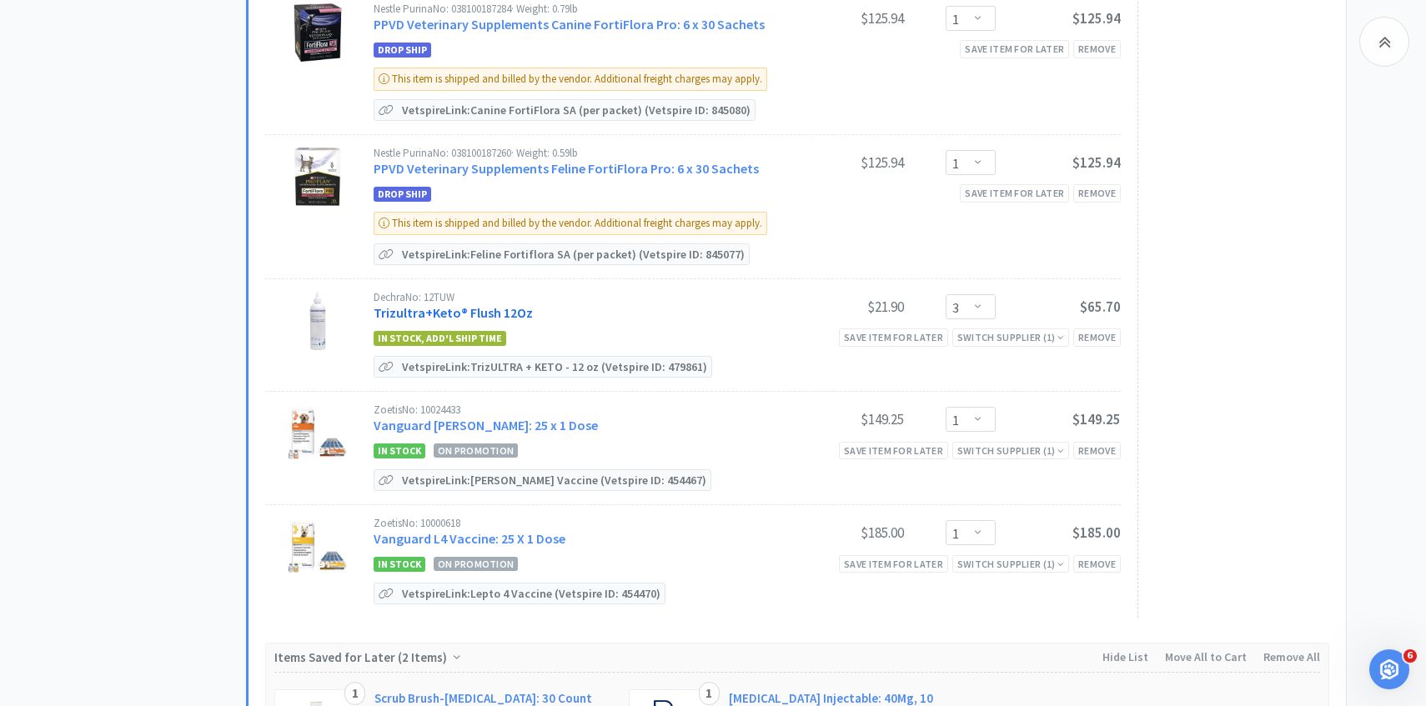
click at [496, 304] on link "Trizultra+Keto® Flush 12Oz" at bounding box center [453, 312] width 159 height 17
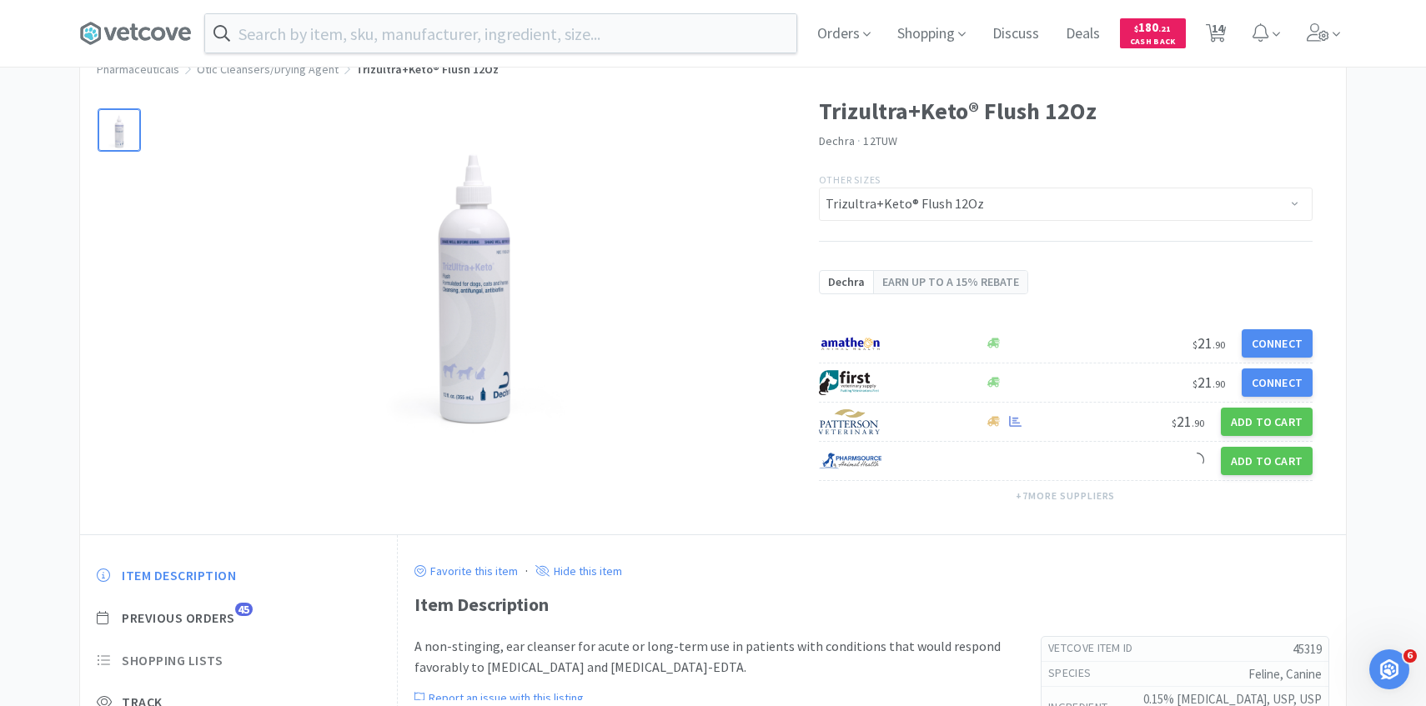
scroll to position [165, 0]
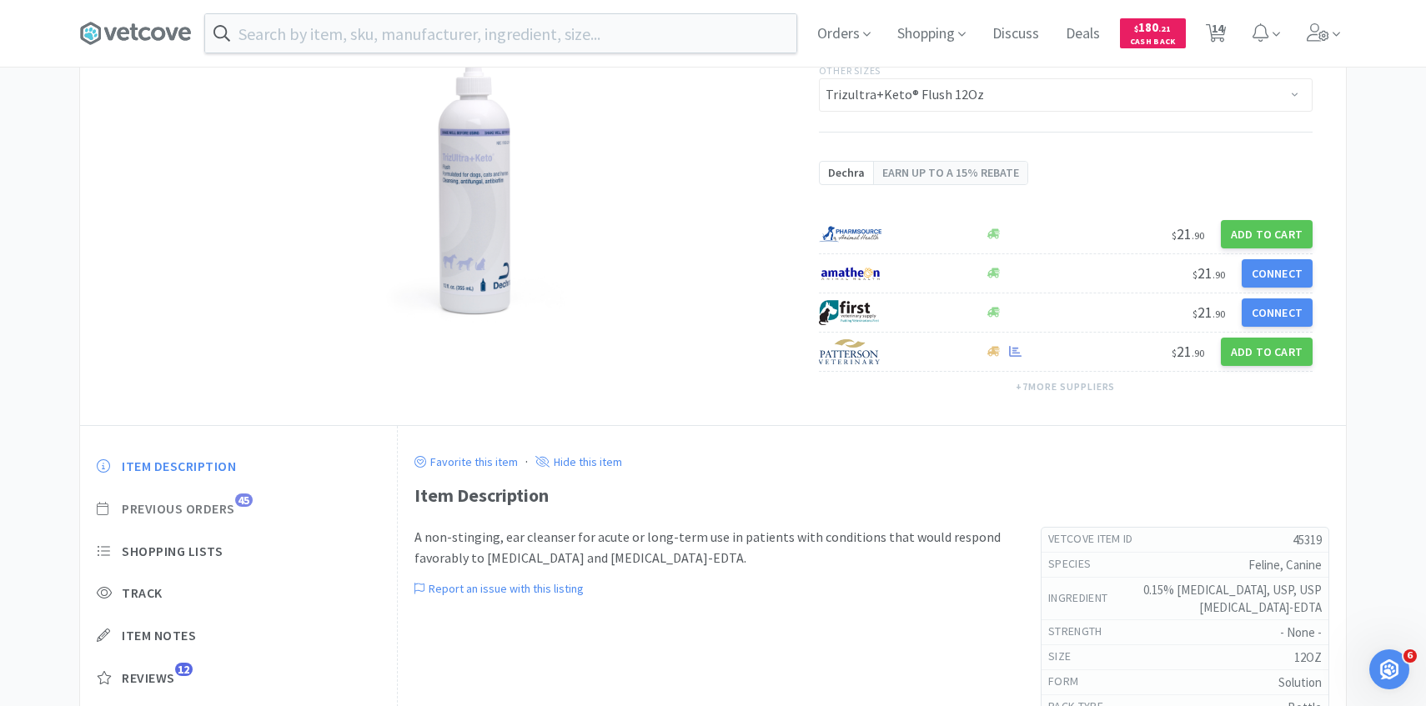
click at [219, 509] on span "Previous Orders" at bounding box center [178, 509] width 113 height 18
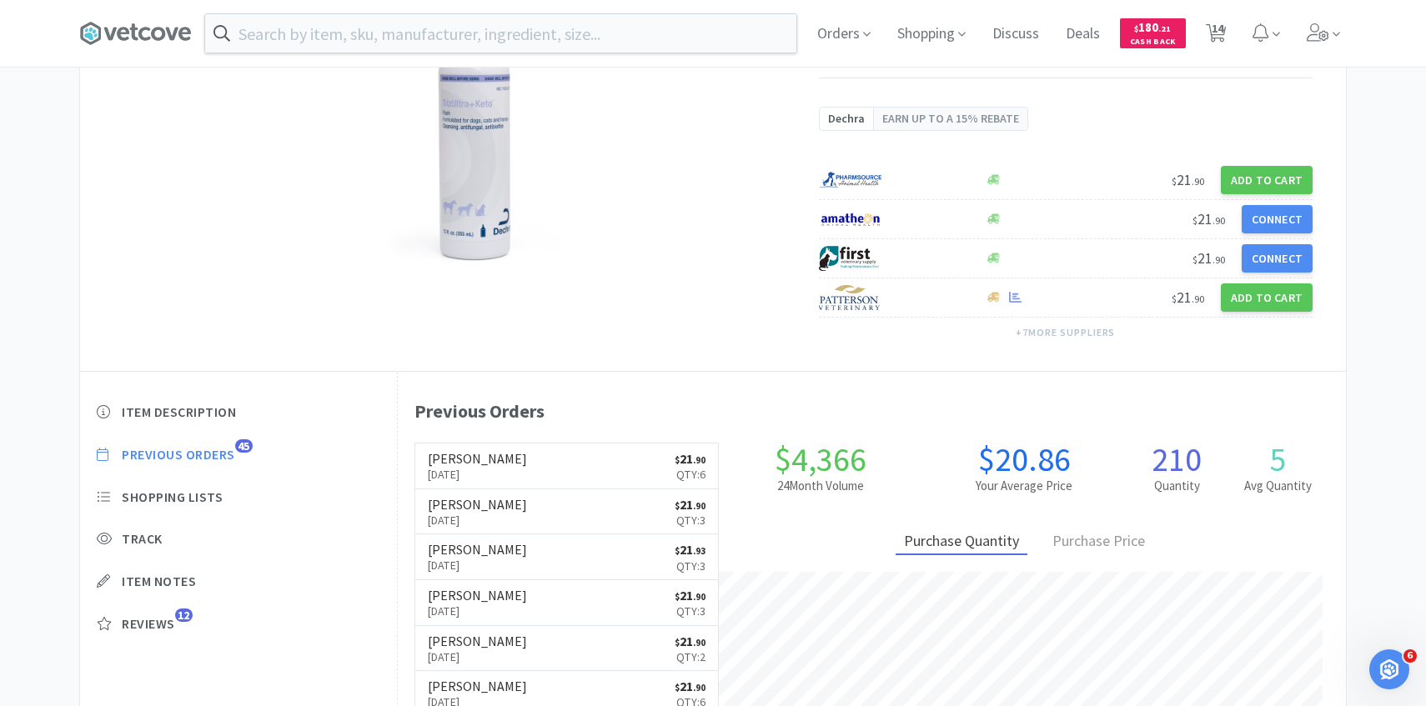
scroll to position [221, 0]
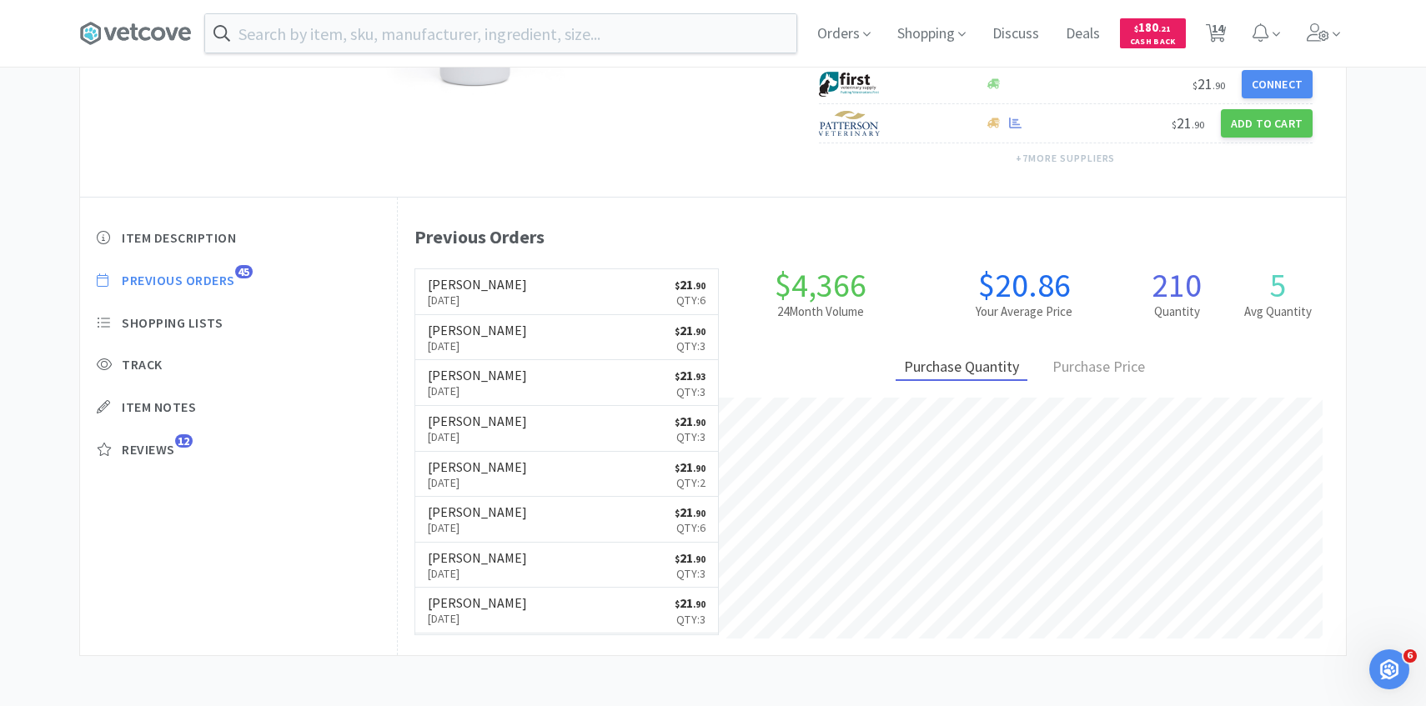
select select "1"
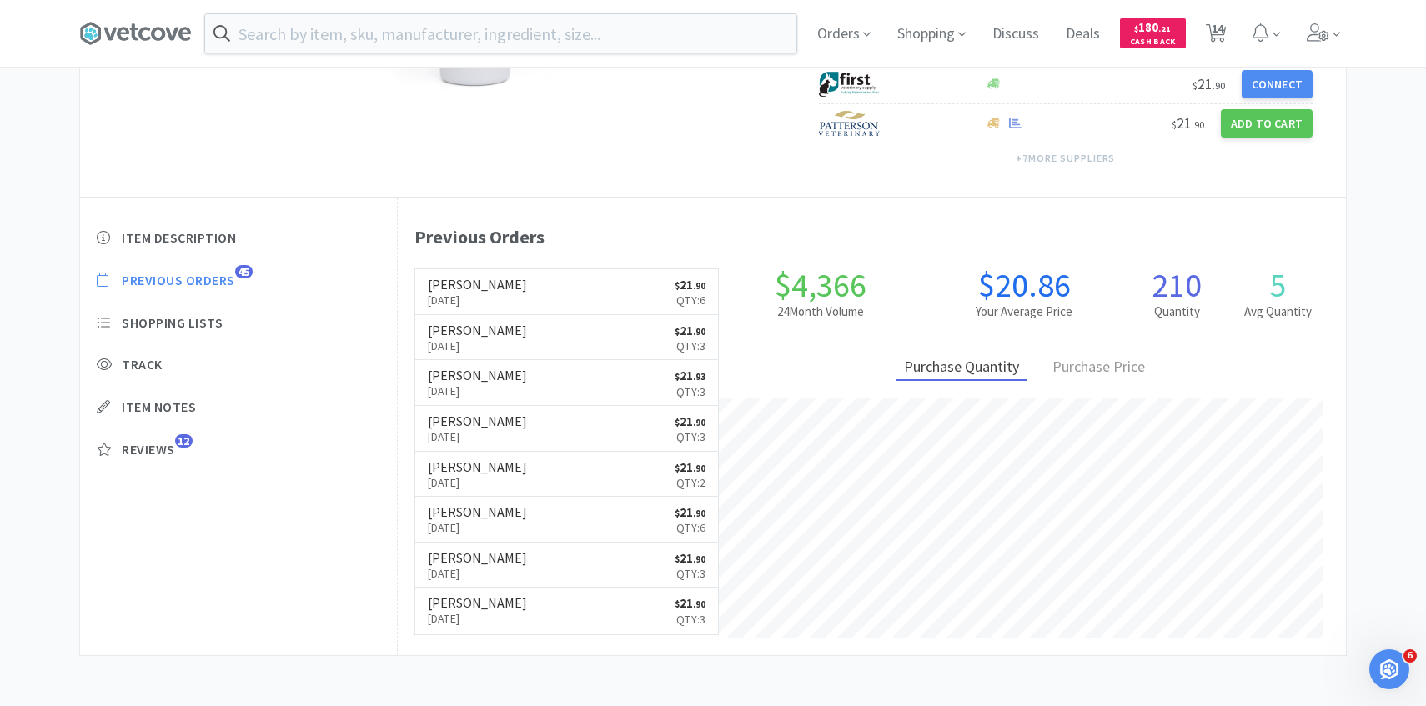
select select "1"
select select "4"
select select "1"
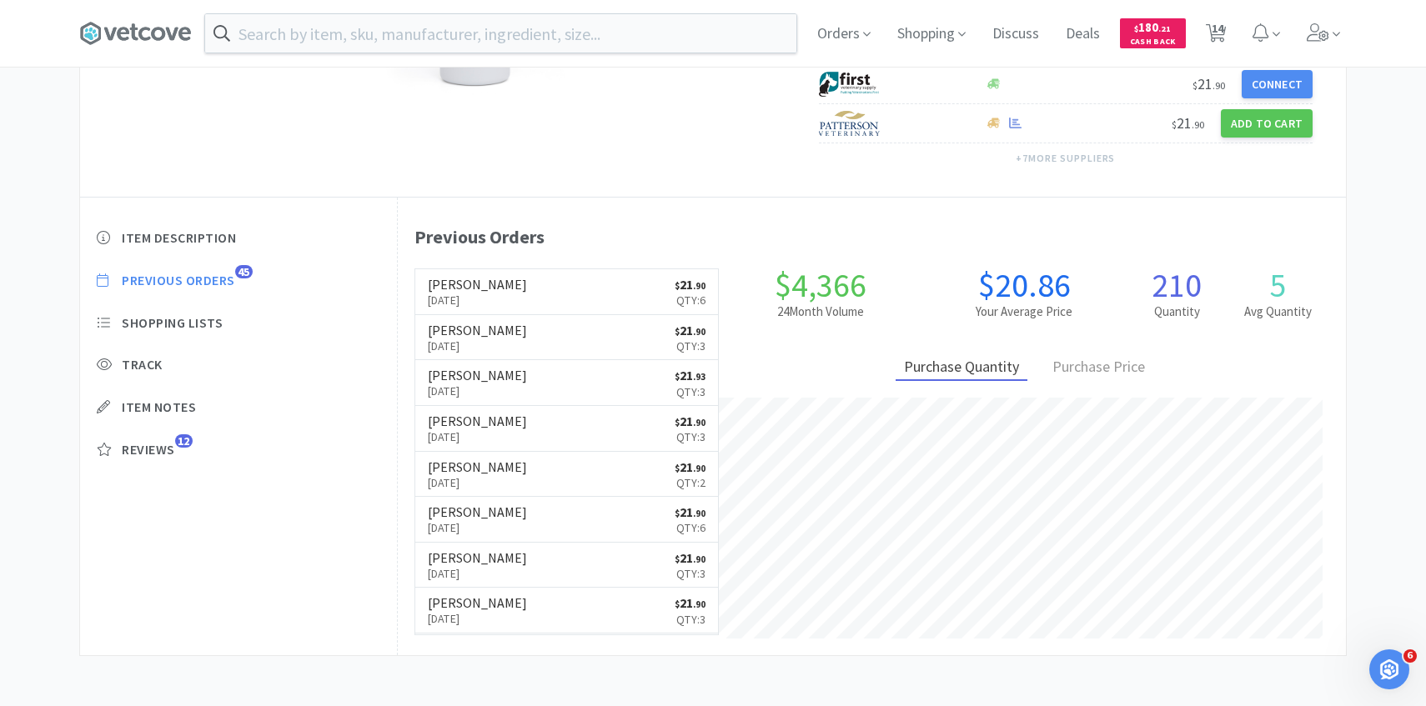
select select "1"
select select "3"
select select "1"
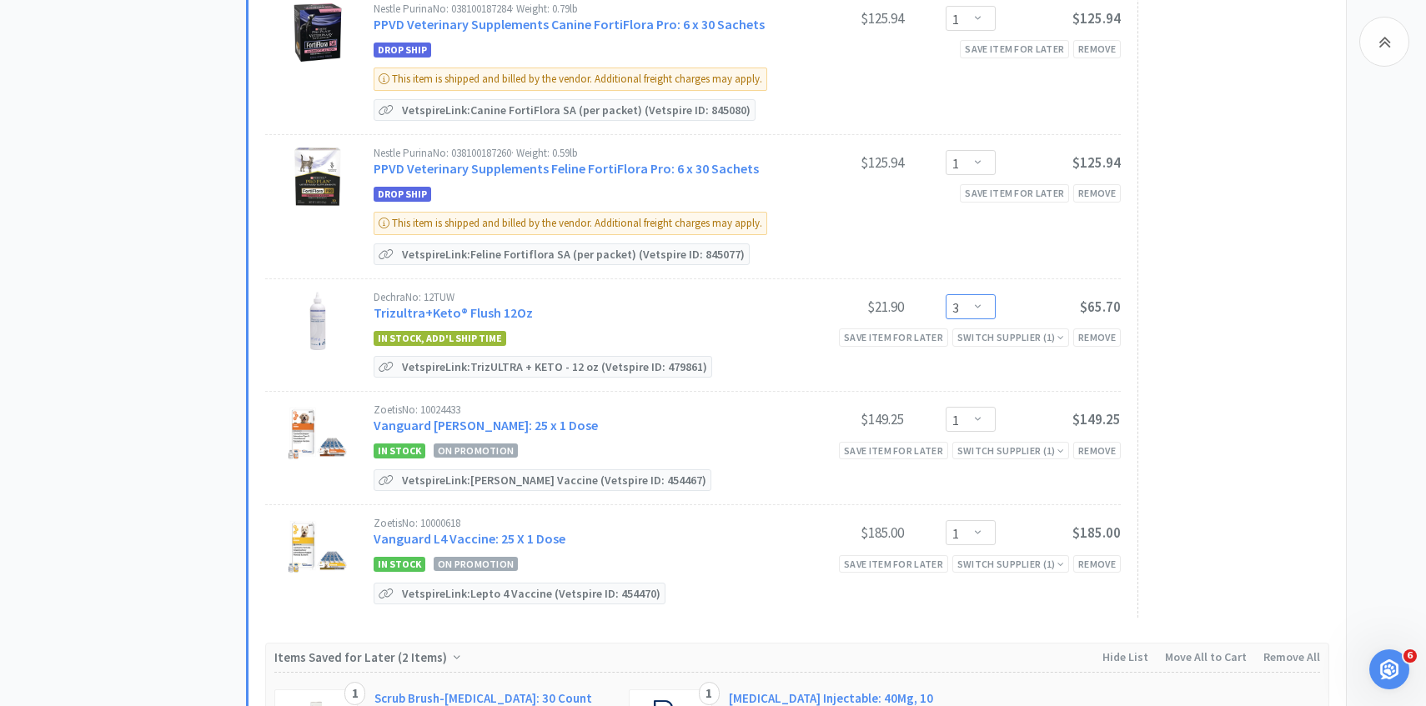
click at [976, 307] on select "Enter Quantity 1 2 3 4 5 6 7 8 9 10 11 12 13 14 15 16 17 18 19 20 Enter Quantity" at bounding box center [971, 306] width 50 height 25
click at [946, 294] on select "Enter Quantity 1 2 3 4 5 6 7 8 9 10 11 12 13 14 15 16 17 18 19 20 Enter Quantity" at bounding box center [971, 306] width 50 height 25
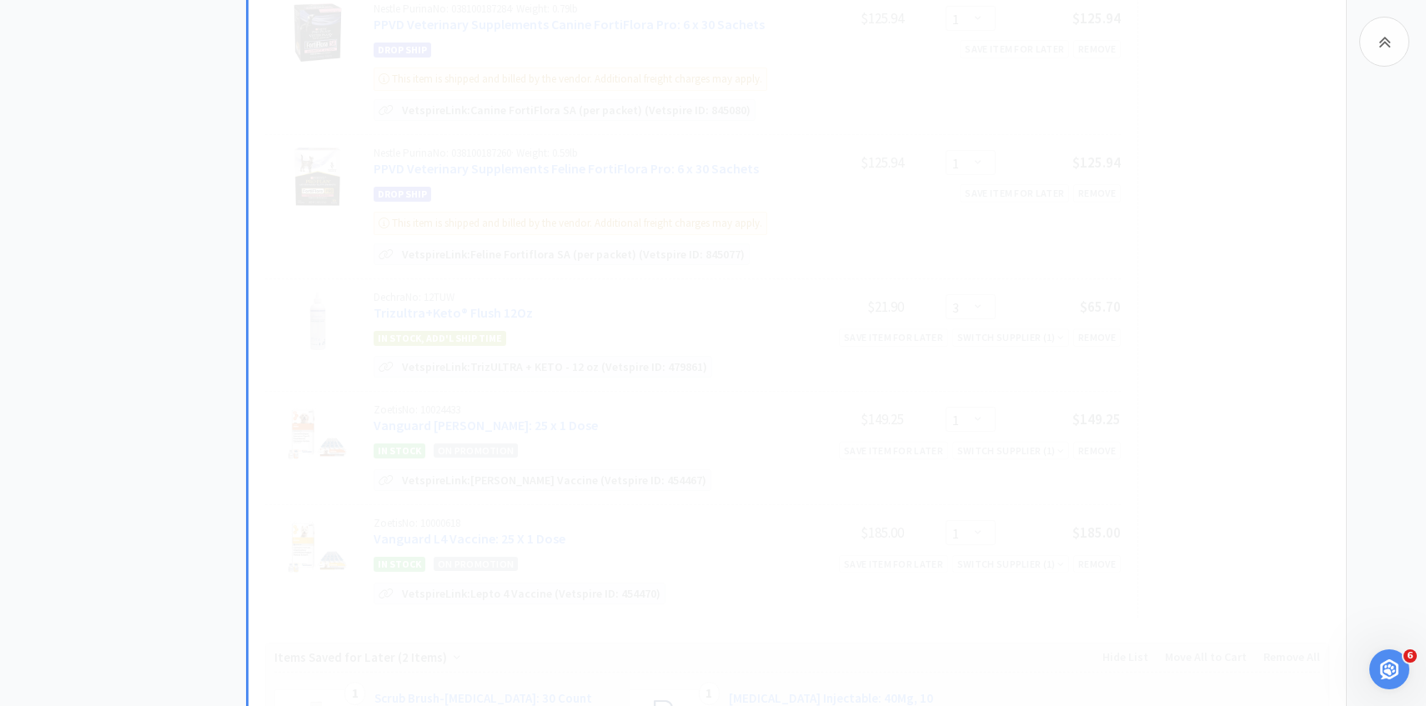
select select "6"
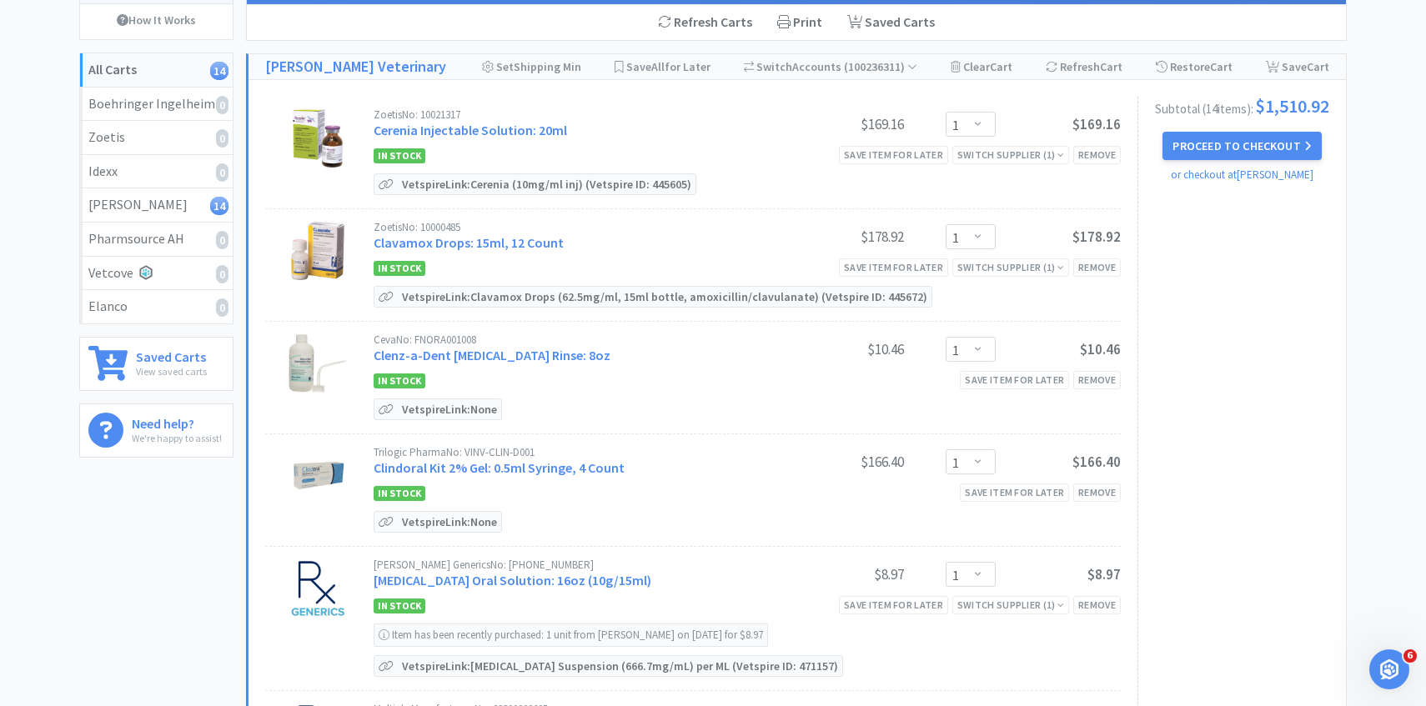
scroll to position [0, 0]
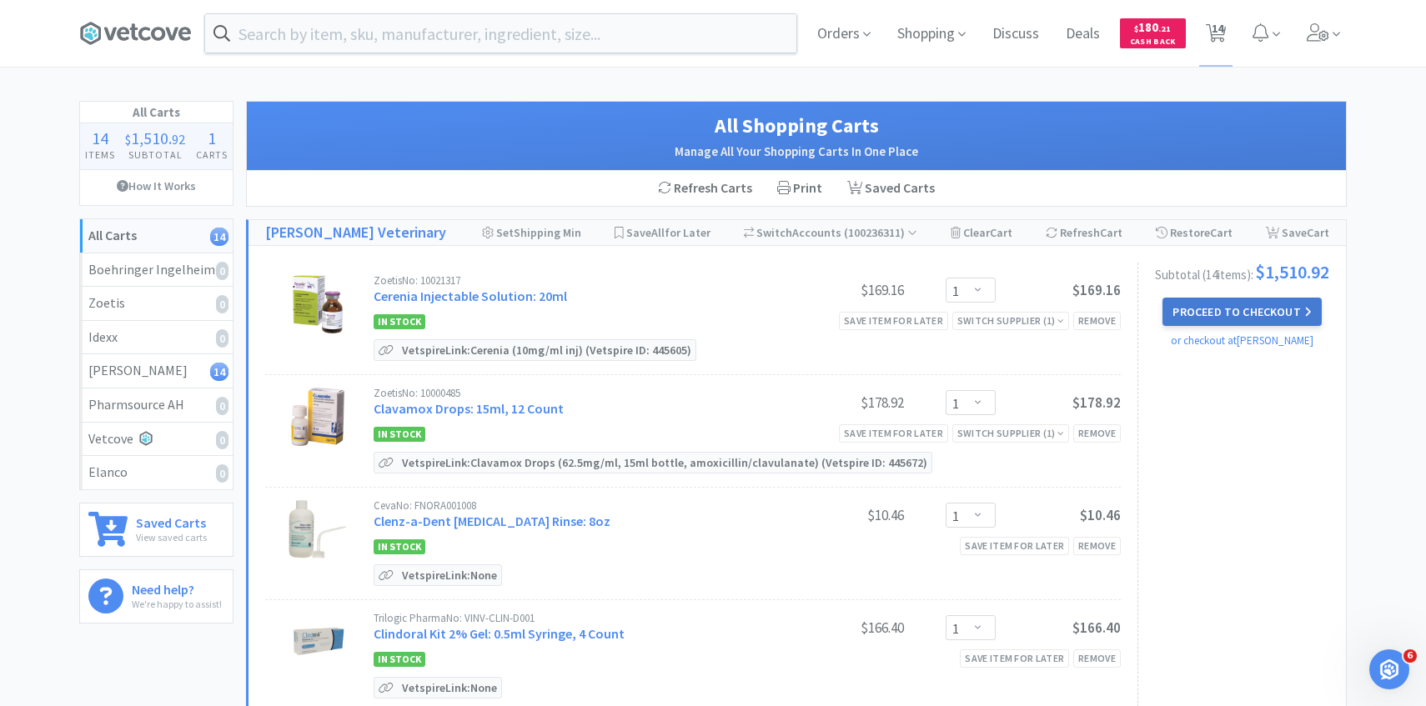
click at [1222, 317] on button "Proceed to Checkout" at bounding box center [1241, 312] width 158 height 28
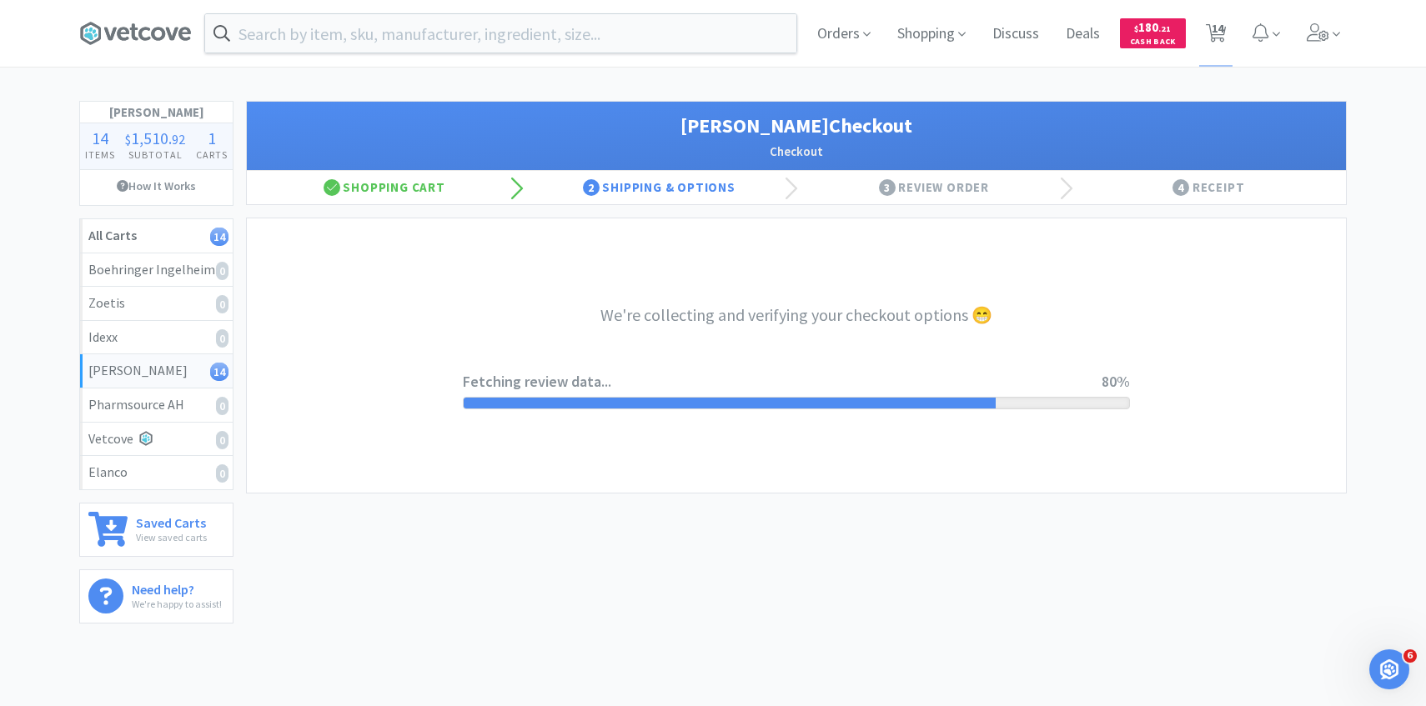
select select "1"
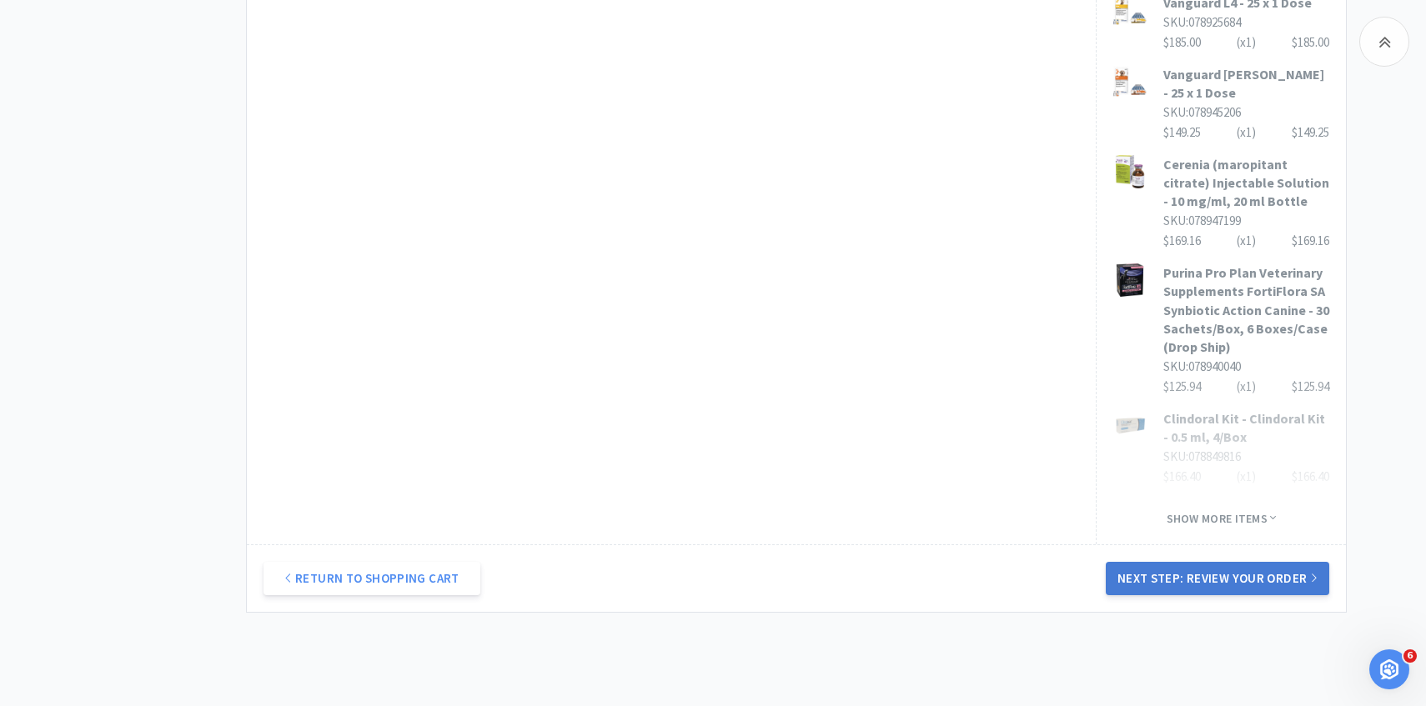
click at [1157, 562] on button "Next Step: Review Your Order" at bounding box center [1217, 578] width 223 height 33
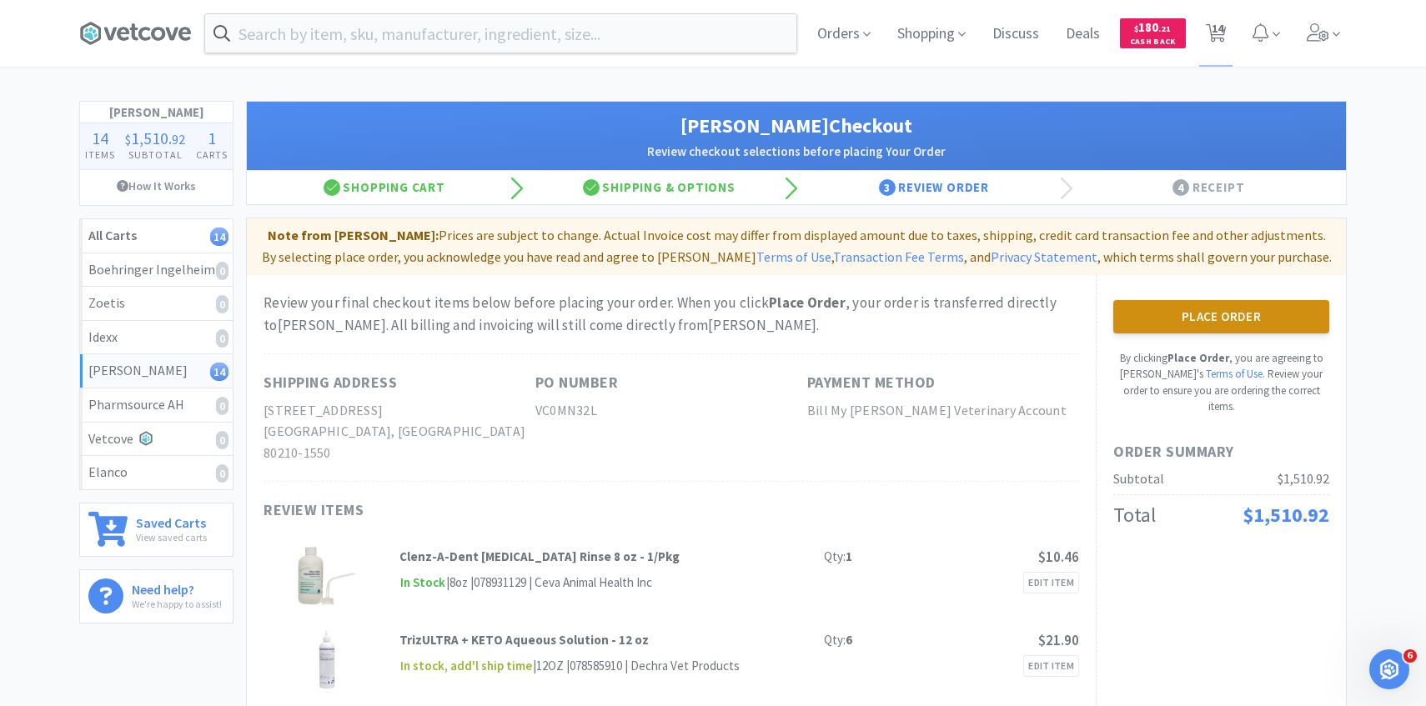
click at [1259, 302] on button "Place Order" at bounding box center [1221, 316] width 216 height 33
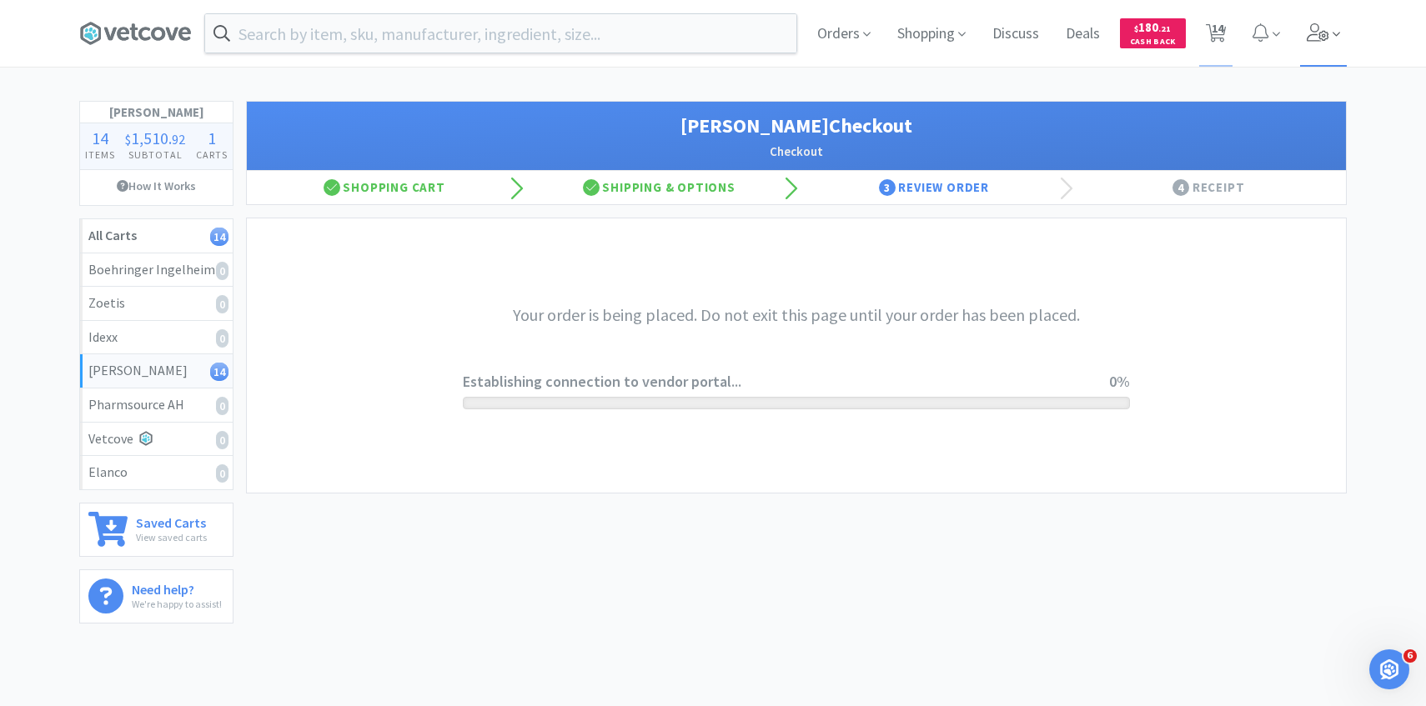
click at [1334, 31] on icon at bounding box center [1337, 34] width 8 height 15
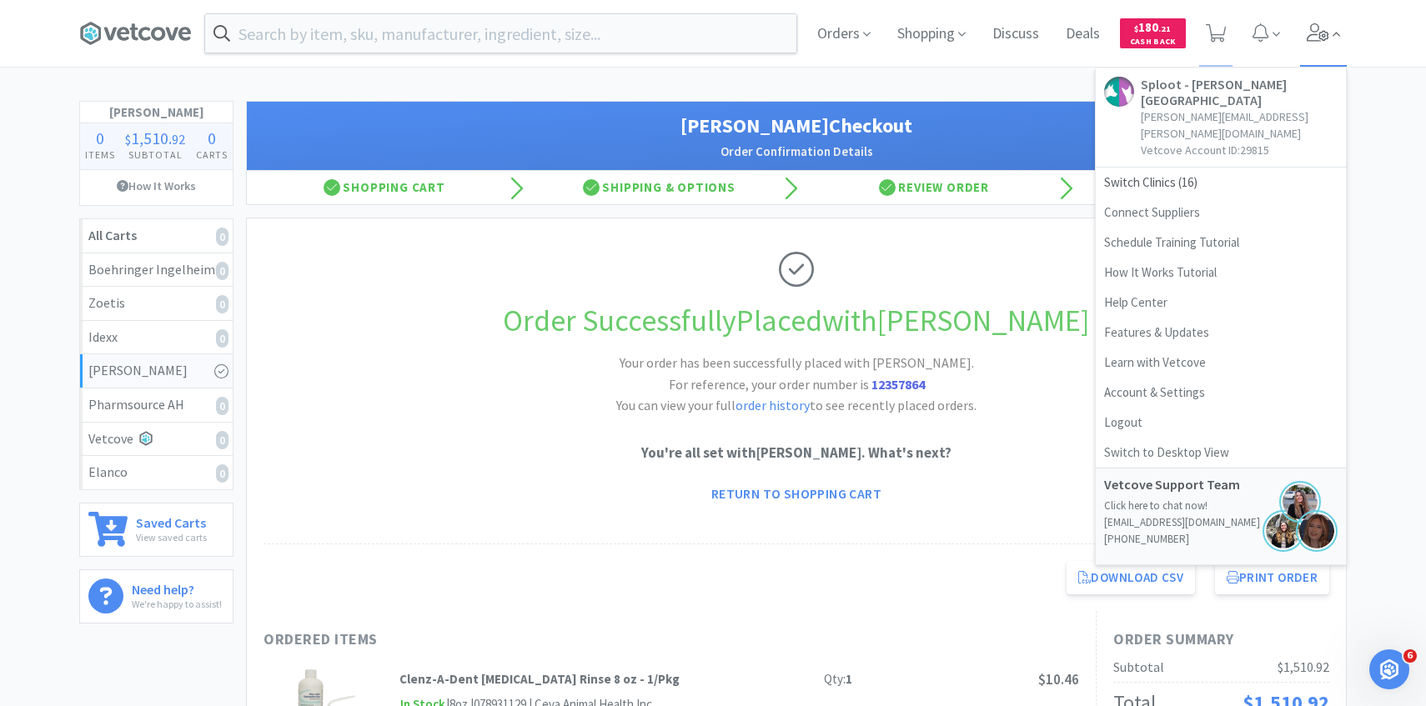
click at [1312, 28] on icon at bounding box center [1318, 32] width 23 height 18
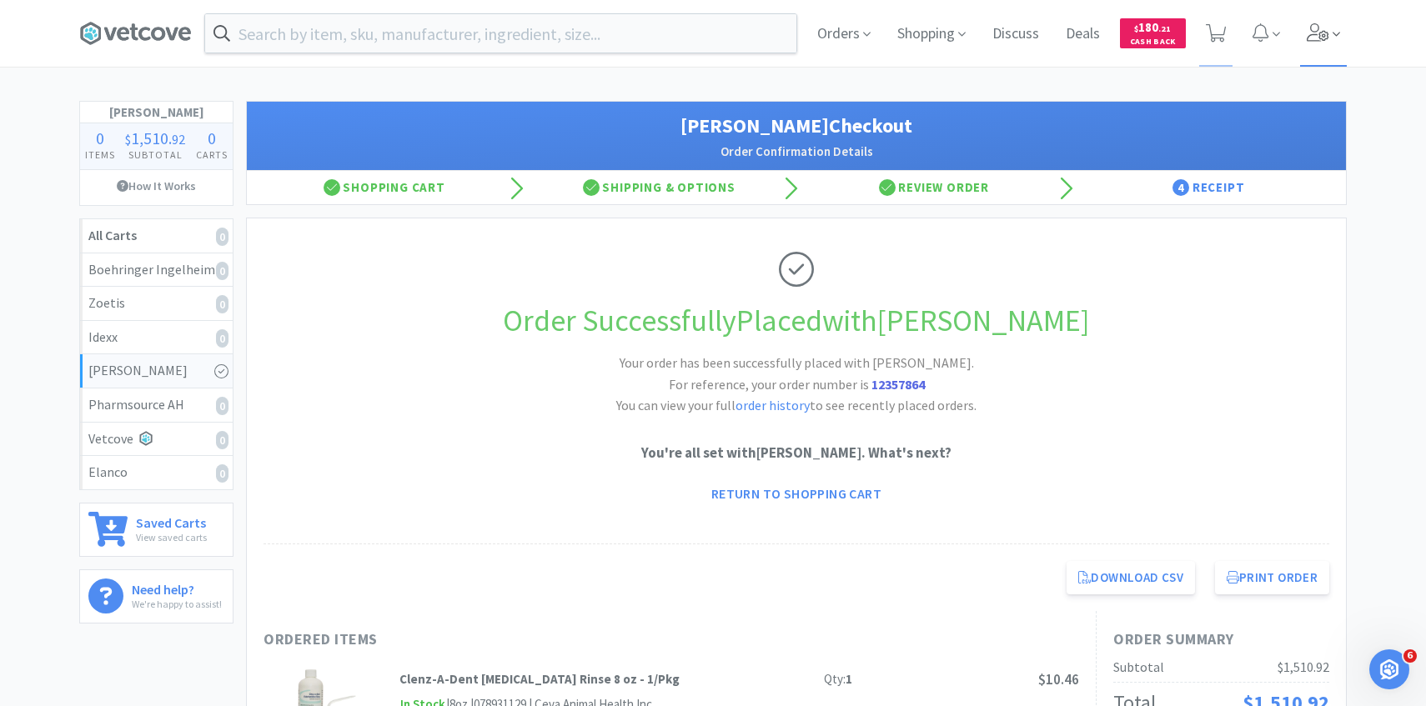
click at [1330, 20] on span at bounding box center [1324, 33] width 48 height 67
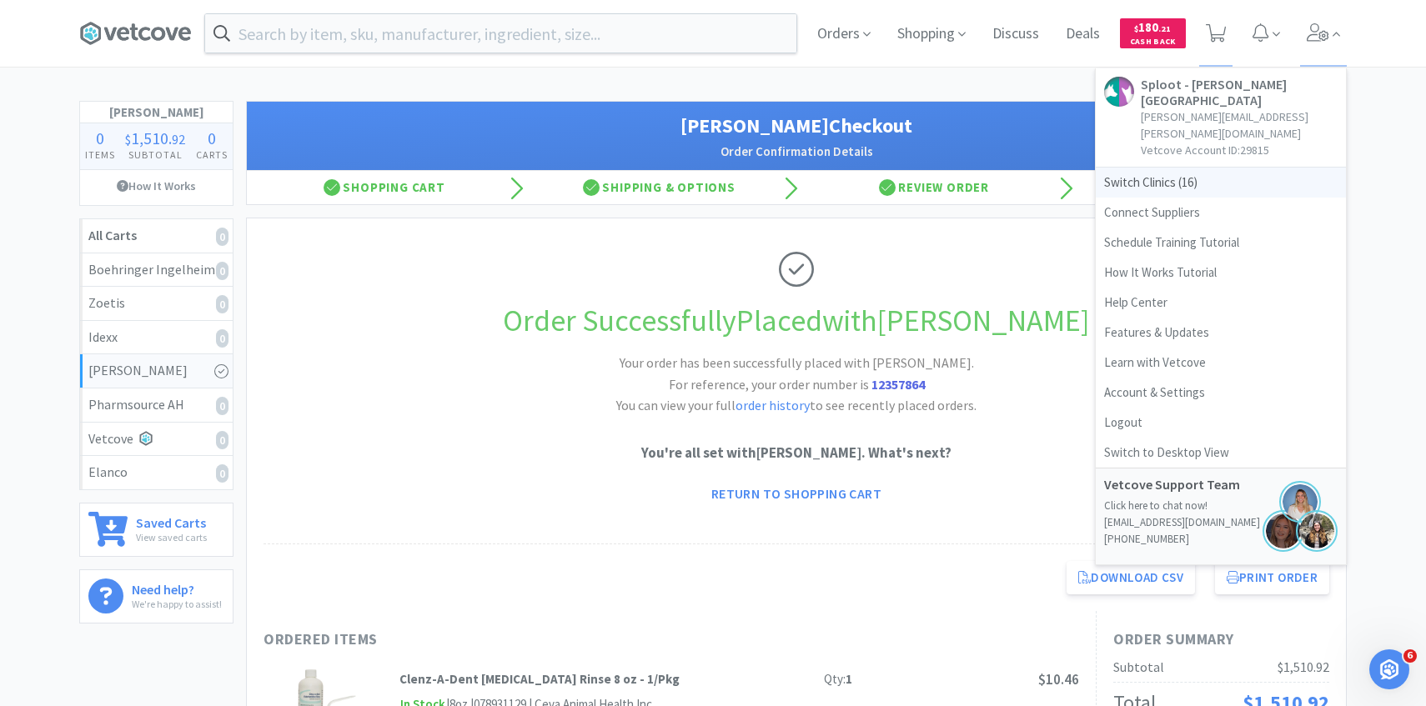
click at [1192, 168] on span "Switch Clinics ( 16 )" at bounding box center [1221, 183] width 250 height 30
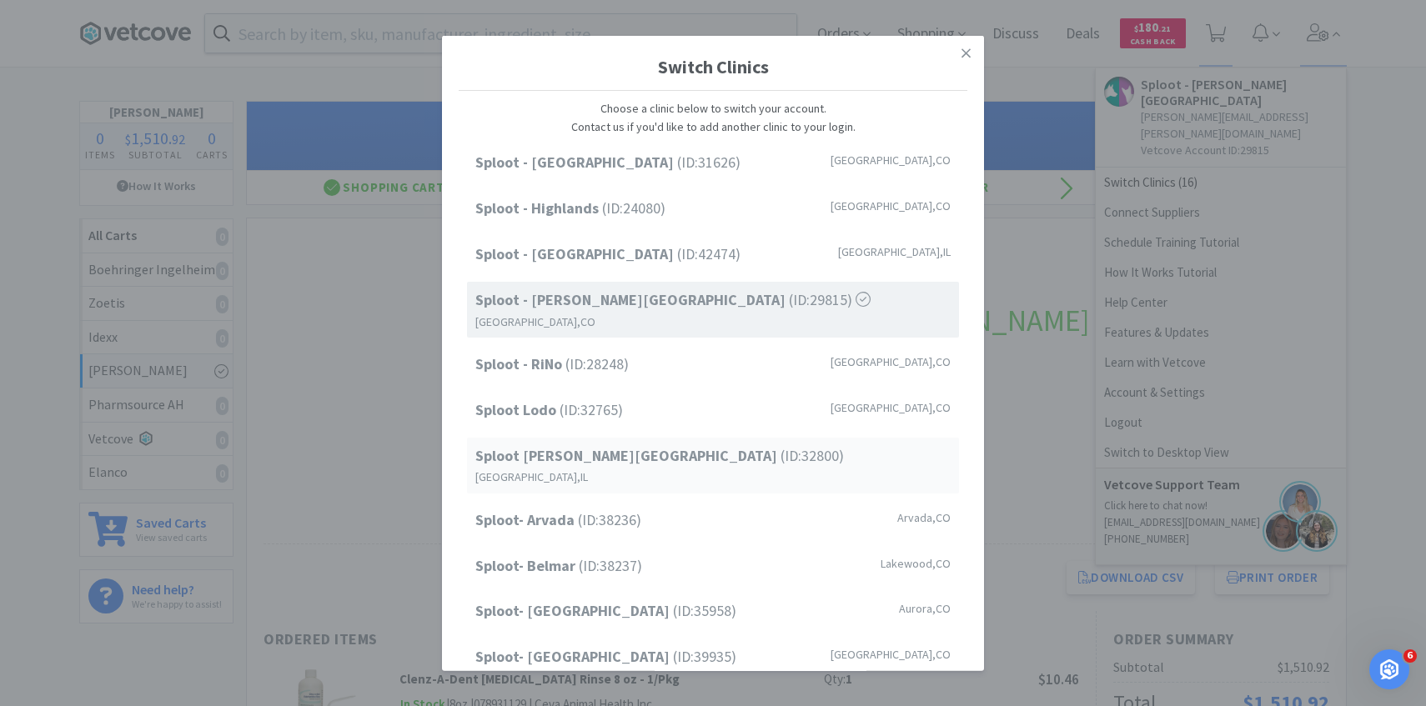
scroll to position [213, 0]
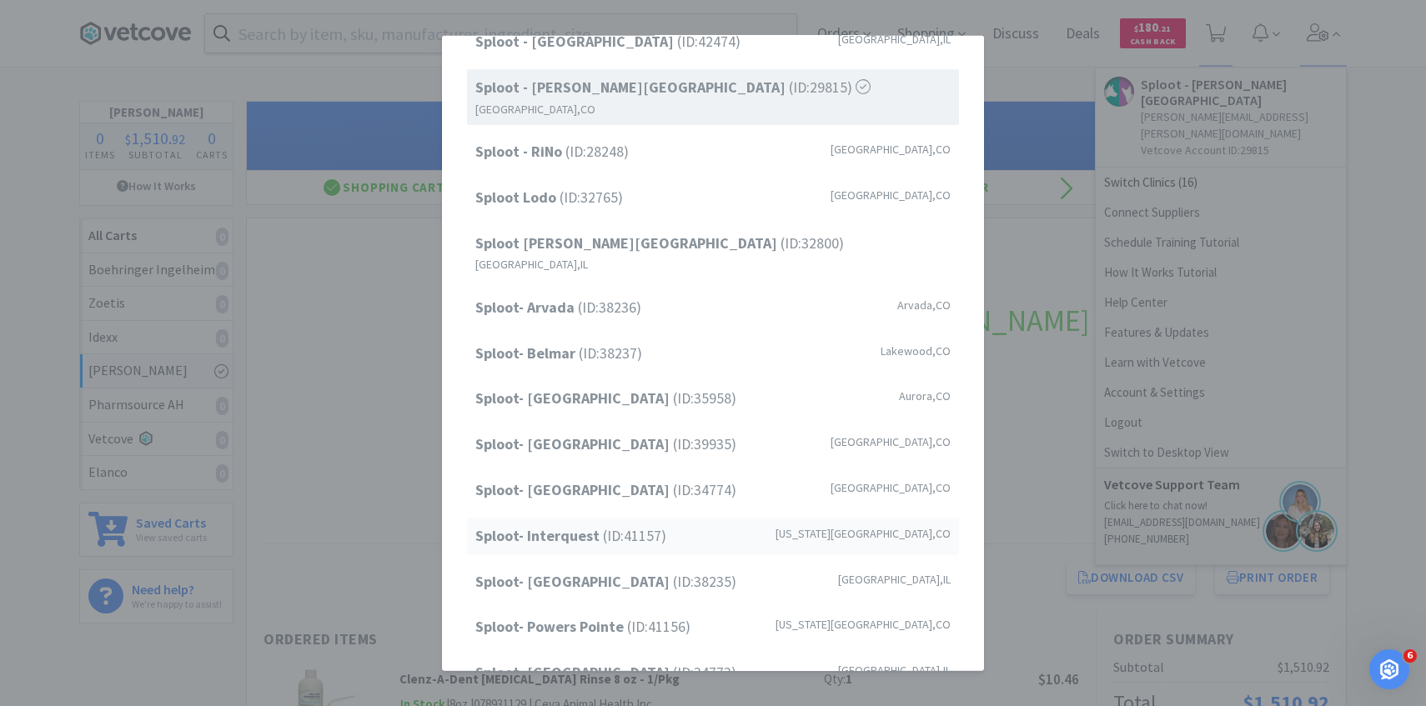
click at [634, 524] on span "Sploot- Interquest (ID: 41157 )" at bounding box center [570, 536] width 191 height 24
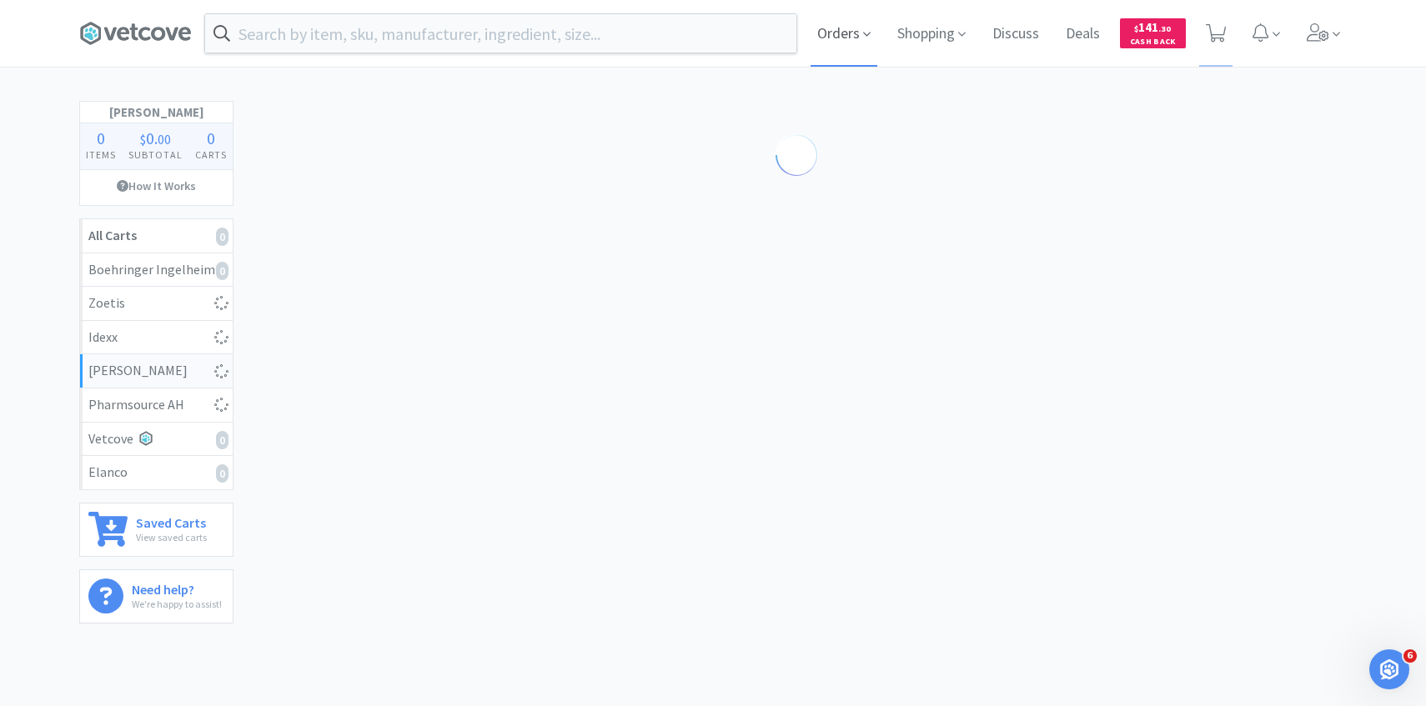
click at [846, 57] on span "Orders" at bounding box center [844, 33] width 67 height 67
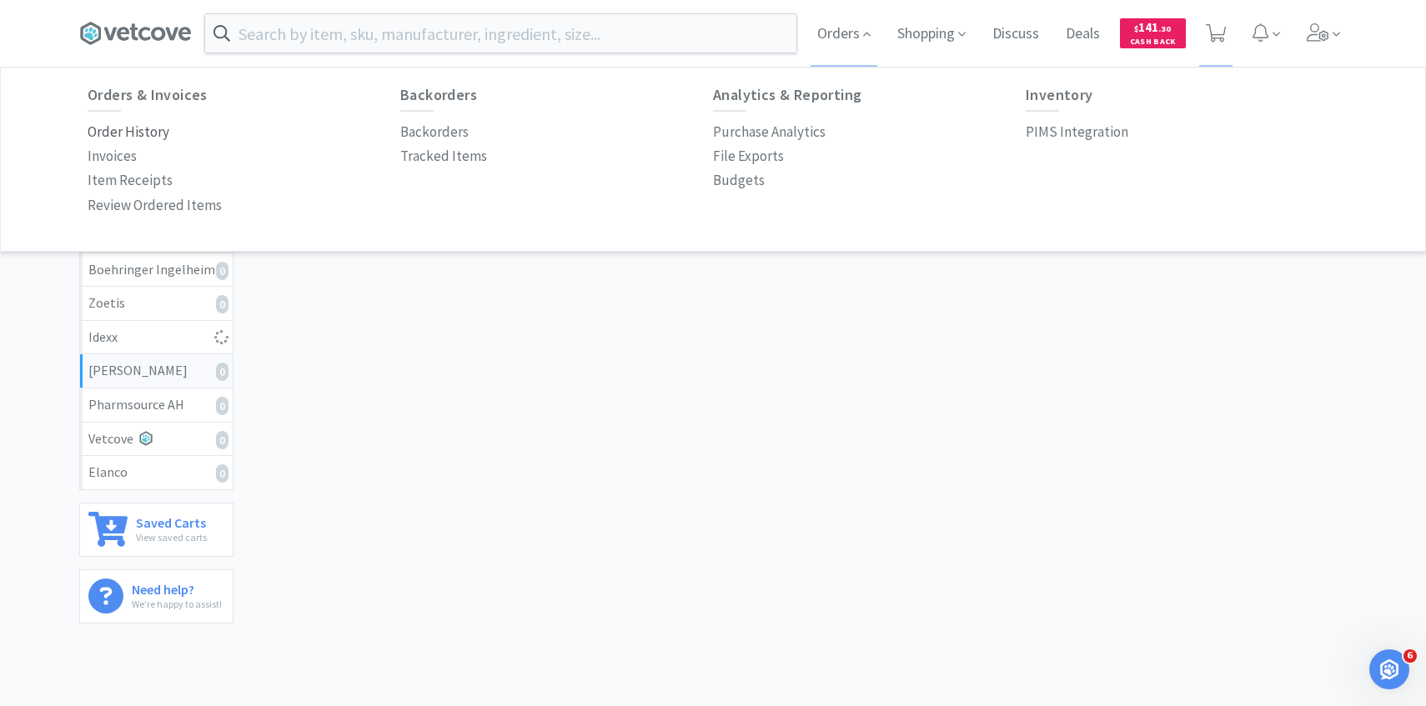
click at [149, 141] on p "Order History" at bounding box center [129, 132] width 82 height 23
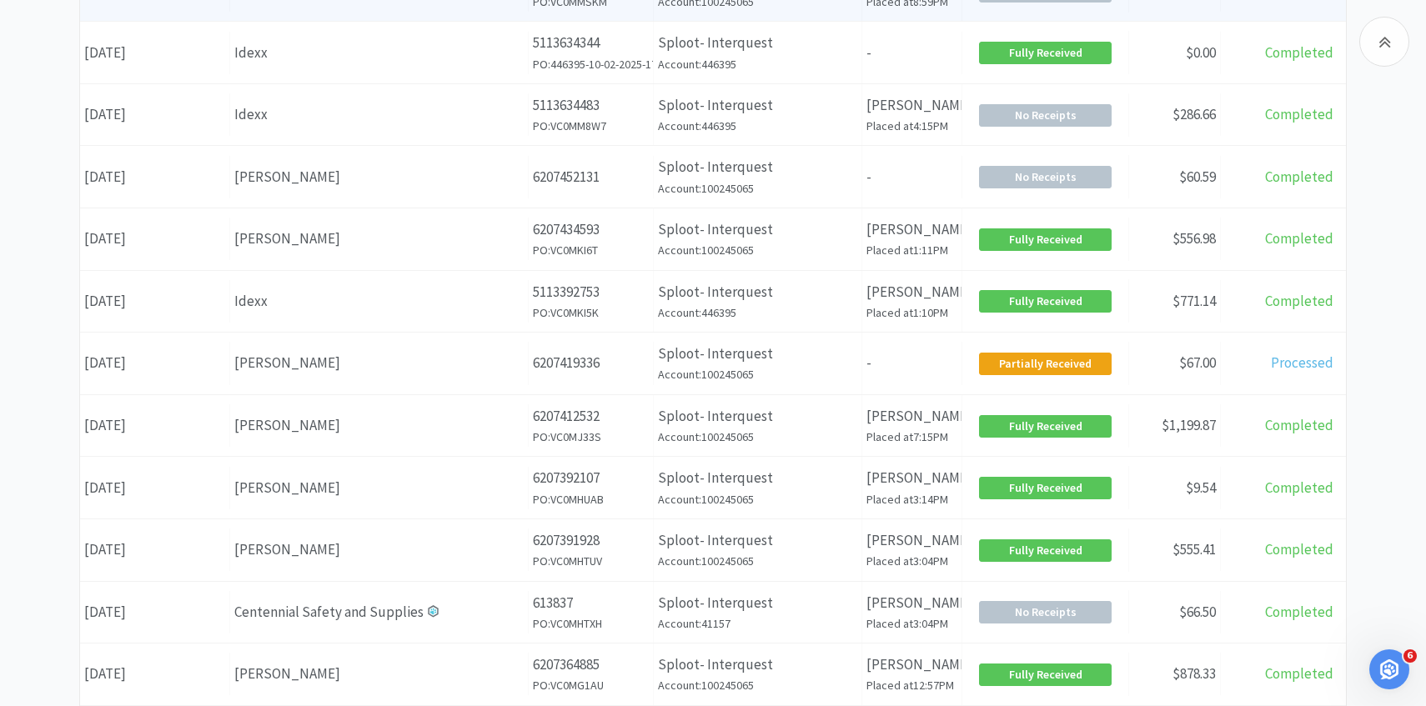
scroll to position [646, 0]
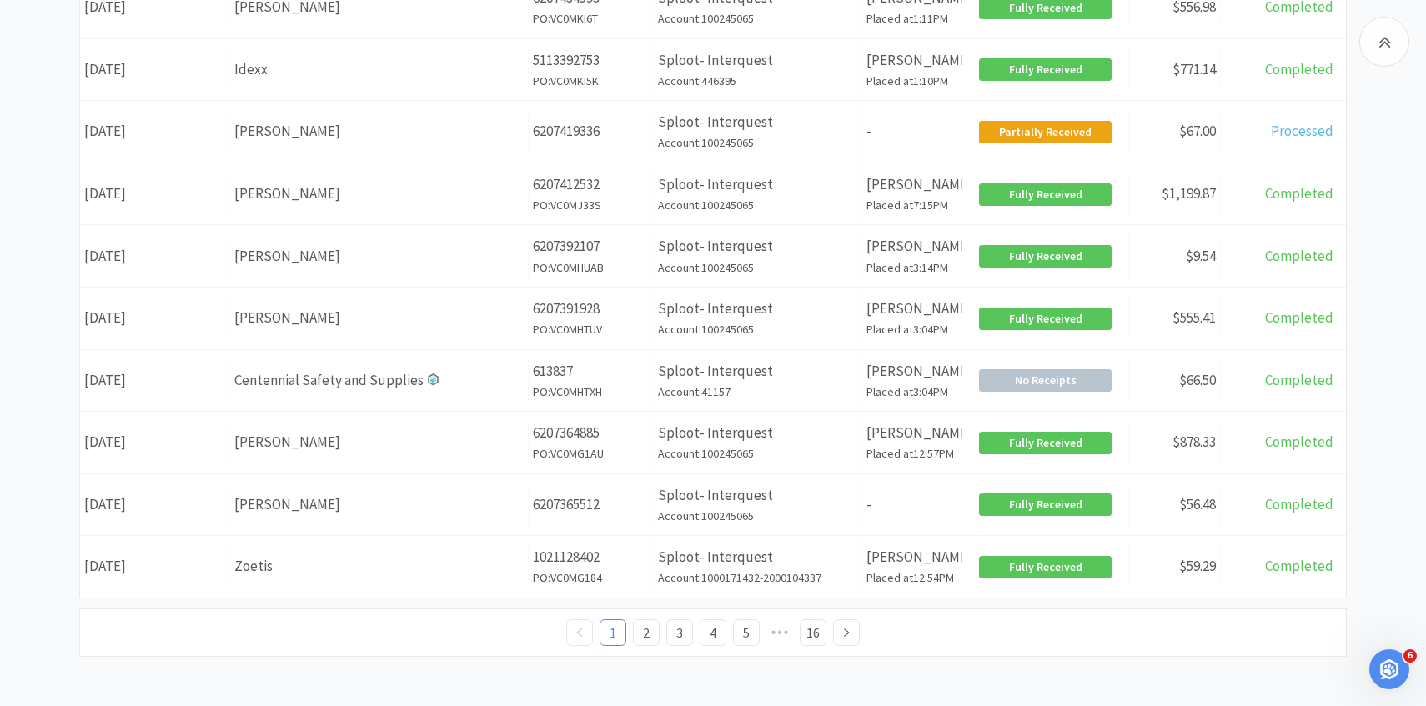
click at [390, 379] on div "Centennial Safety and Supplies" at bounding box center [378, 380] width 289 height 23
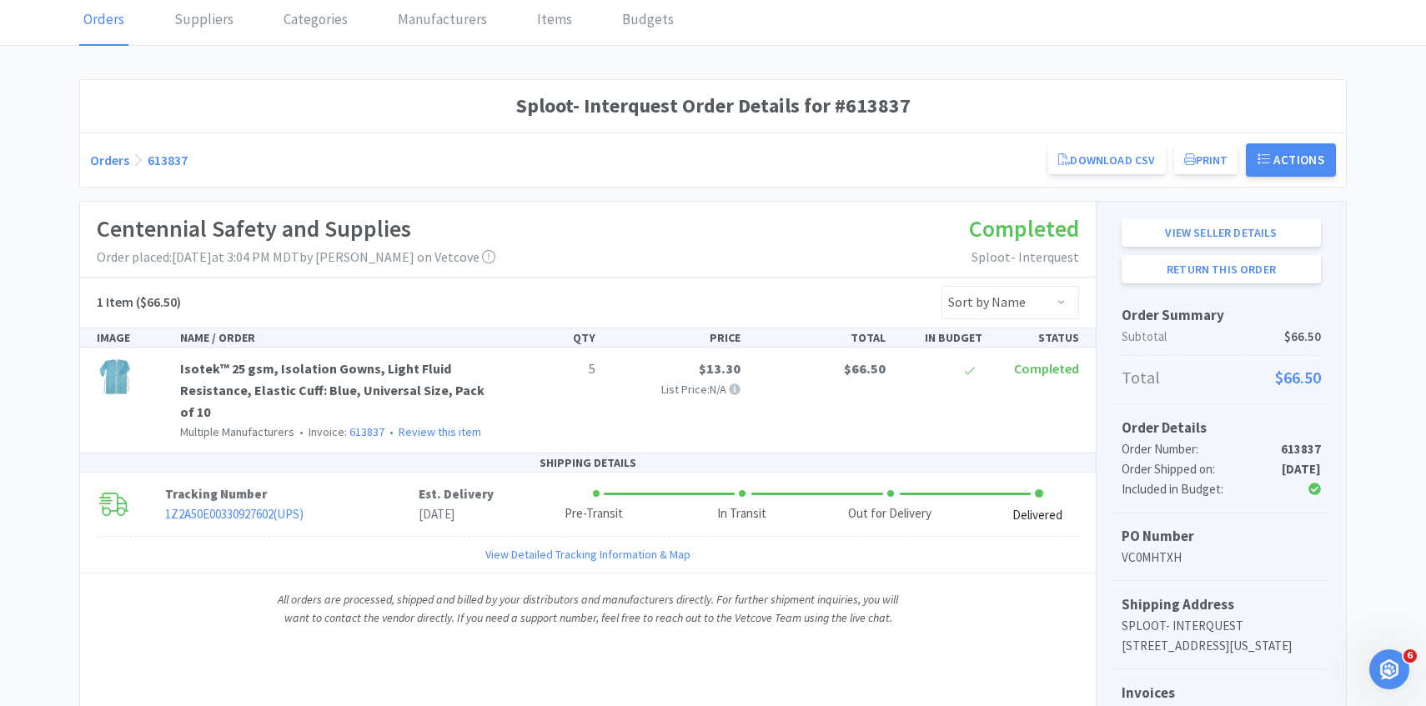
scroll to position [78, 0]
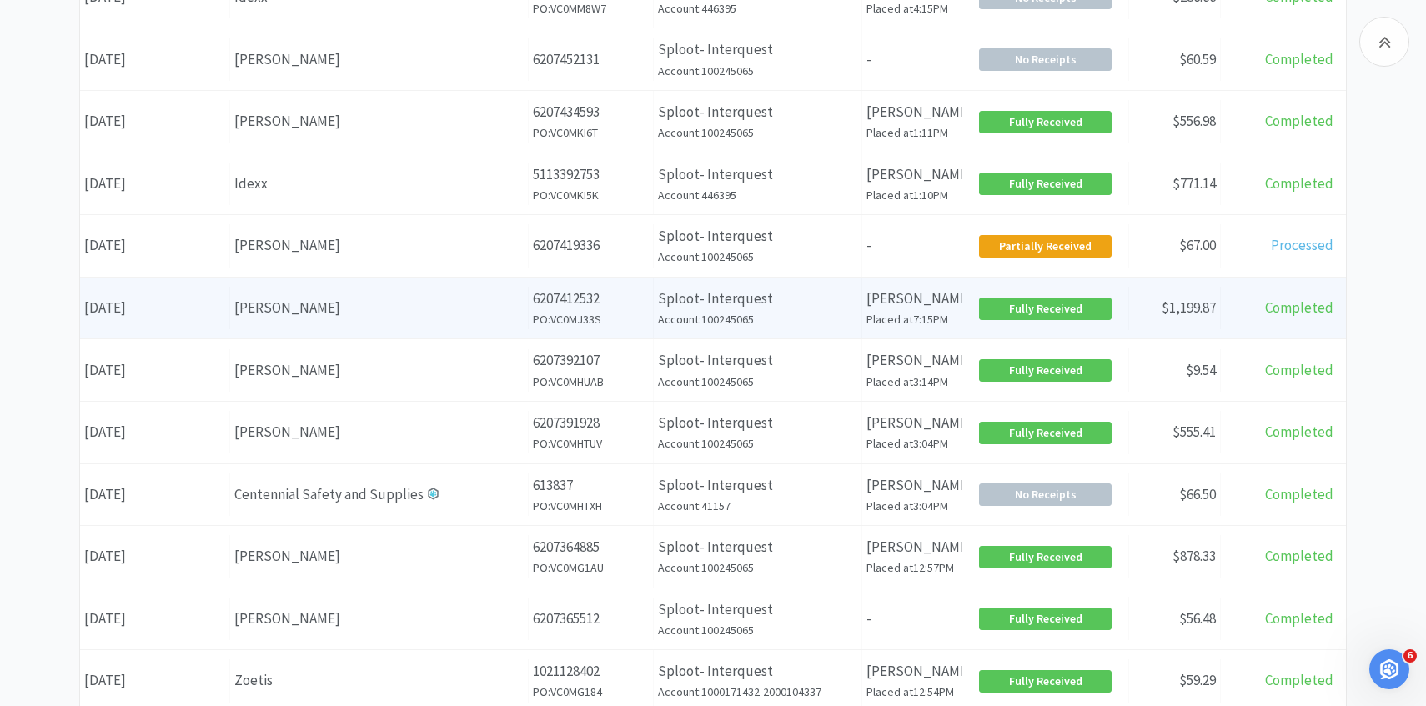
scroll to position [525, 0]
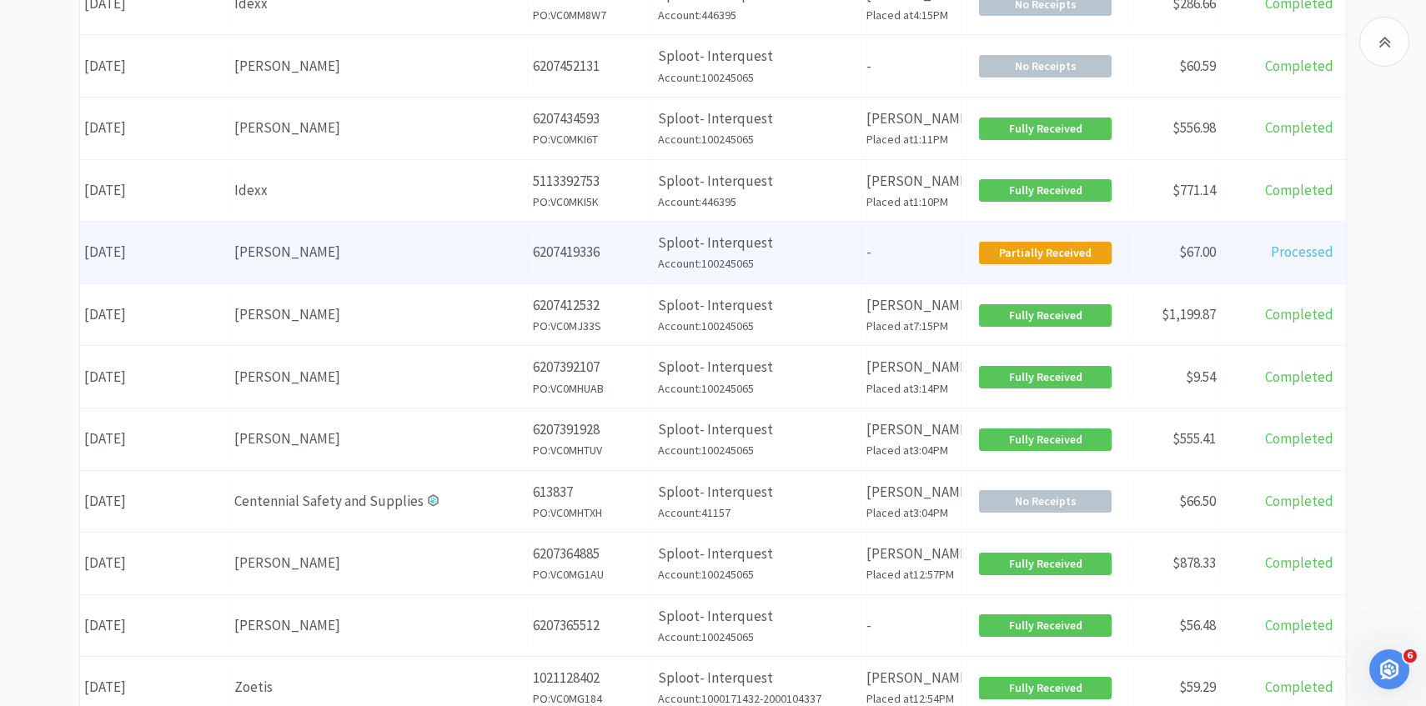
click at [330, 241] on div "[PERSON_NAME]" at bounding box center [378, 252] width 289 height 23
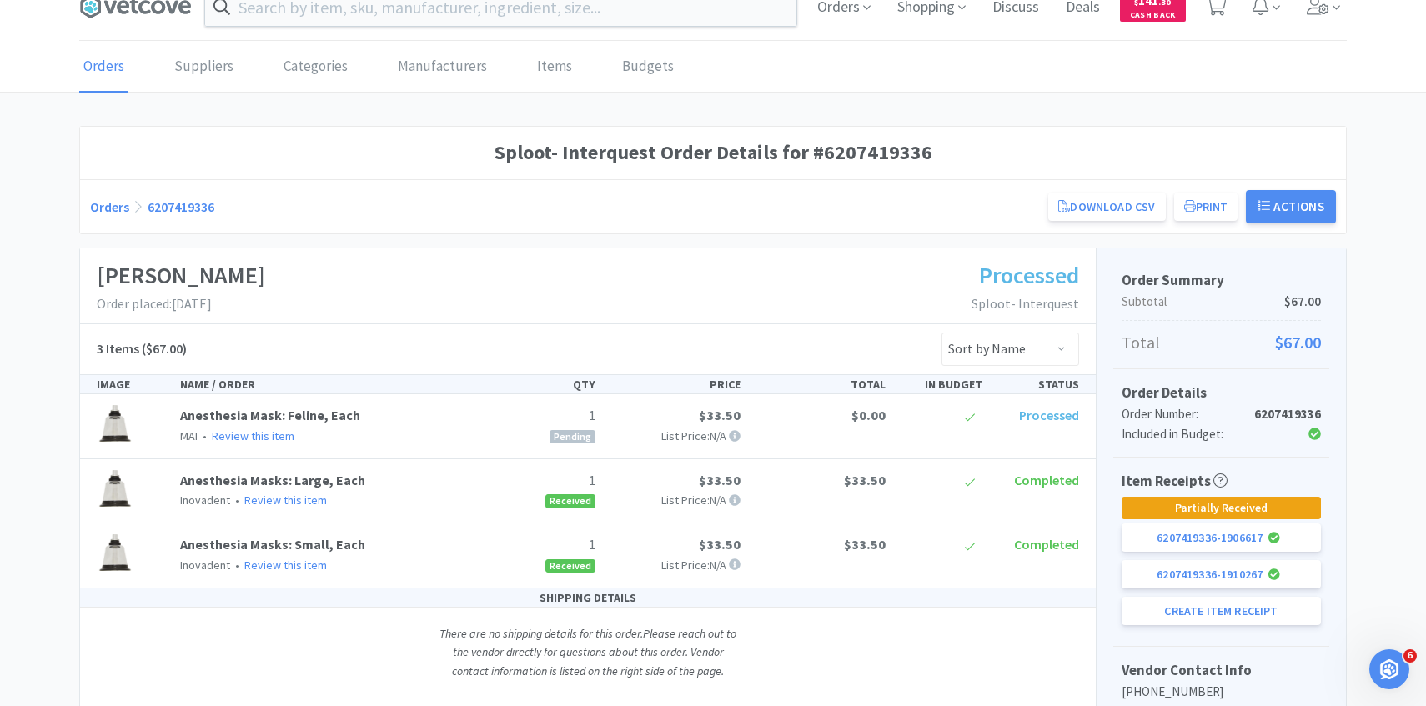
scroll to position [83, 0]
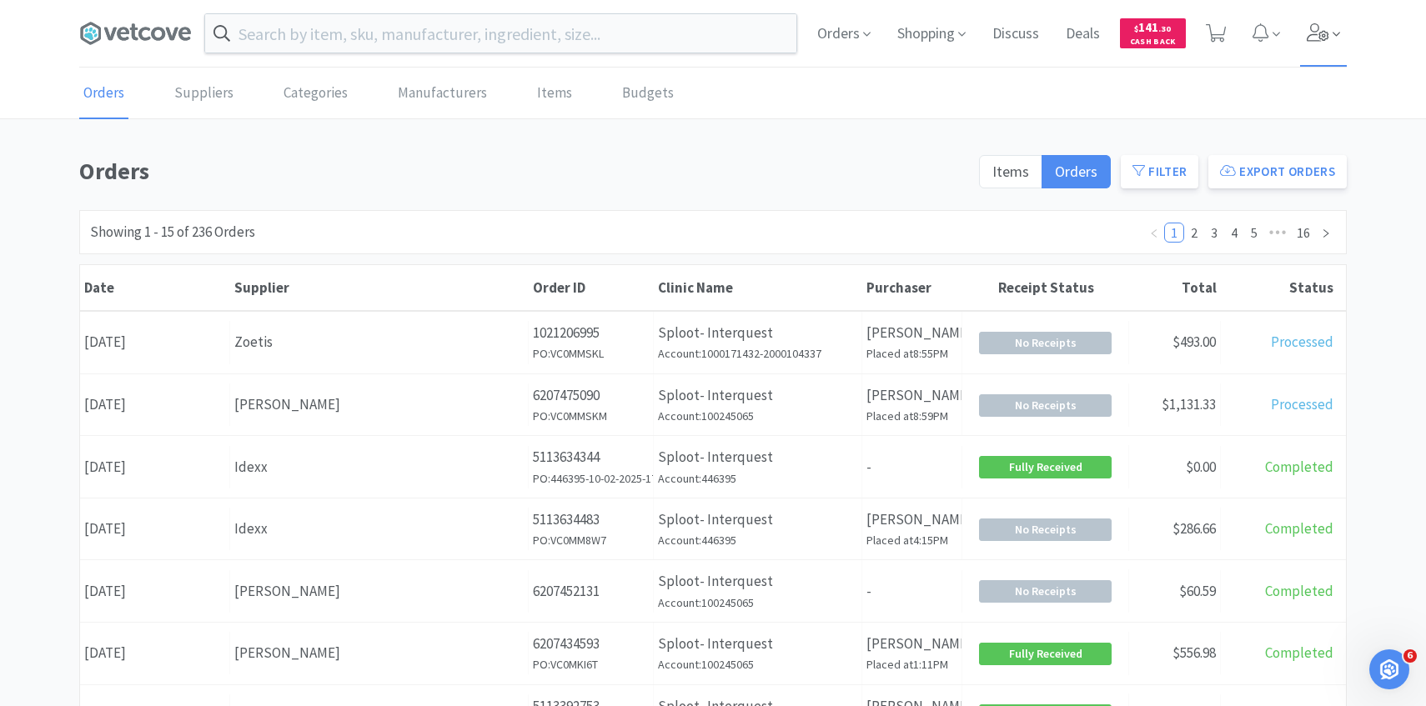
click at [1337, 39] on icon at bounding box center [1337, 34] width 8 height 15
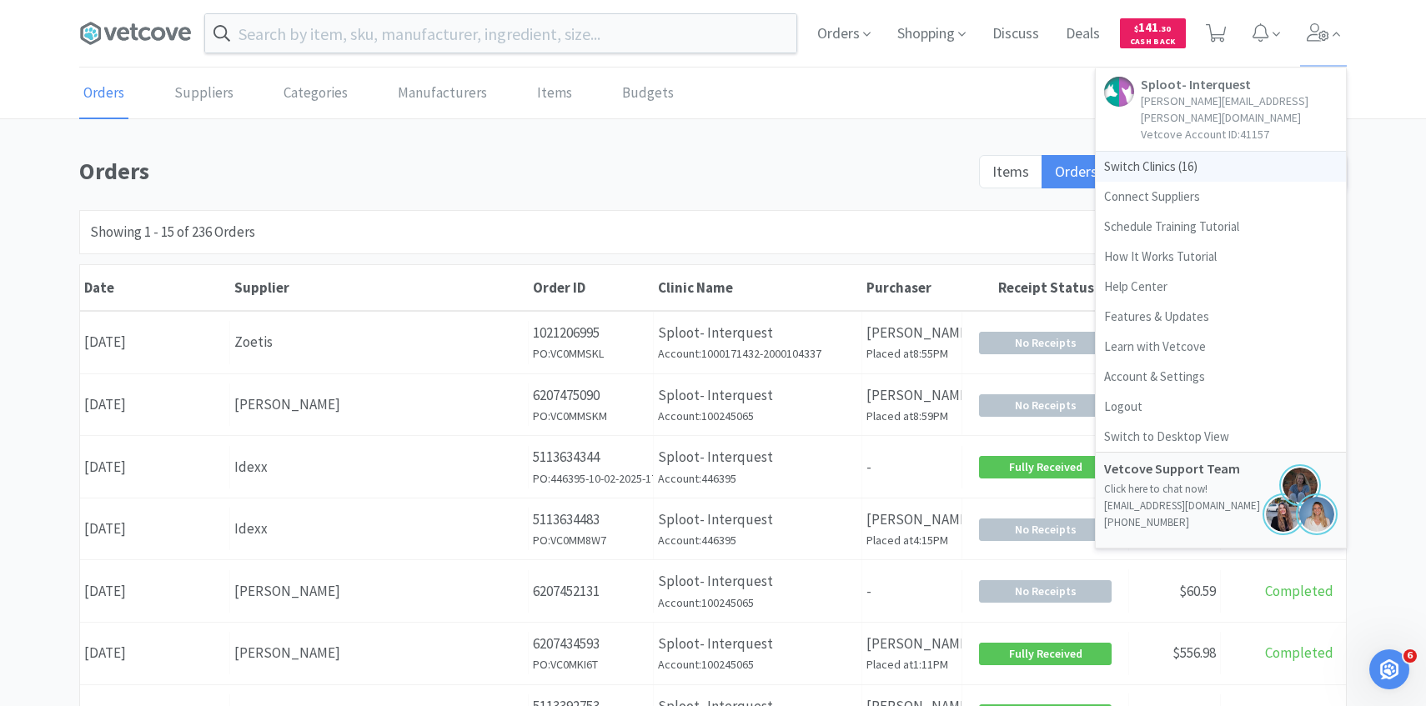
click at [1235, 152] on span "Switch Clinics ( 16 )" at bounding box center [1221, 167] width 250 height 30
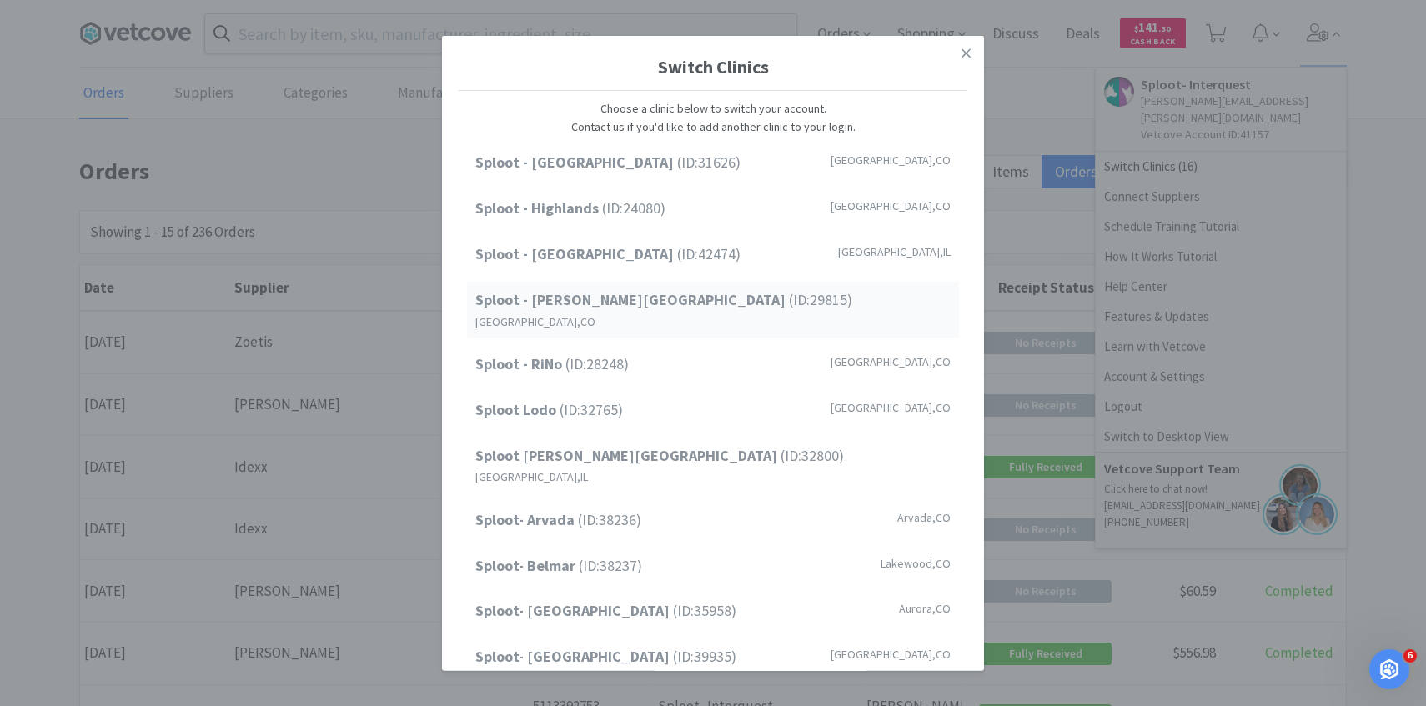
scroll to position [213, 0]
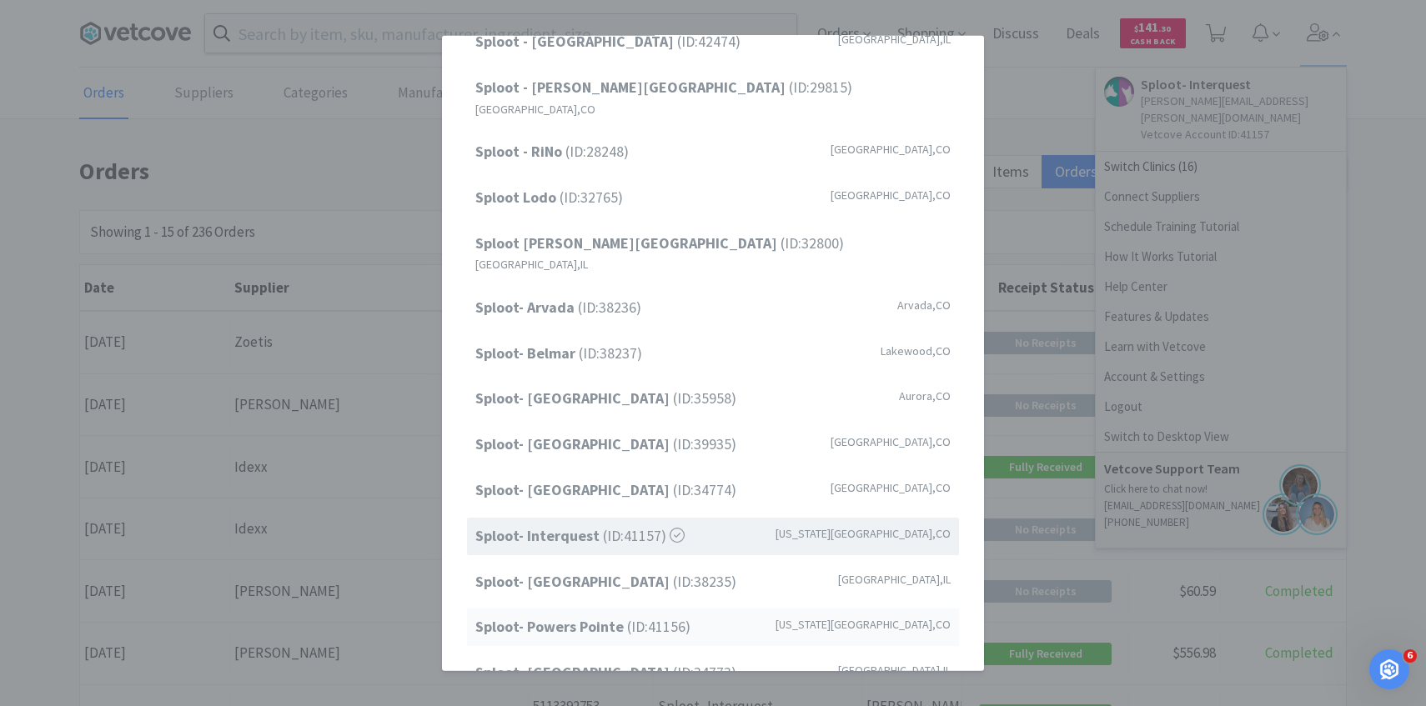
click at [650, 615] on span "Sploot- Powers Pointe (ID: 41156 )" at bounding box center [582, 627] width 215 height 24
